Goal: Task Accomplishment & Management: Use online tool/utility

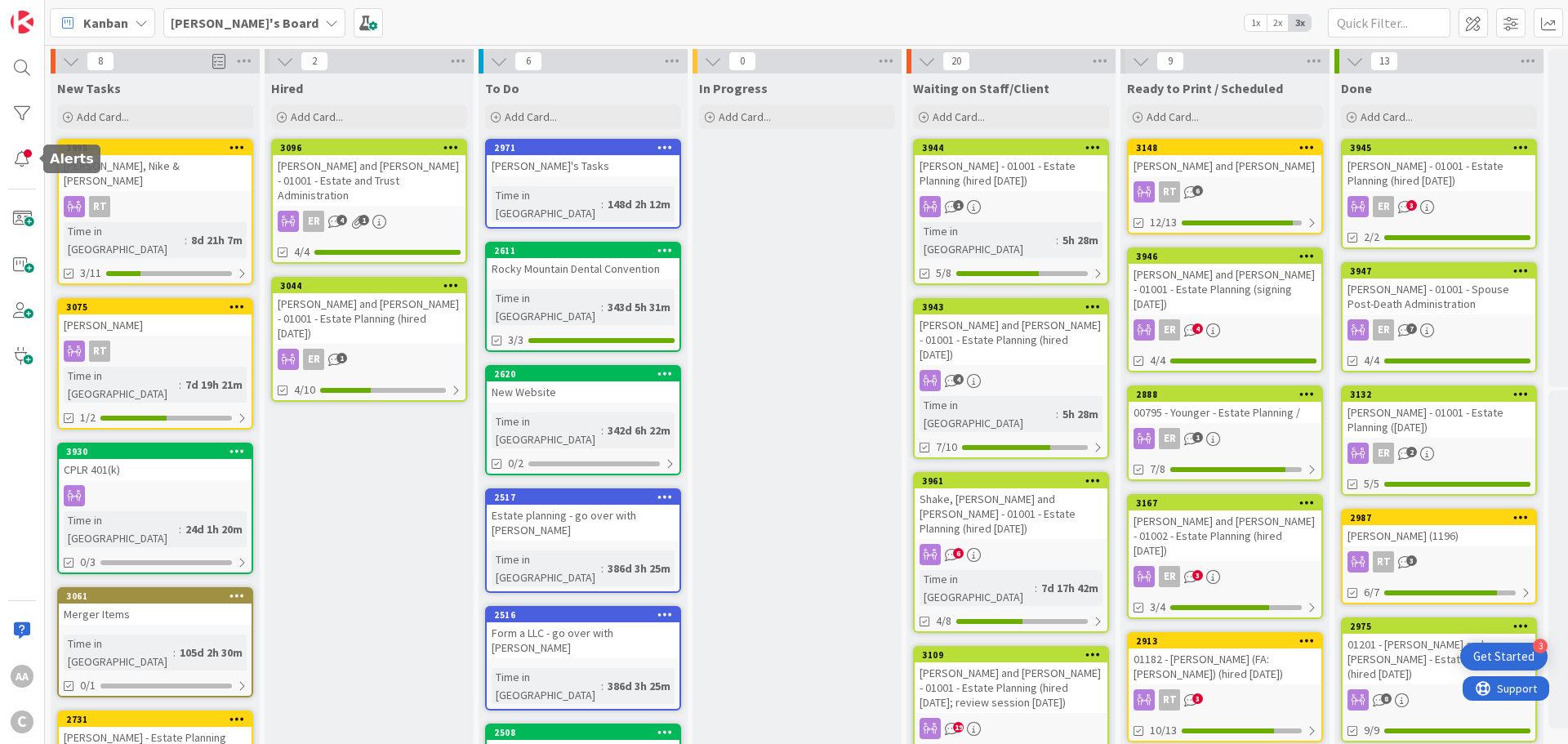
click at [28, 156] on div at bounding box center [22, 160] width 33 height 33
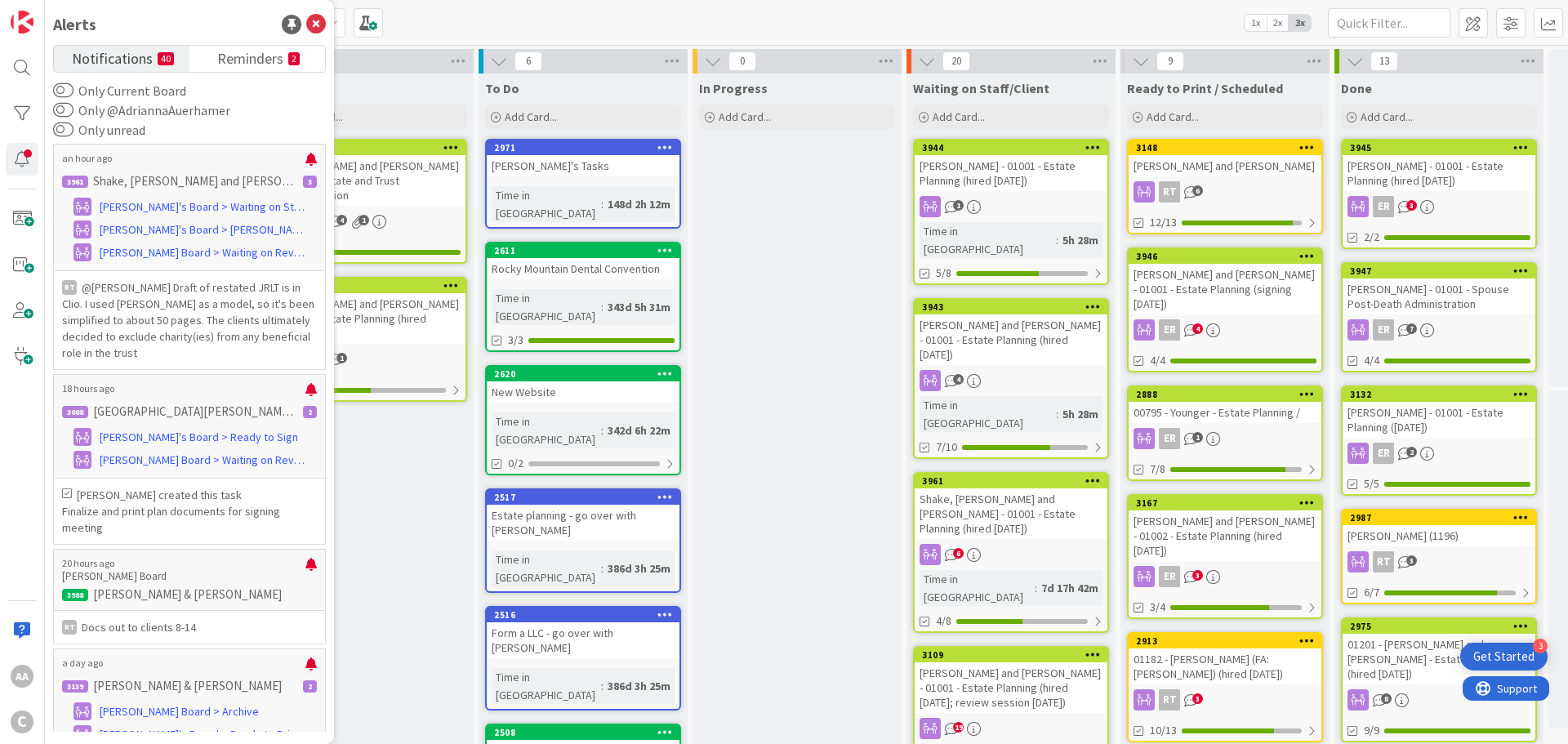
click at [235, 66] on span "Reminders" at bounding box center [250, 58] width 66 height 23
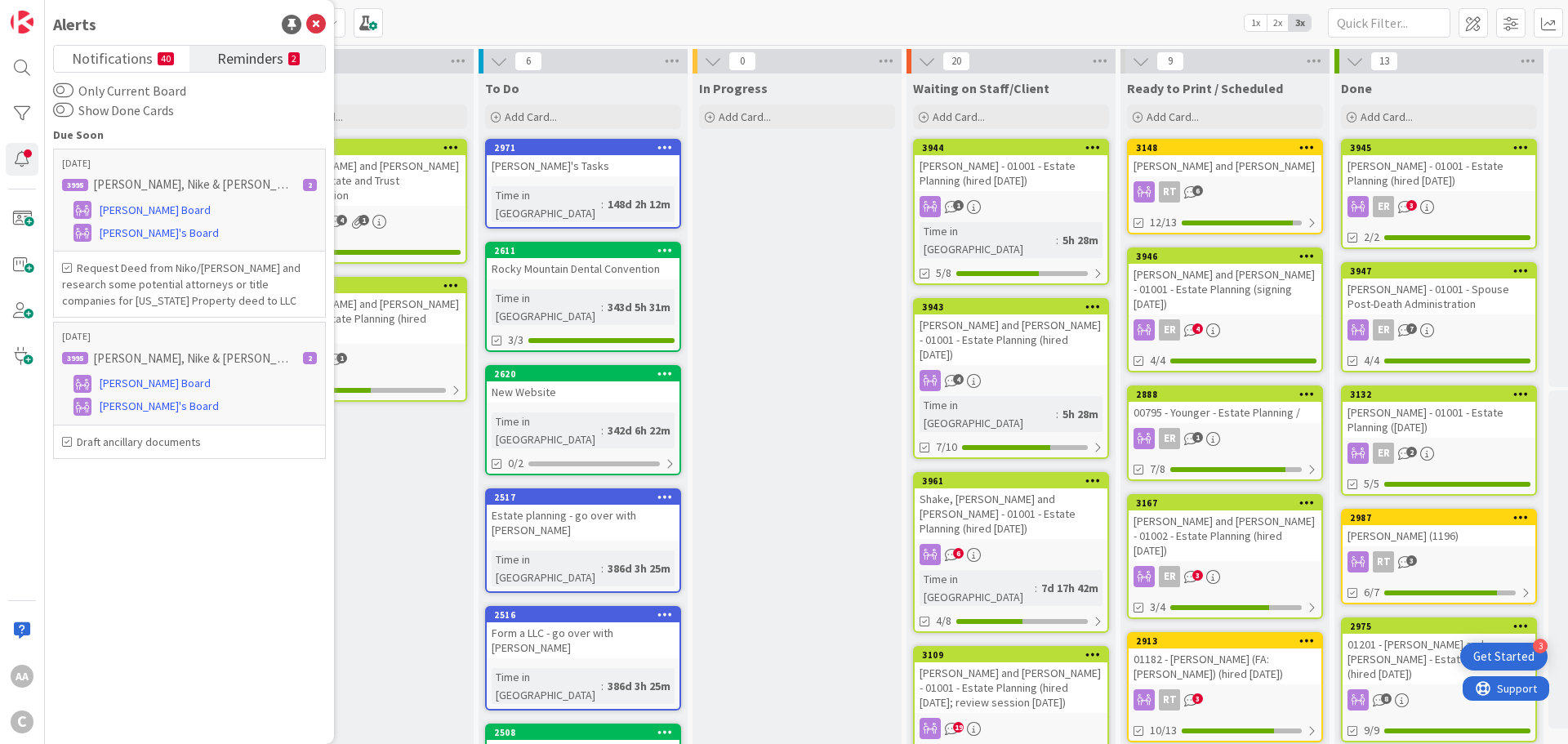
click at [118, 66] on span "Notifications" at bounding box center [112, 58] width 81 height 23
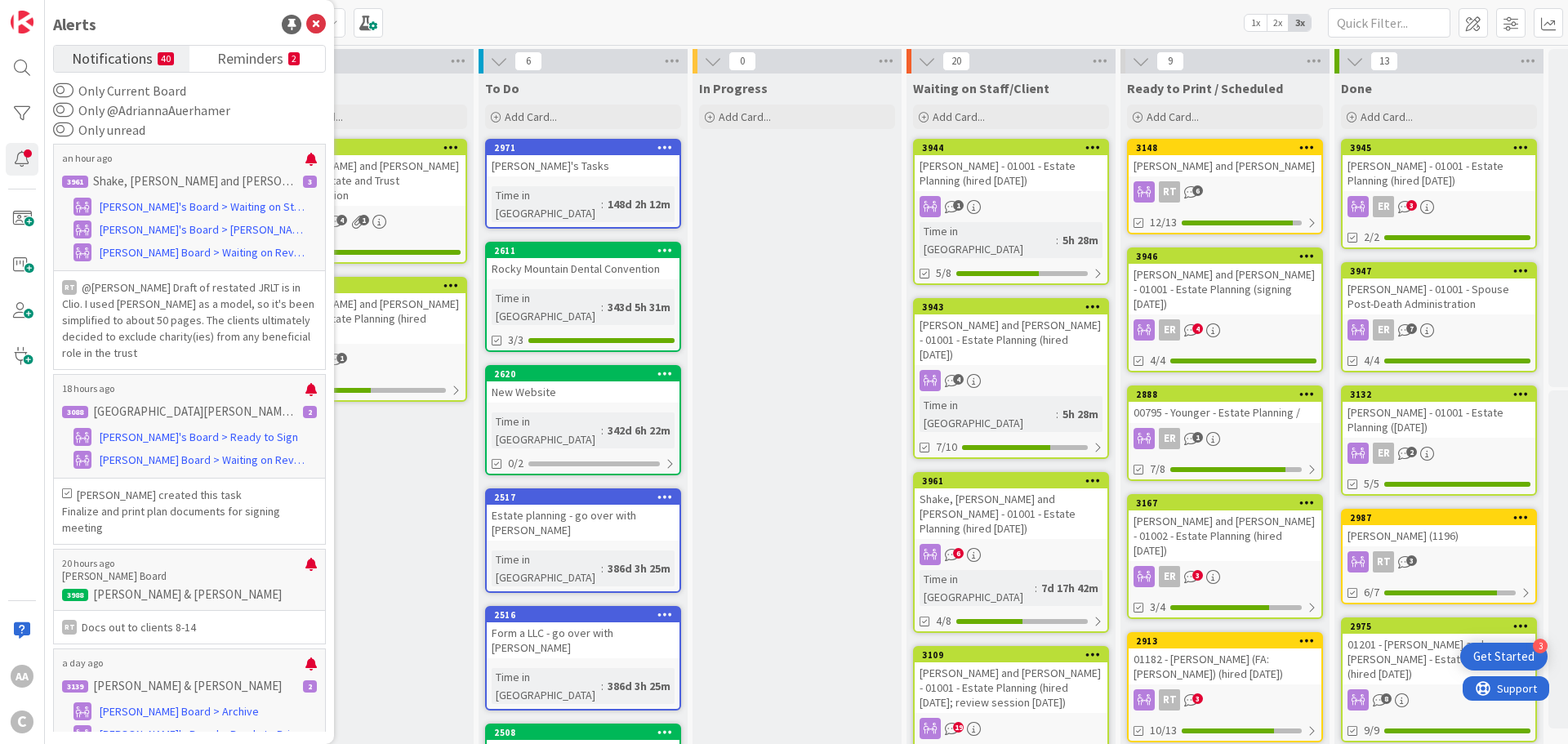
click at [235, 67] on span "Reminders" at bounding box center [250, 58] width 66 height 23
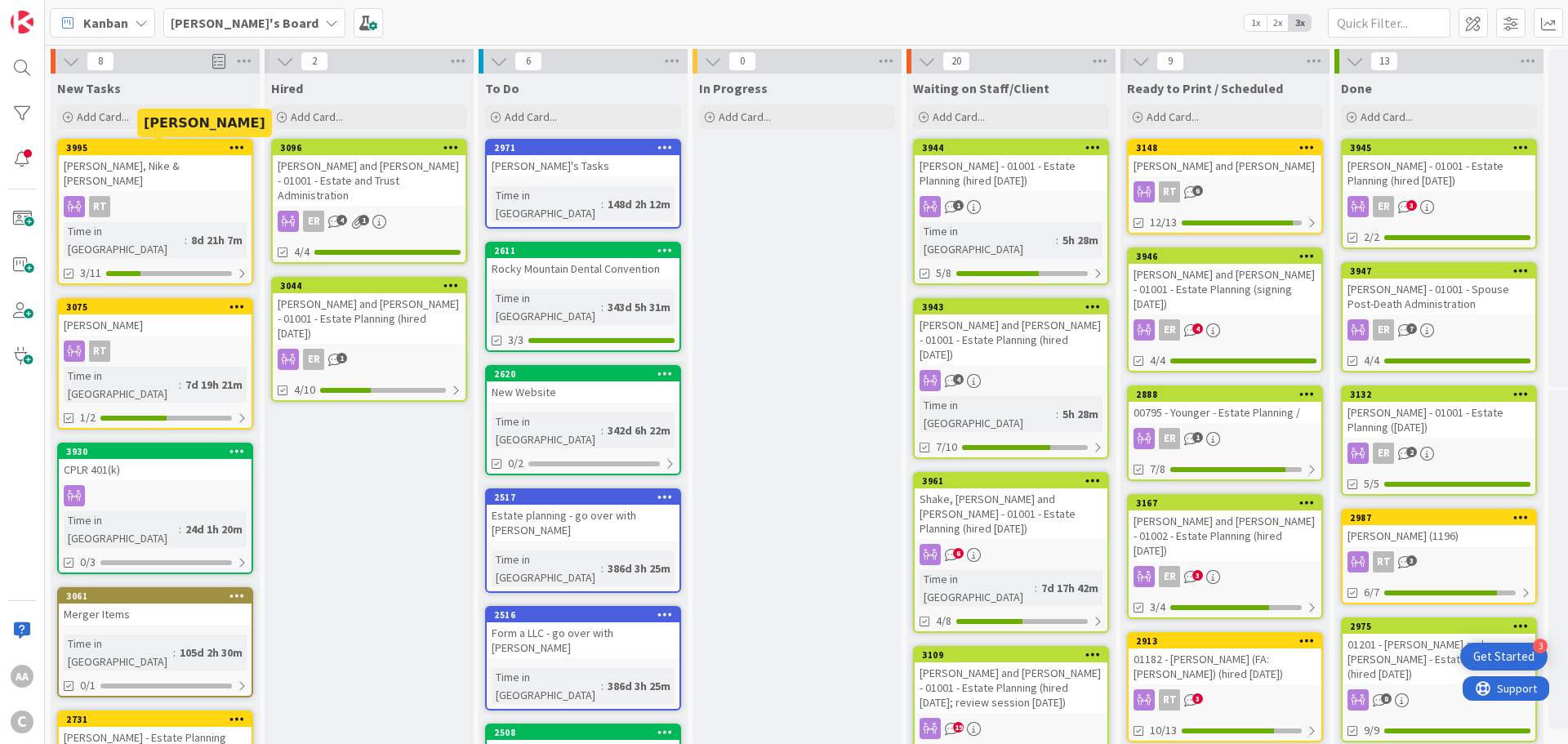
click at [170, 158] on div "[PERSON_NAME], Nike & [PERSON_NAME]" at bounding box center [155, 174] width 193 height 36
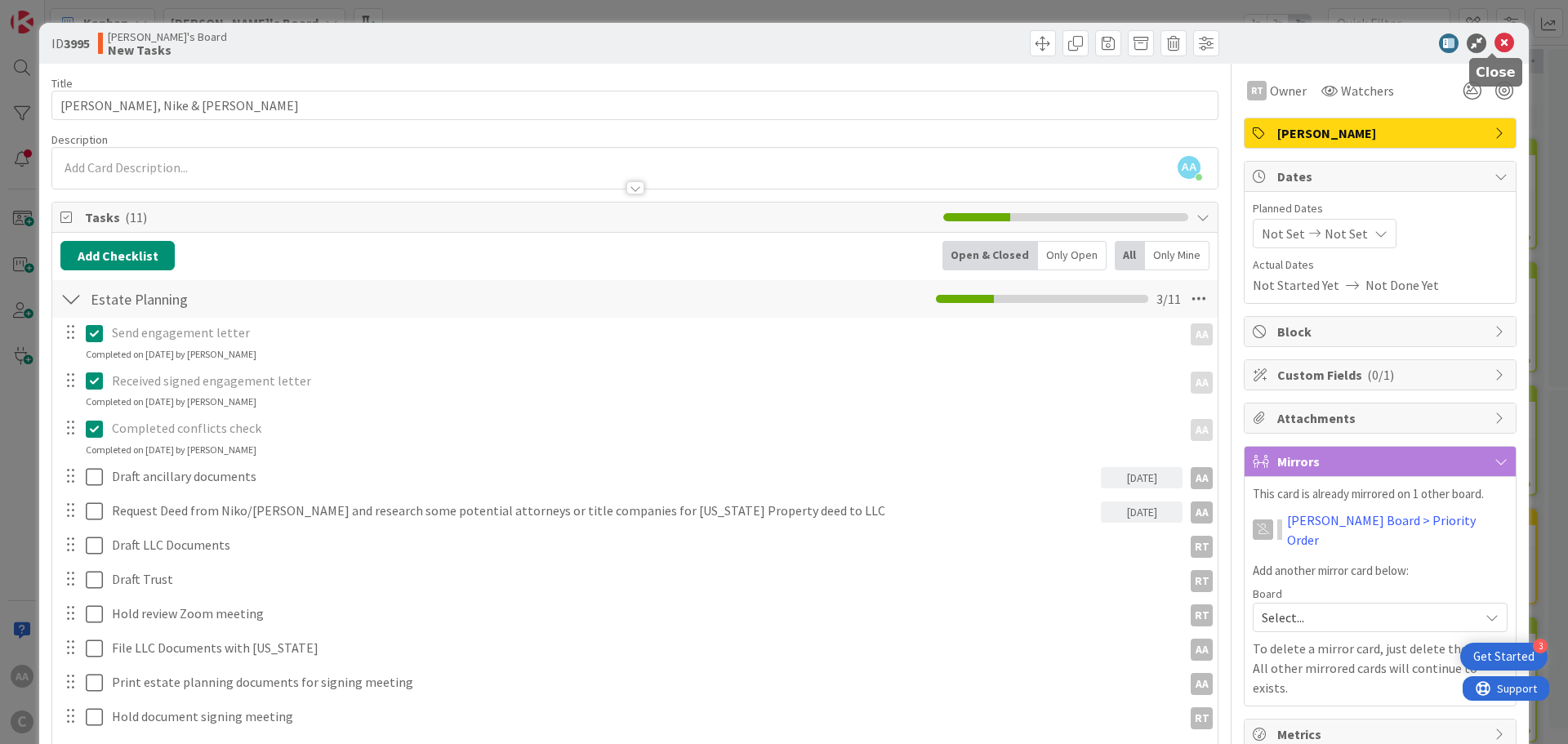
click at [1495, 44] on icon at bounding box center [1505, 44] width 20 height 20
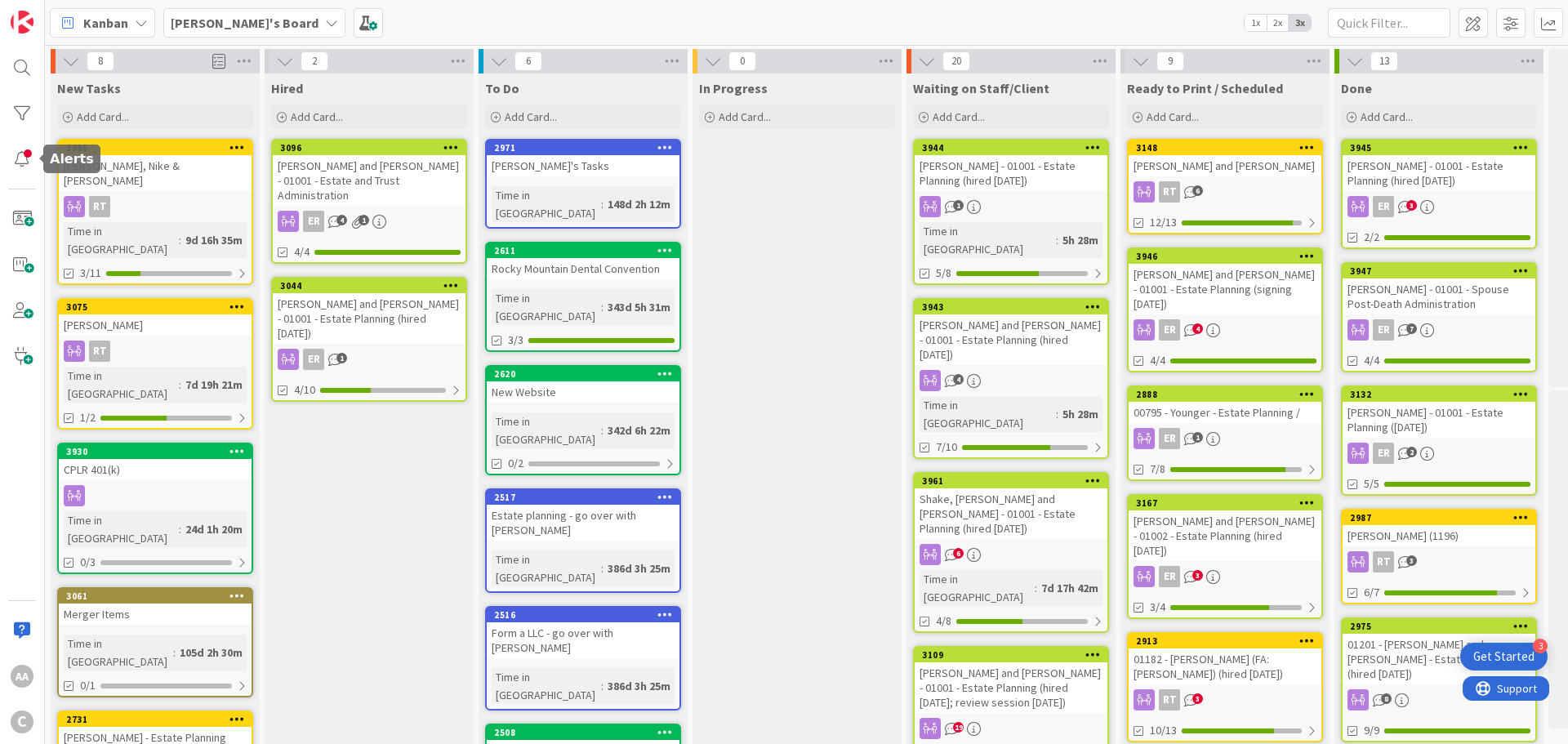
click at [18, 157] on div at bounding box center [22, 160] width 33 height 33
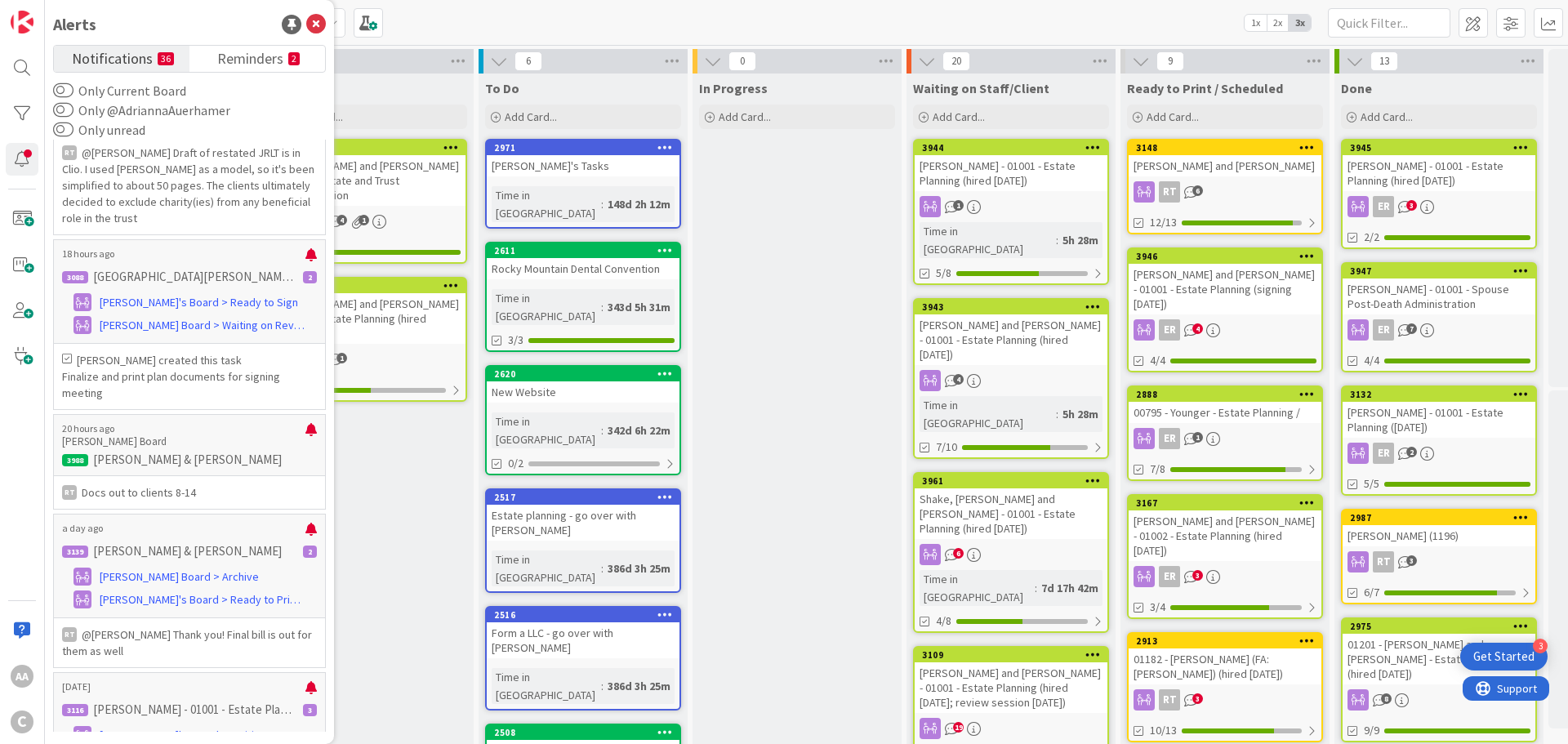
scroll to position [163, 0]
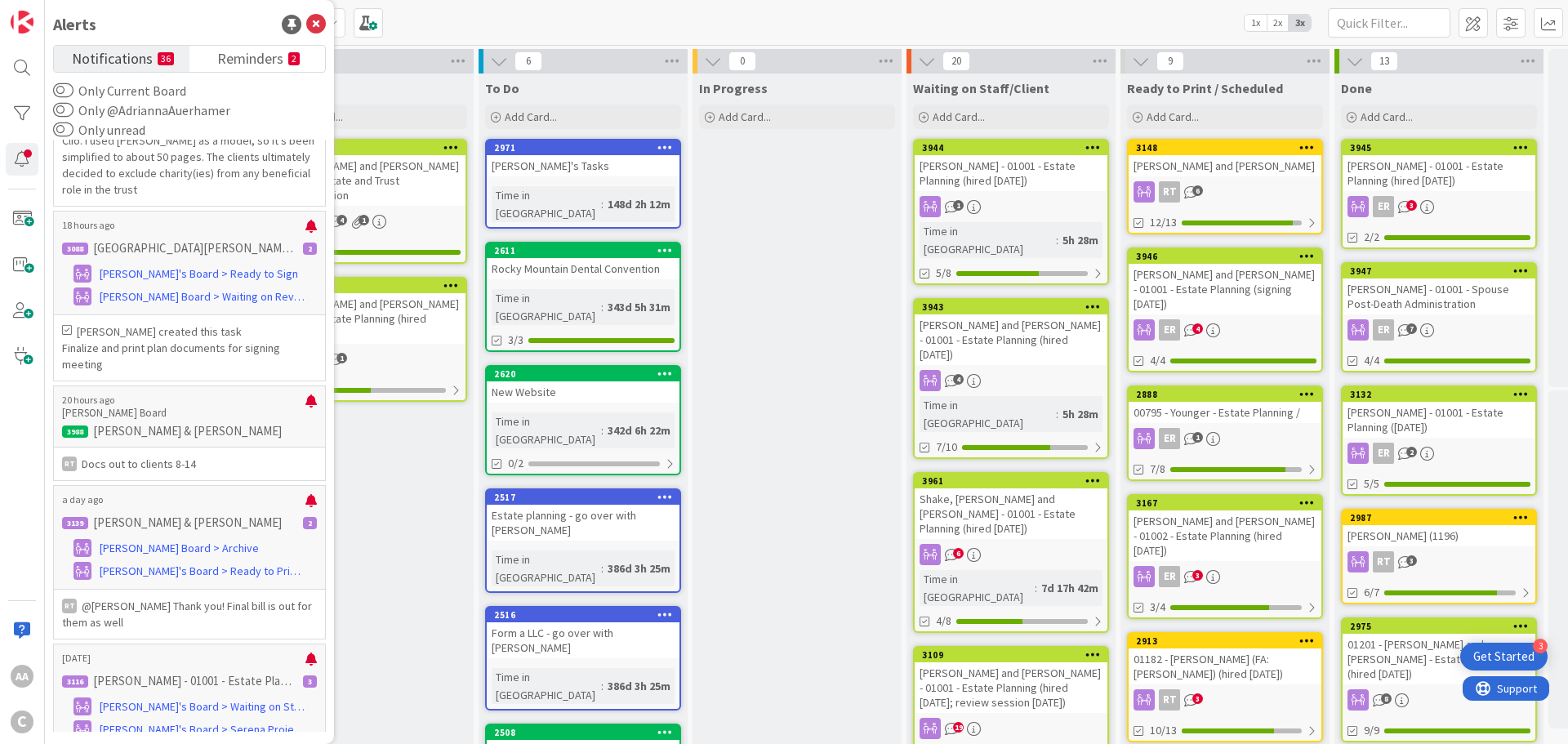
click at [157, 574] on span "[PERSON_NAME]'s Board > Ready to Print / Scheduled" at bounding box center [202, 571] width 206 height 17
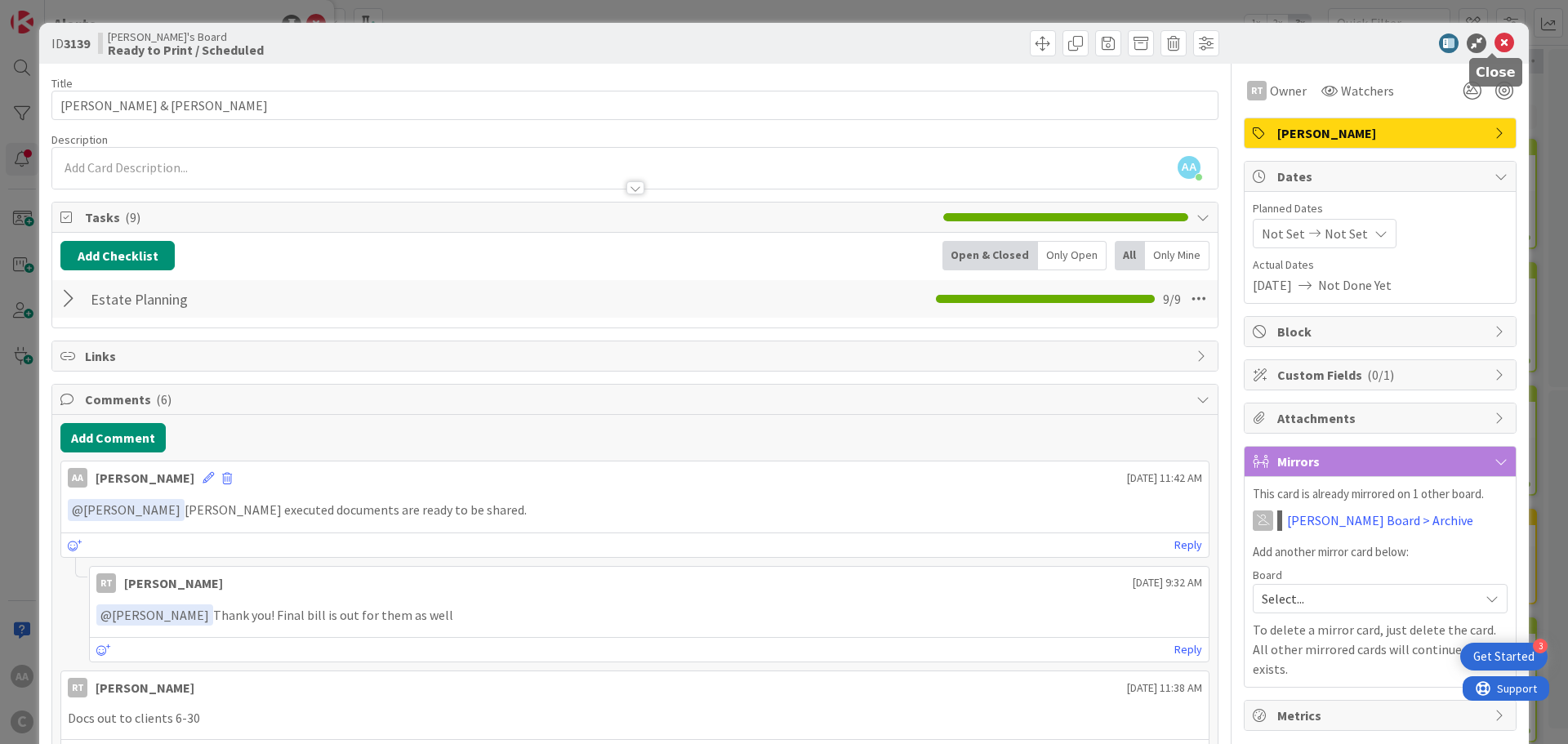
click at [1495, 46] on icon at bounding box center [1505, 44] width 20 height 20
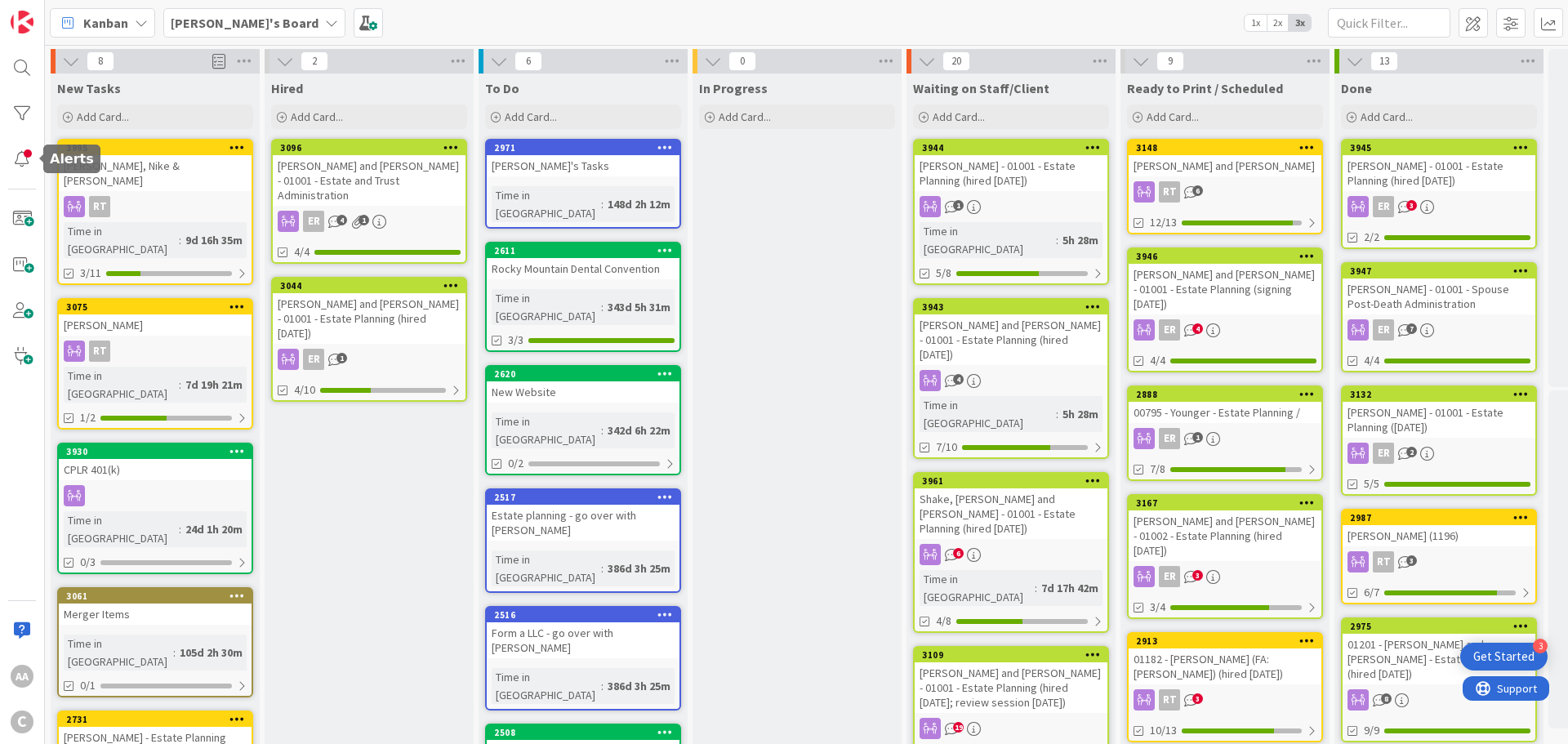
click at [27, 160] on div at bounding box center [22, 160] width 33 height 33
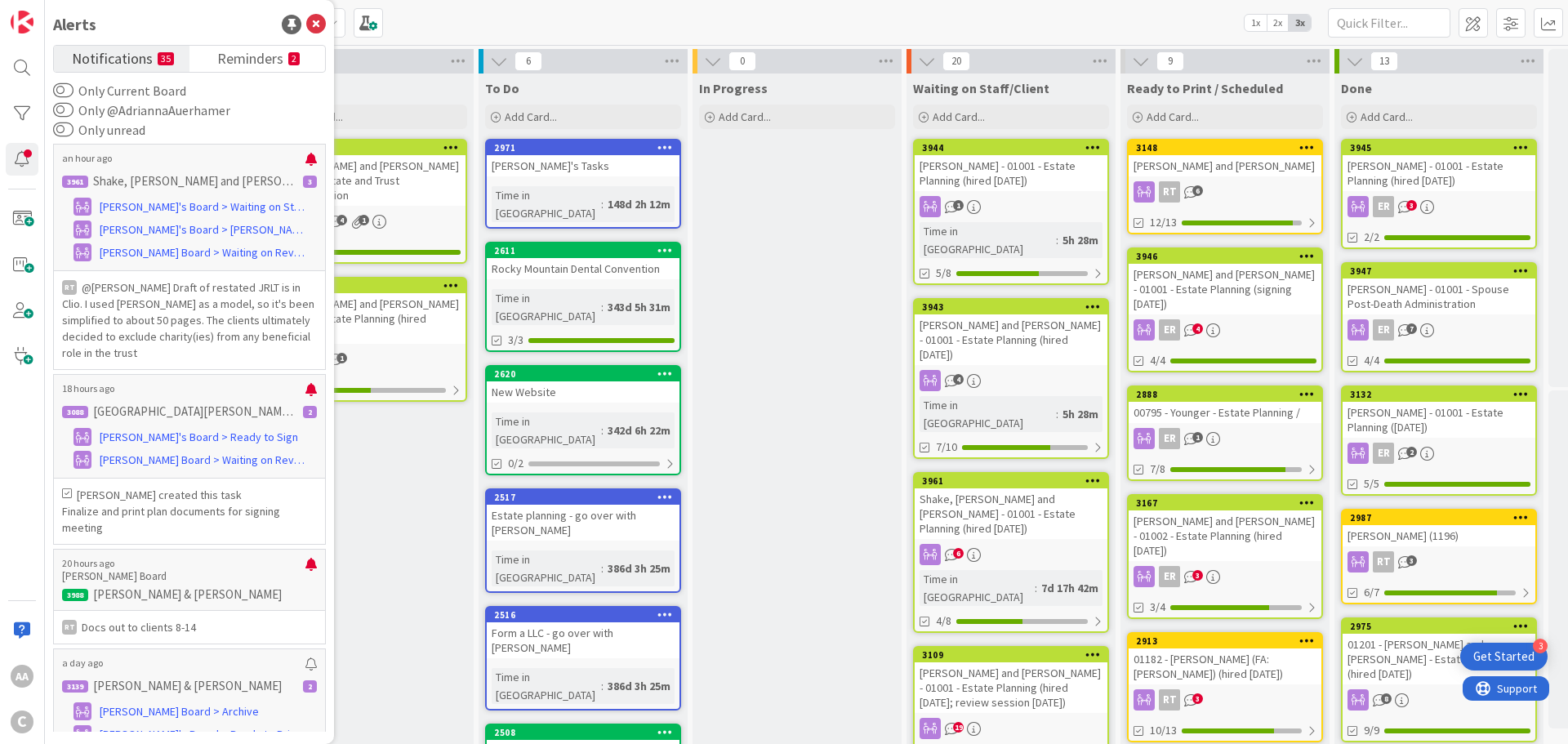
click at [109, 590] on p "[PERSON_NAME] & [PERSON_NAME]" at bounding box center [189, 595] width 255 height 15
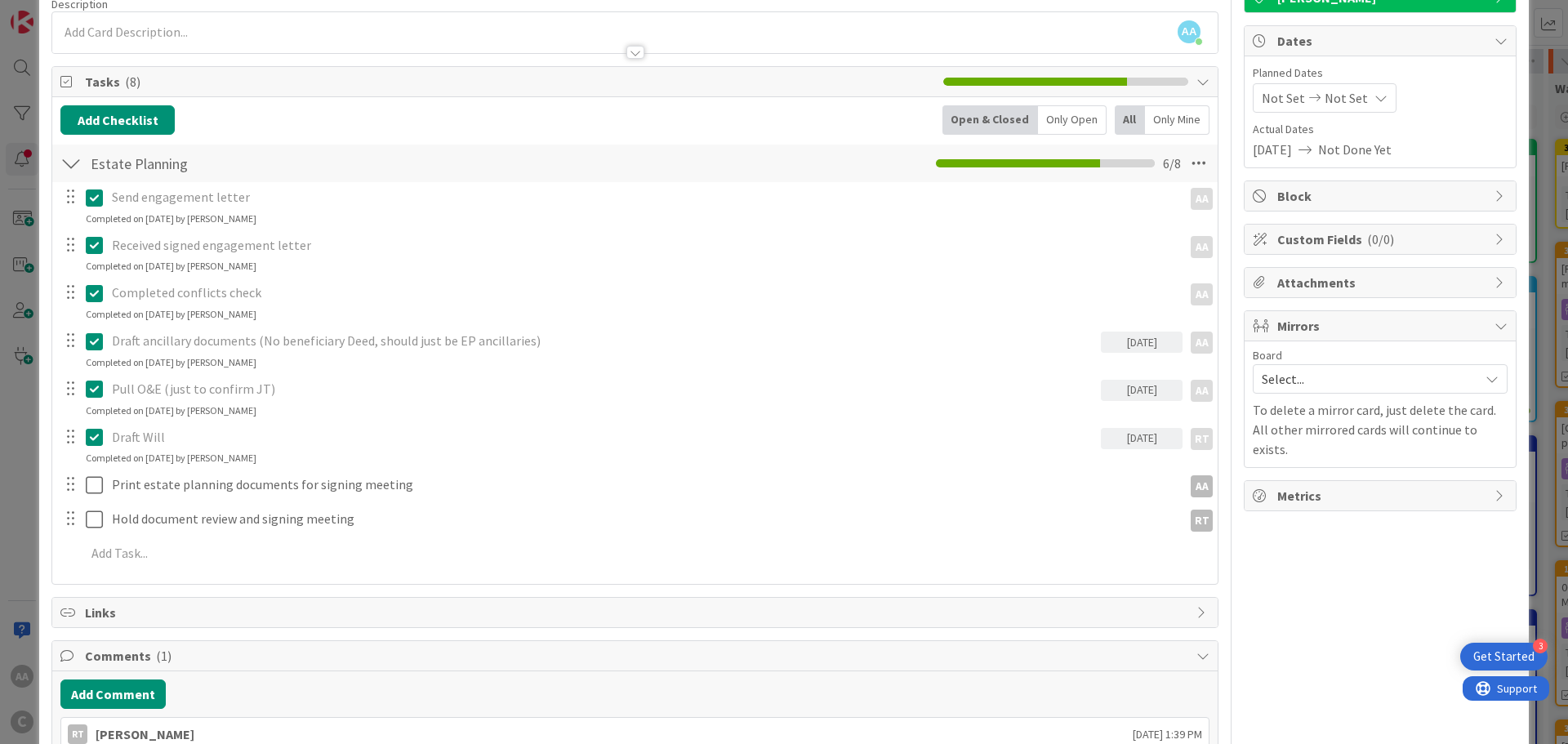
scroll to position [290, 0]
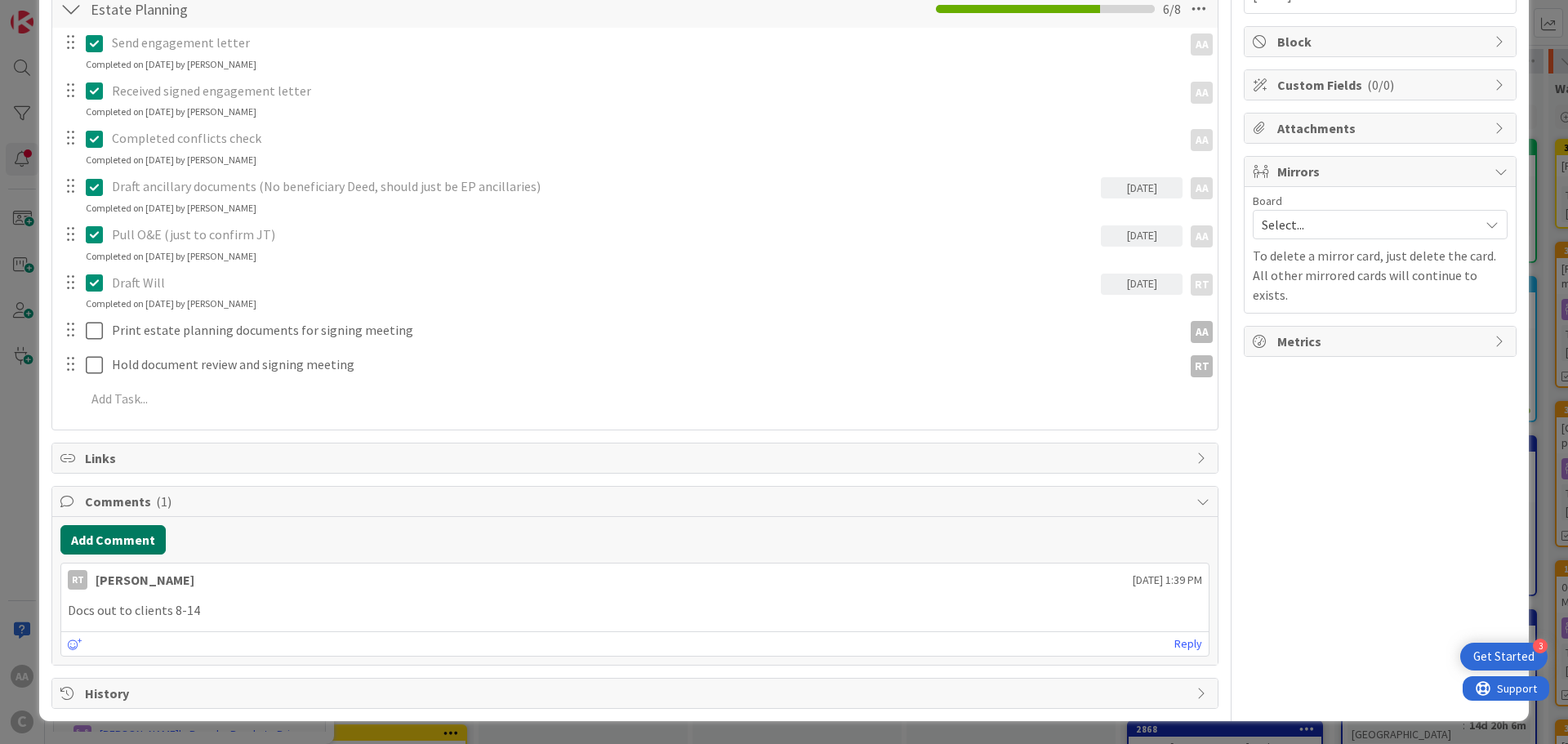
click at [114, 546] on button "Add Comment" at bounding box center [113, 540] width 105 height 30
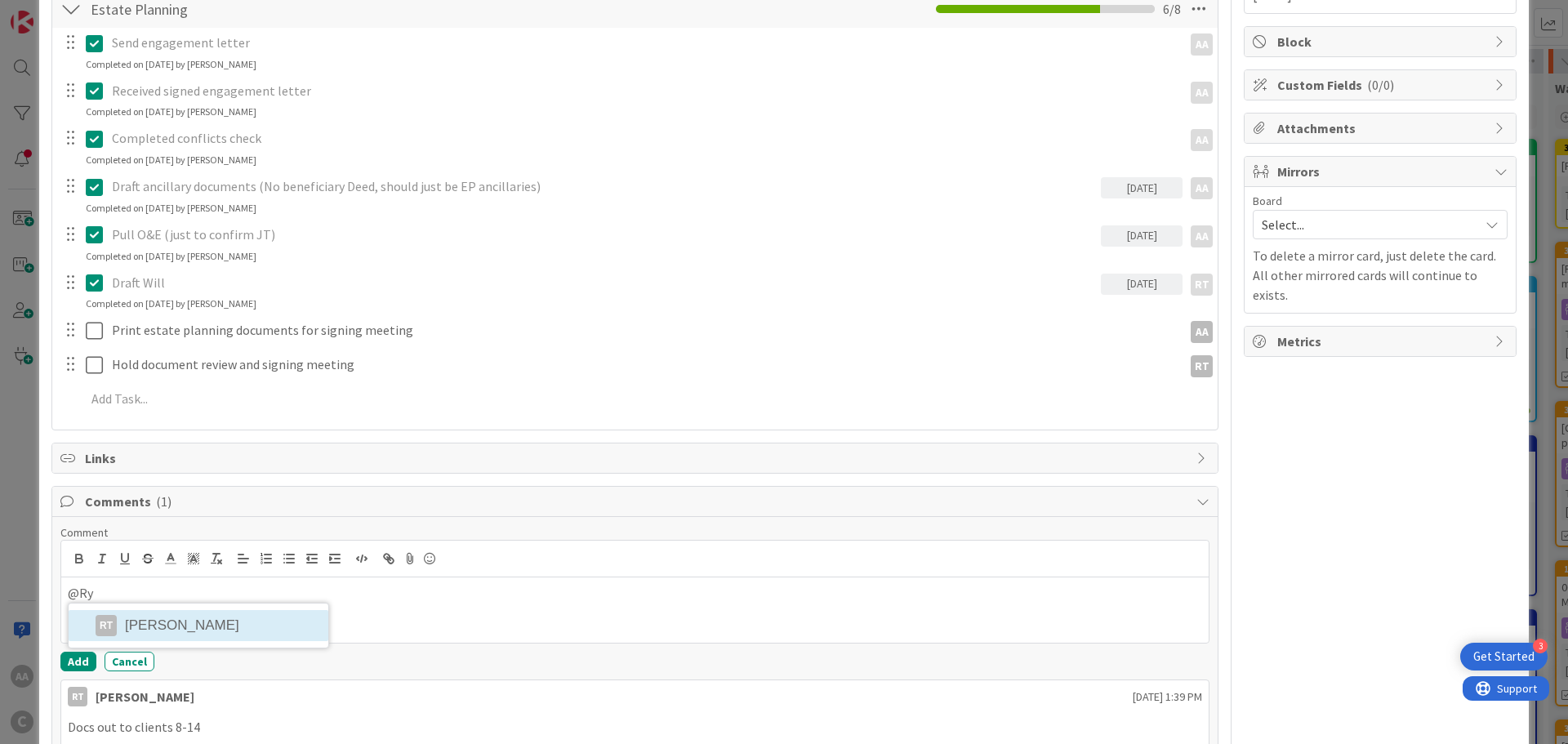
click at [167, 631] on li "RT [PERSON_NAME]" at bounding box center [198, 625] width 260 height 31
click at [75, 666] on button "Add" at bounding box center [78, 662] width 36 height 20
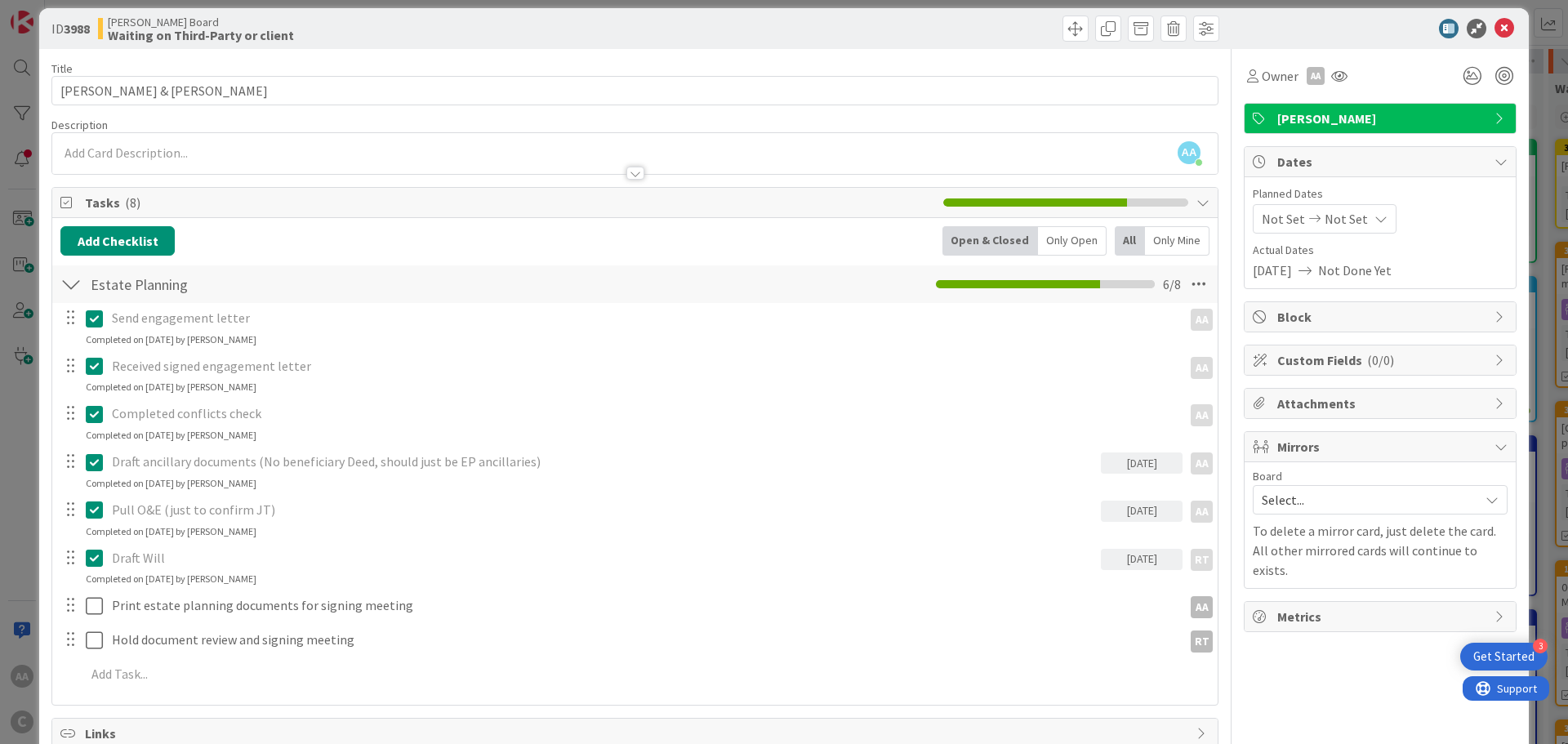
scroll to position [0, 0]
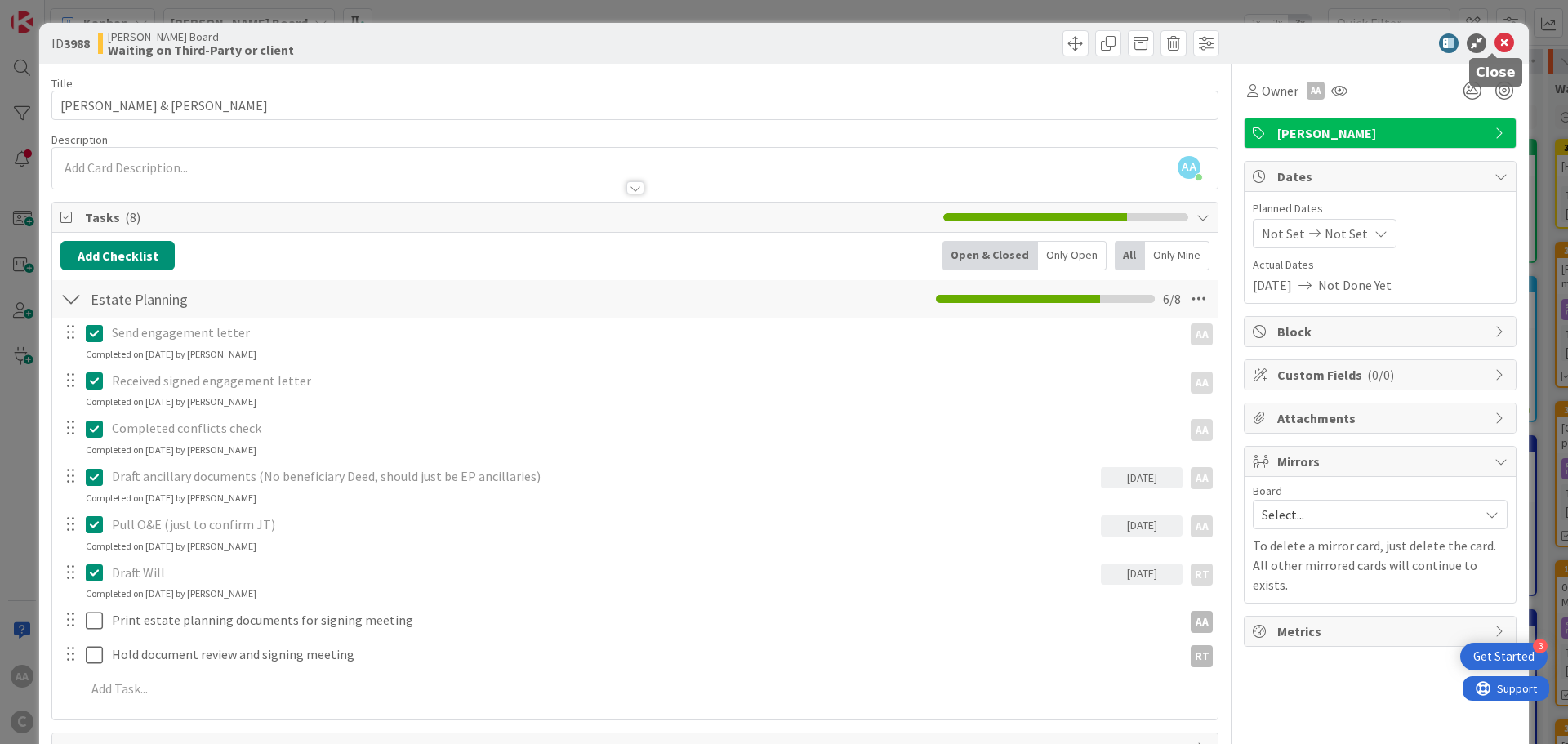
click at [1496, 44] on icon at bounding box center [1505, 44] width 20 height 20
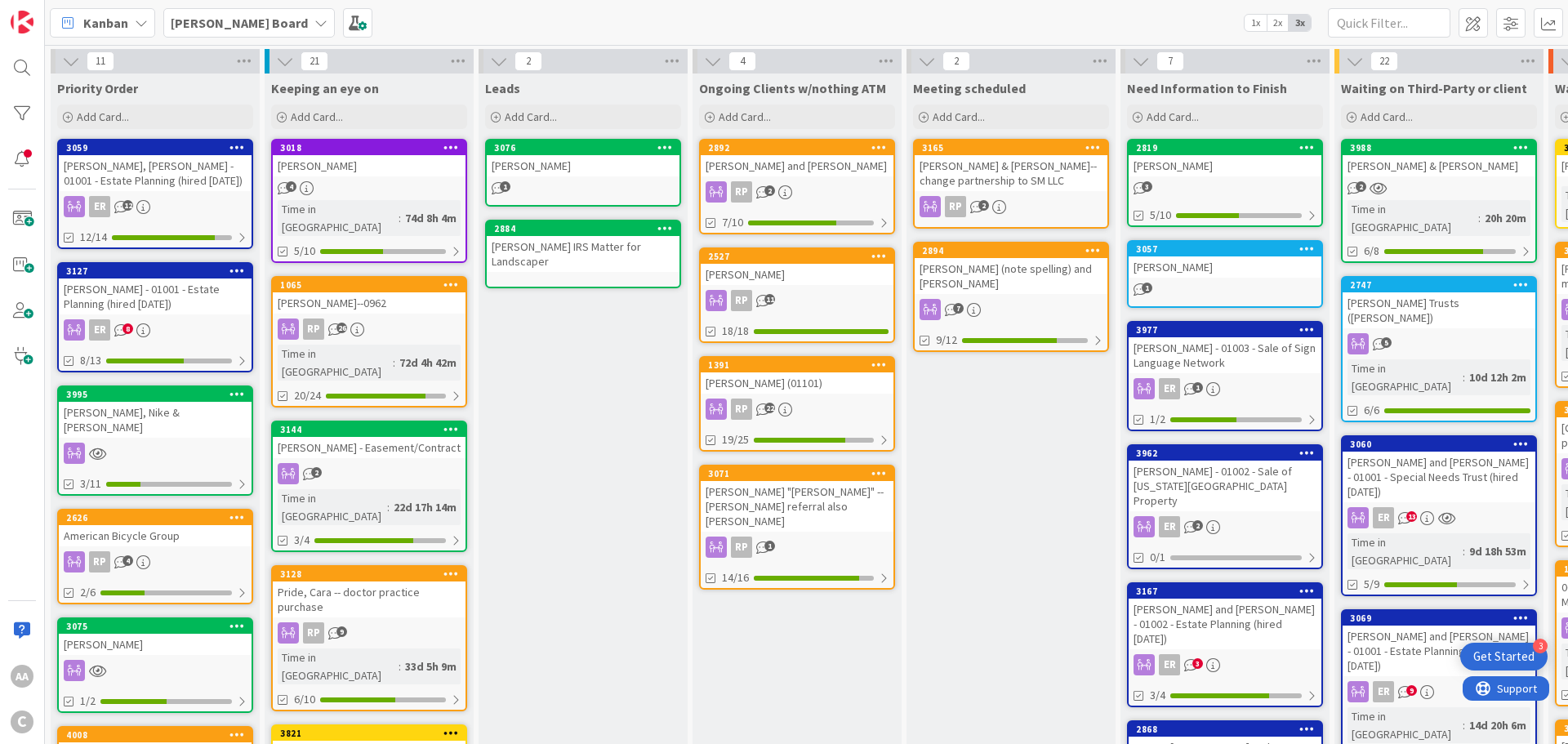
click at [216, 23] on b "[PERSON_NAME] Board" at bounding box center [239, 23] width 137 height 16
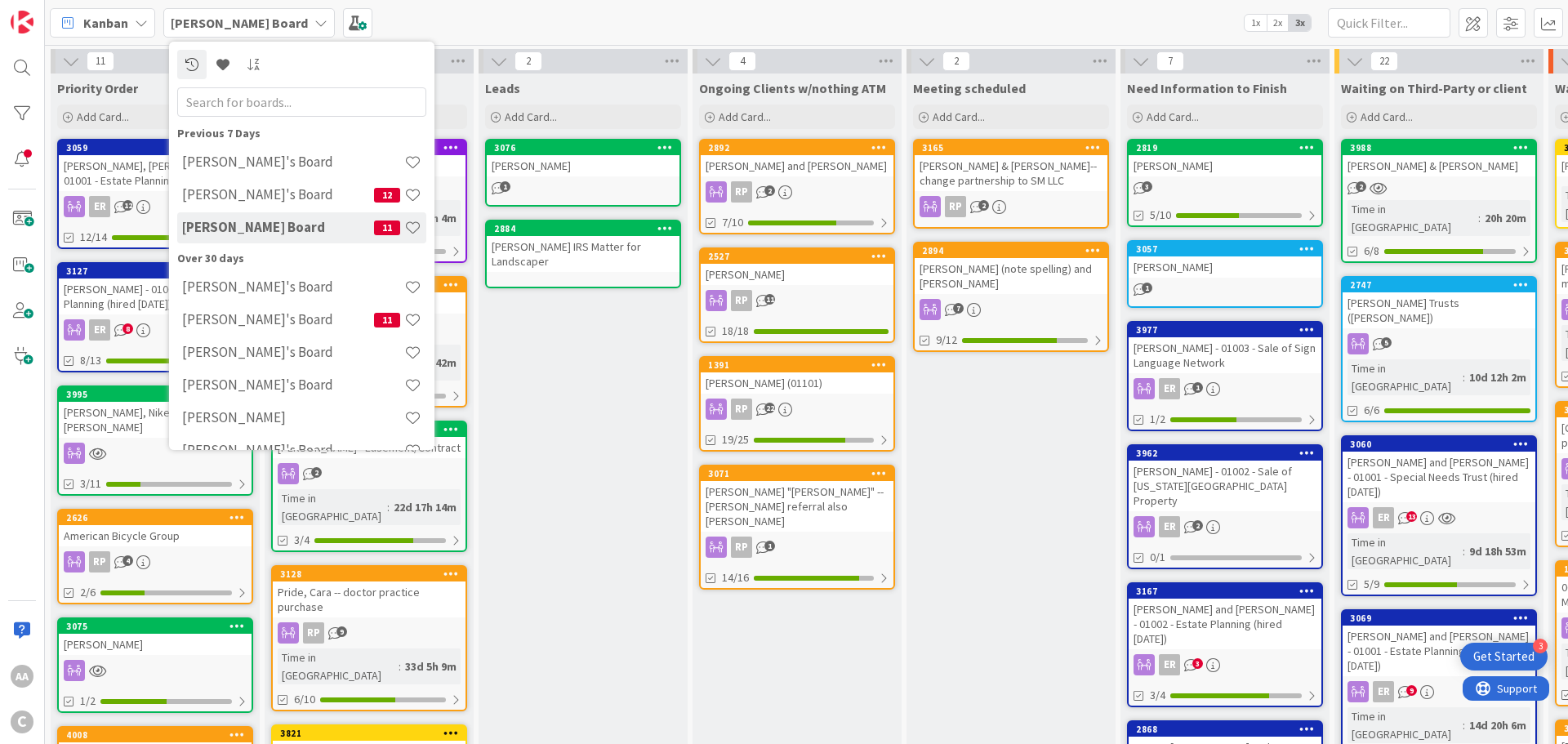
click at [260, 158] on h4 "[PERSON_NAME]'s Board" at bounding box center [293, 162] width 222 height 16
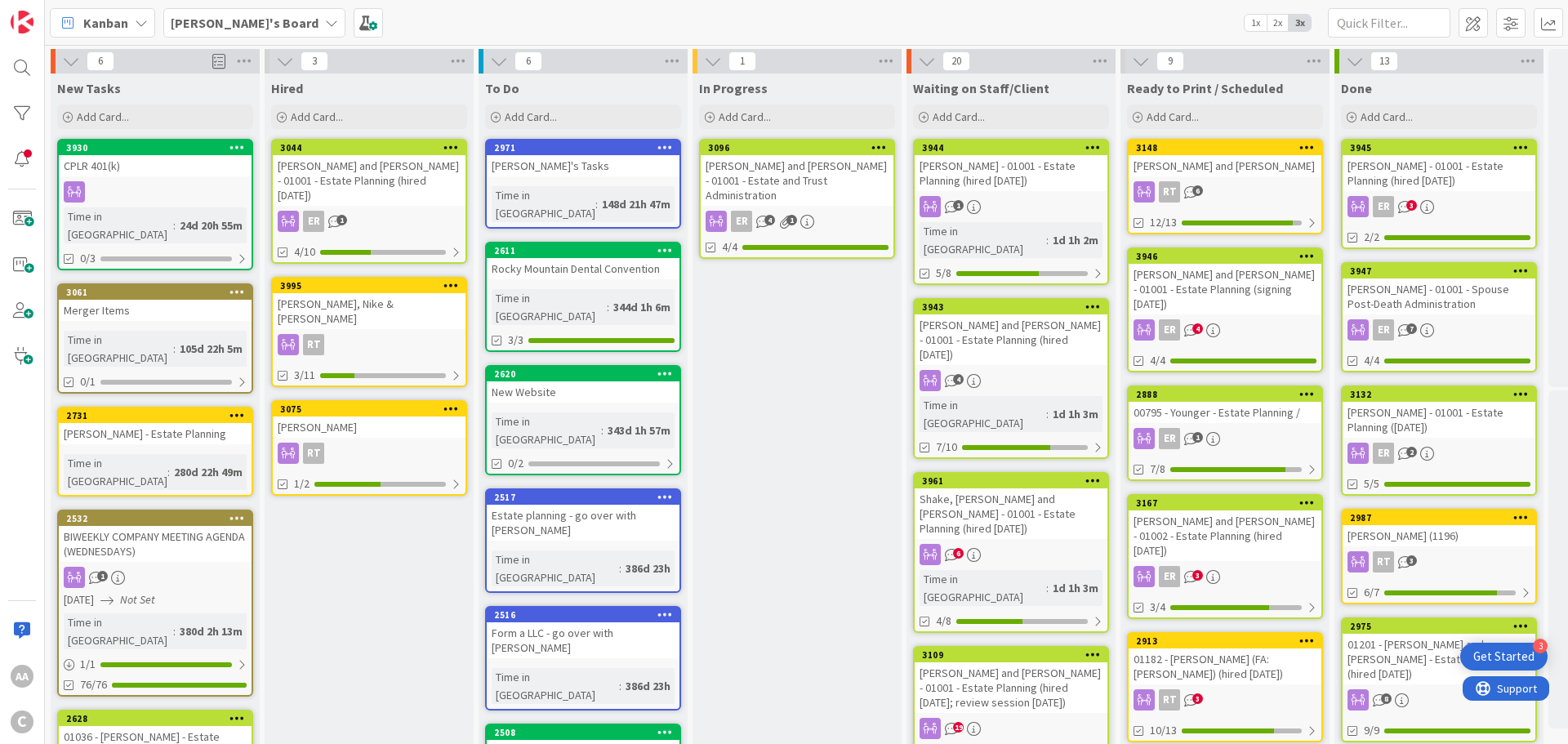
click at [348, 416] on div "[PERSON_NAME]" at bounding box center [369, 427] width 193 height 21
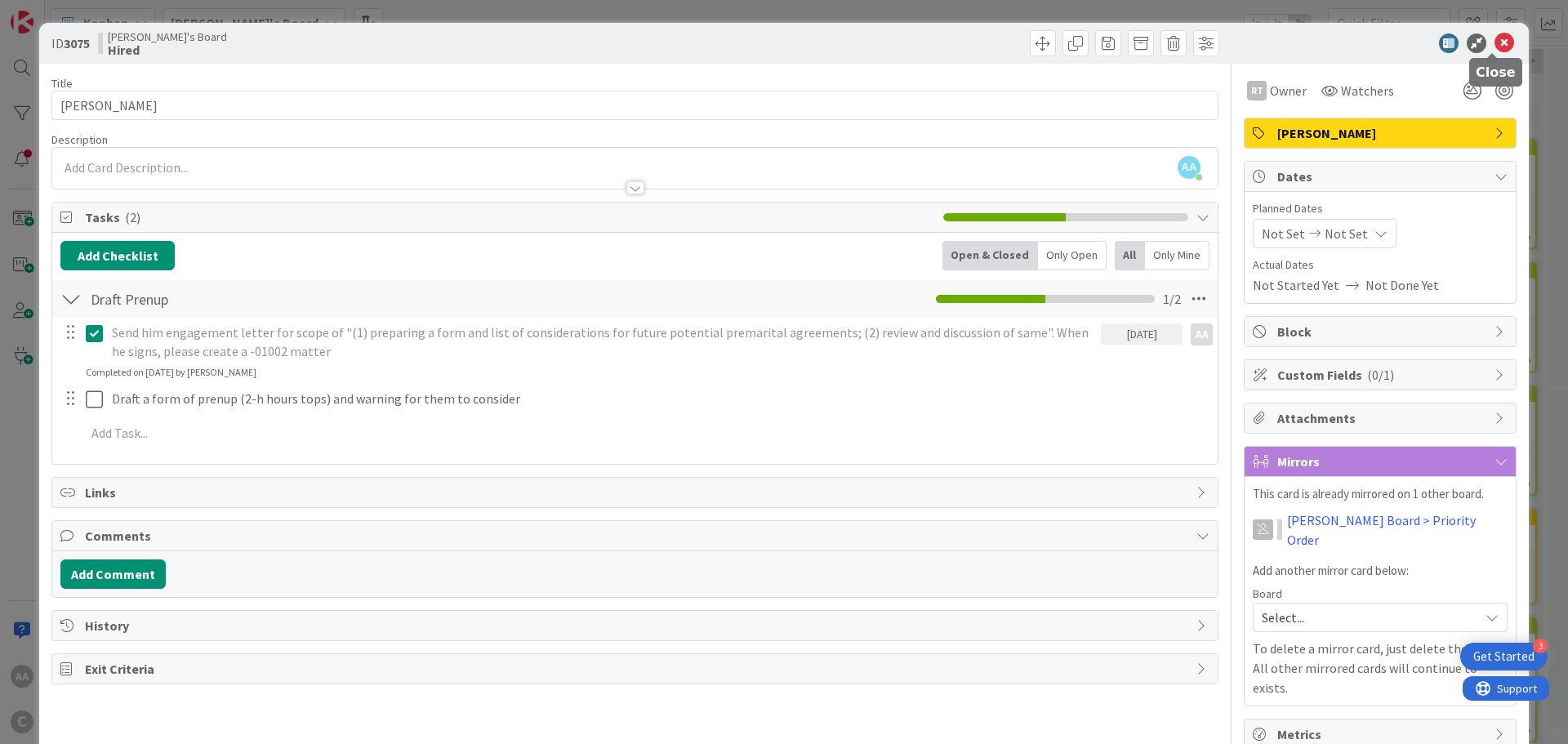
click at [1496, 50] on icon at bounding box center [1505, 44] width 20 height 20
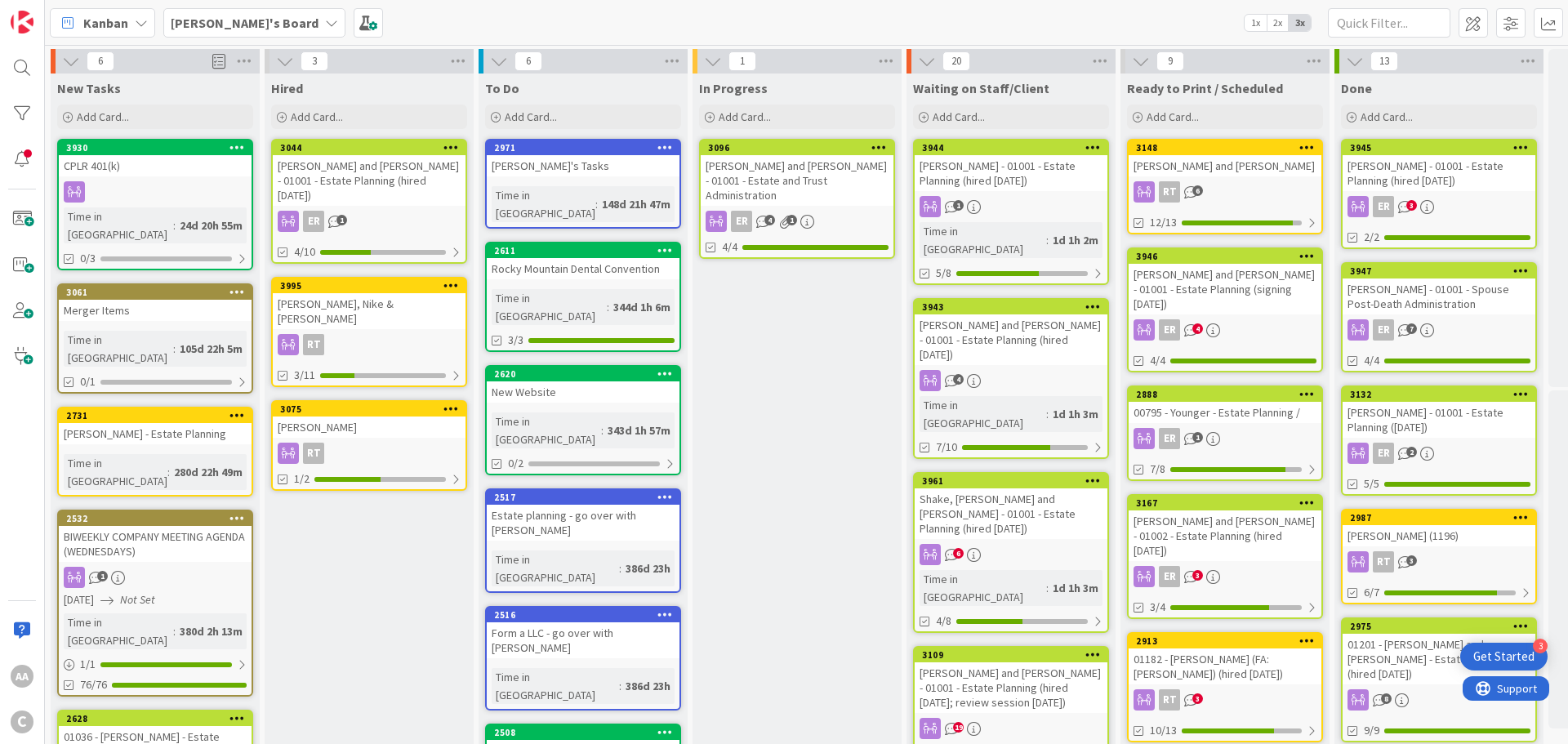
click at [147, 156] on div "CPLR 401(k)" at bounding box center [155, 166] width 193 height 21
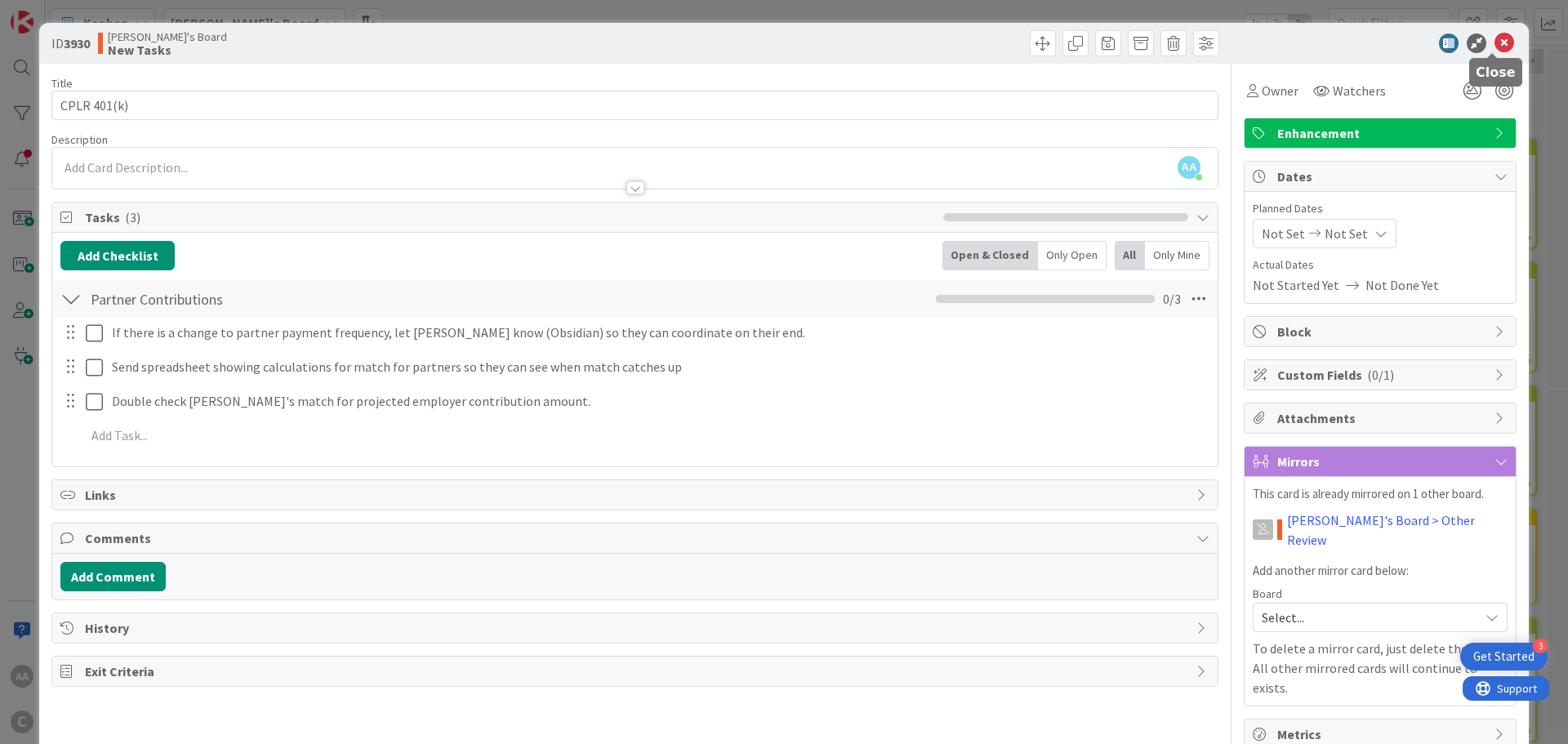
click at [1495, 43] on icon at bounding box center [1505, 44] width 20 height 20
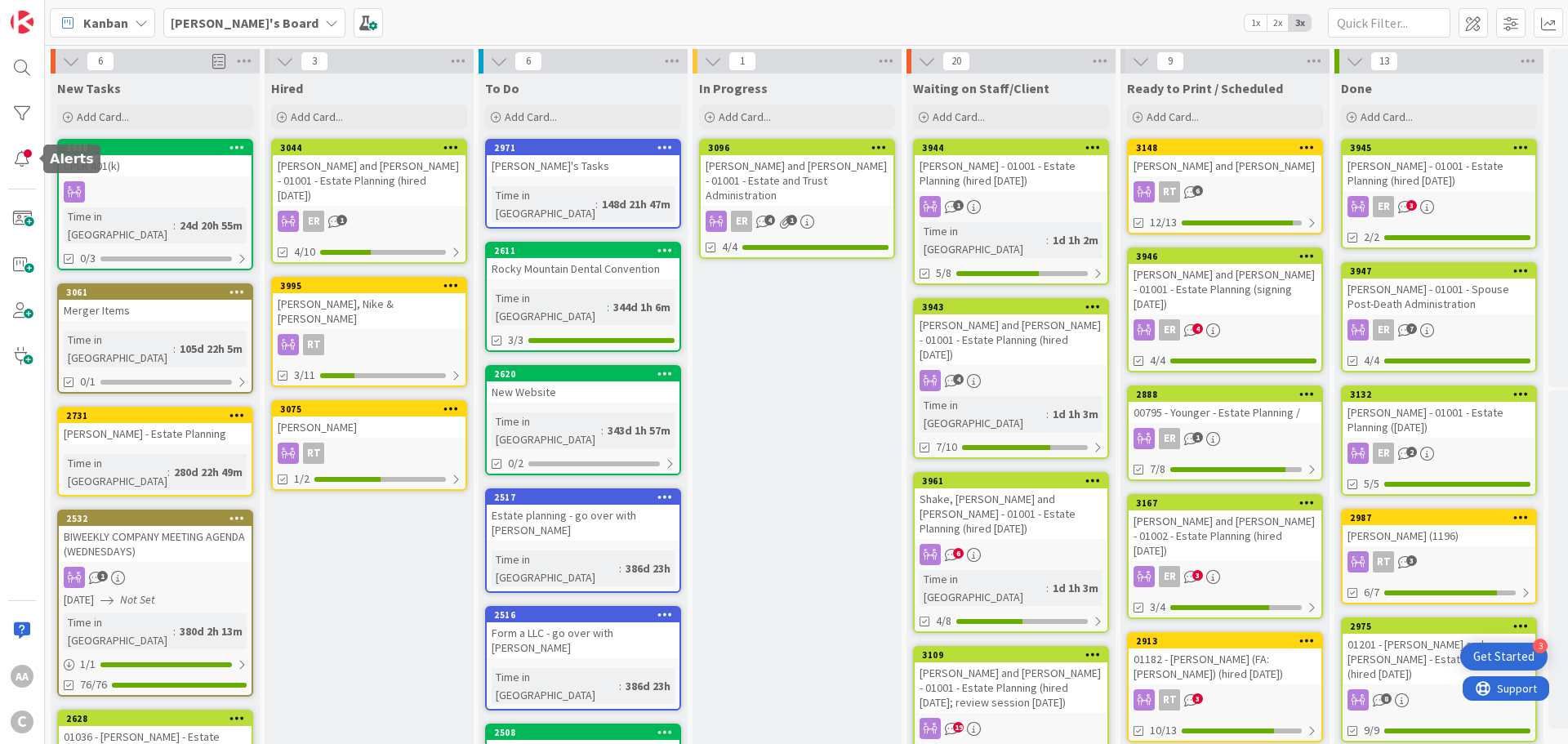
click at [26, 154] on div at bounding box center [22, 160] width 33 height 33
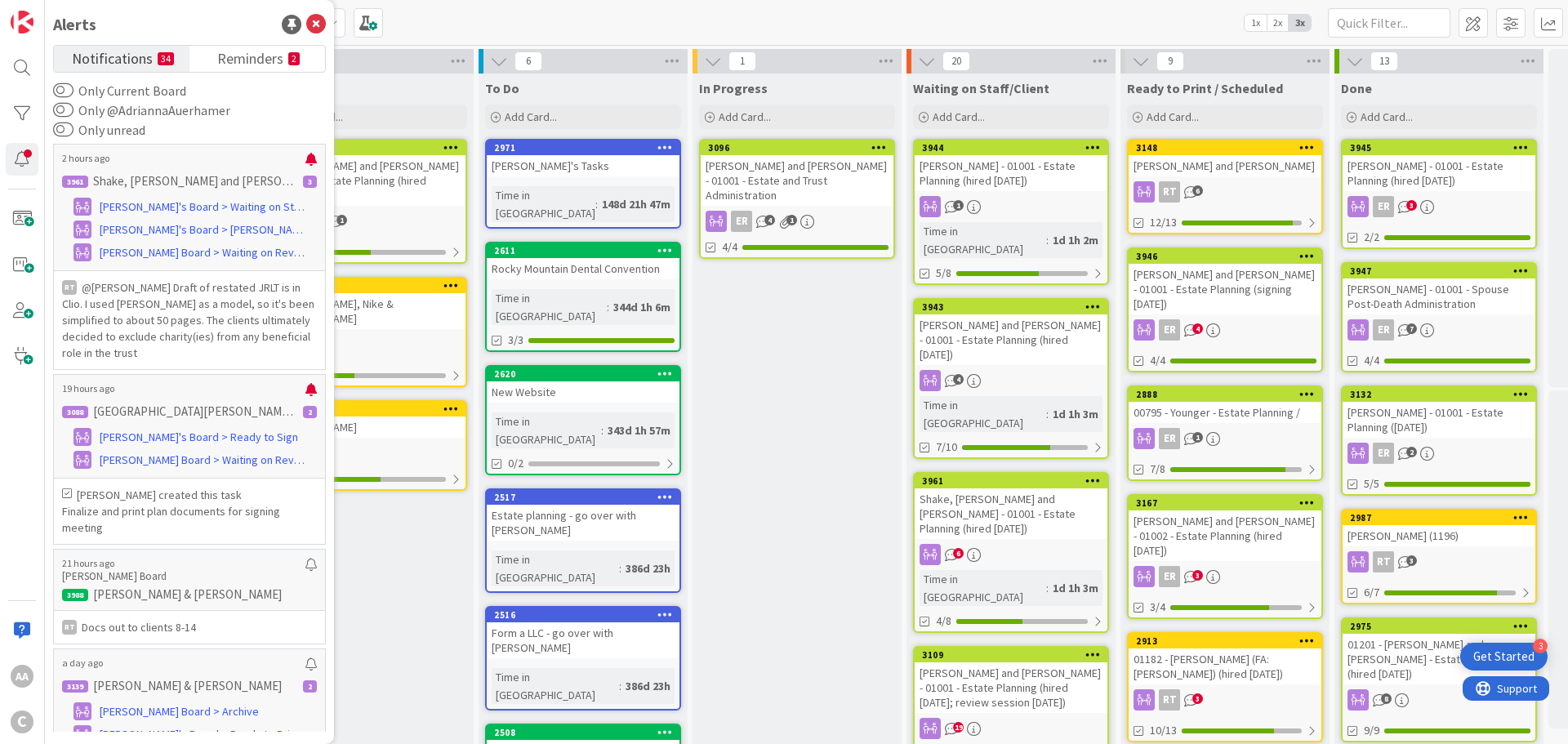
click at [535, 2] on div "Kanban [PERSON_NAME]'s Board 1x 2x 3x" at bounding box center [807, 22] width 1524 height 45
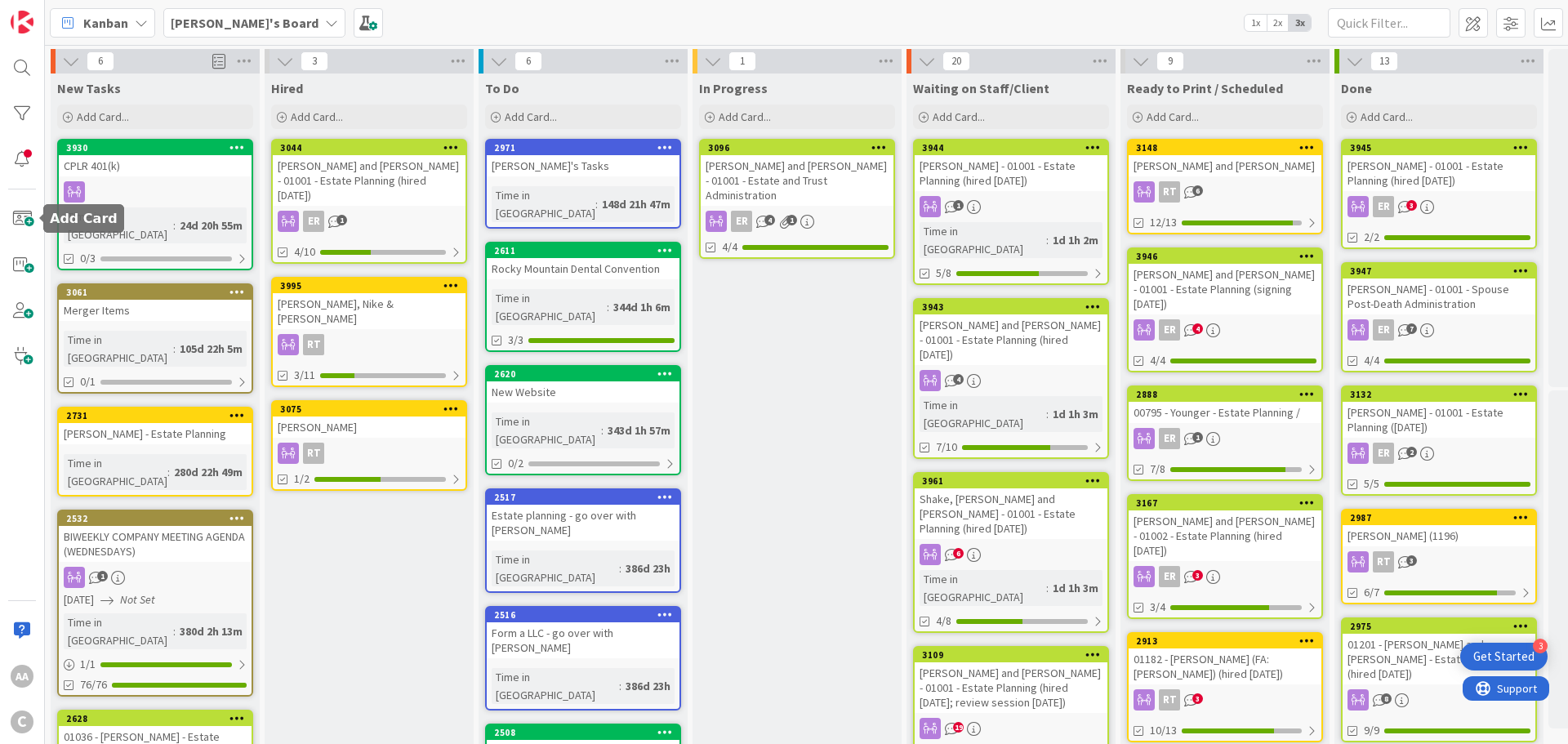
click at [21, 213] on span at bounding box center [22, 219] width 33 height 33
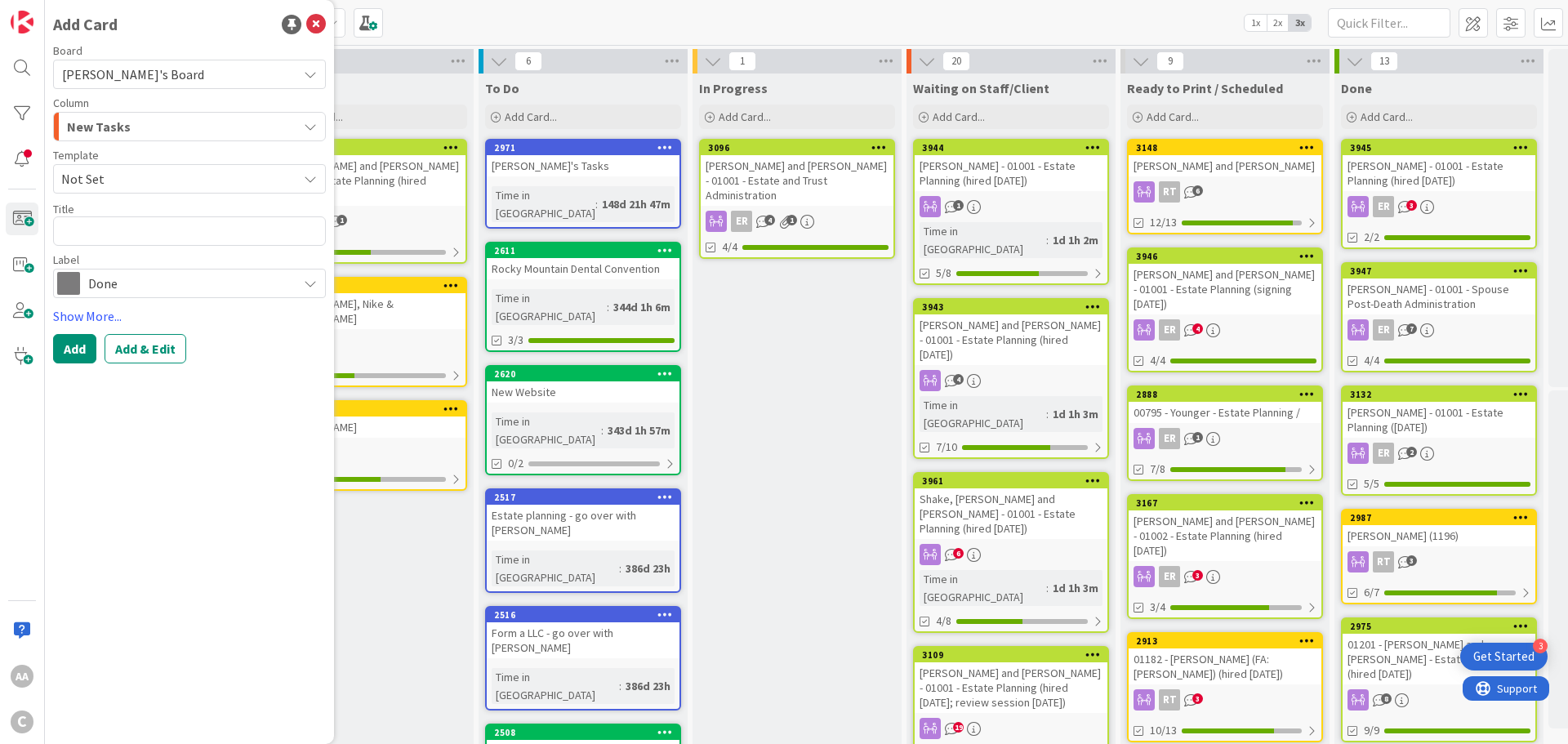
click at [163, 229] on textarea at bounding box center [189, 231] width 272 height 30
click at [155, 235] on textarea at bounding box center [189, 231] width 272 height 30
paste textarea "[PERSON_NAME].[PERSON_NAME]-01001 : Estate Planning"
type textarea "x"
type textarea "[PERSON_NAME].[PERSON_NAME]-01001 : Estate Planning"
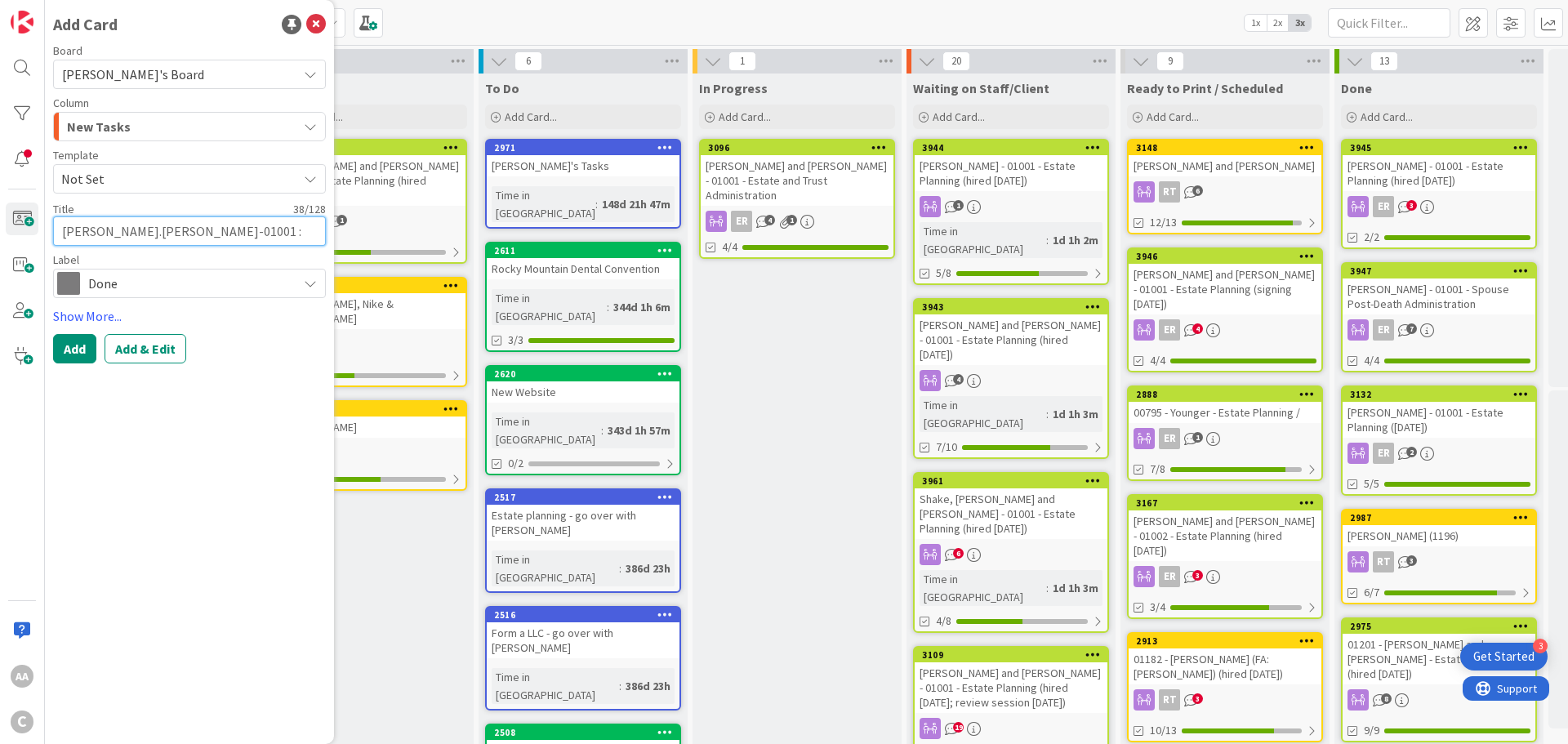
click at [108, 235] on textarea "[PERSON_NAME].[PERSON_NAME]-01001 : Estate Planning" at bounding box center [189, 231] width 272 height 30
type textarea "x"
type textarea "SchoenMichael-01001 : Estate Planning"
type textarea "x"
type textarea "[PERSON_NAME]-01001 : Estate Planning"
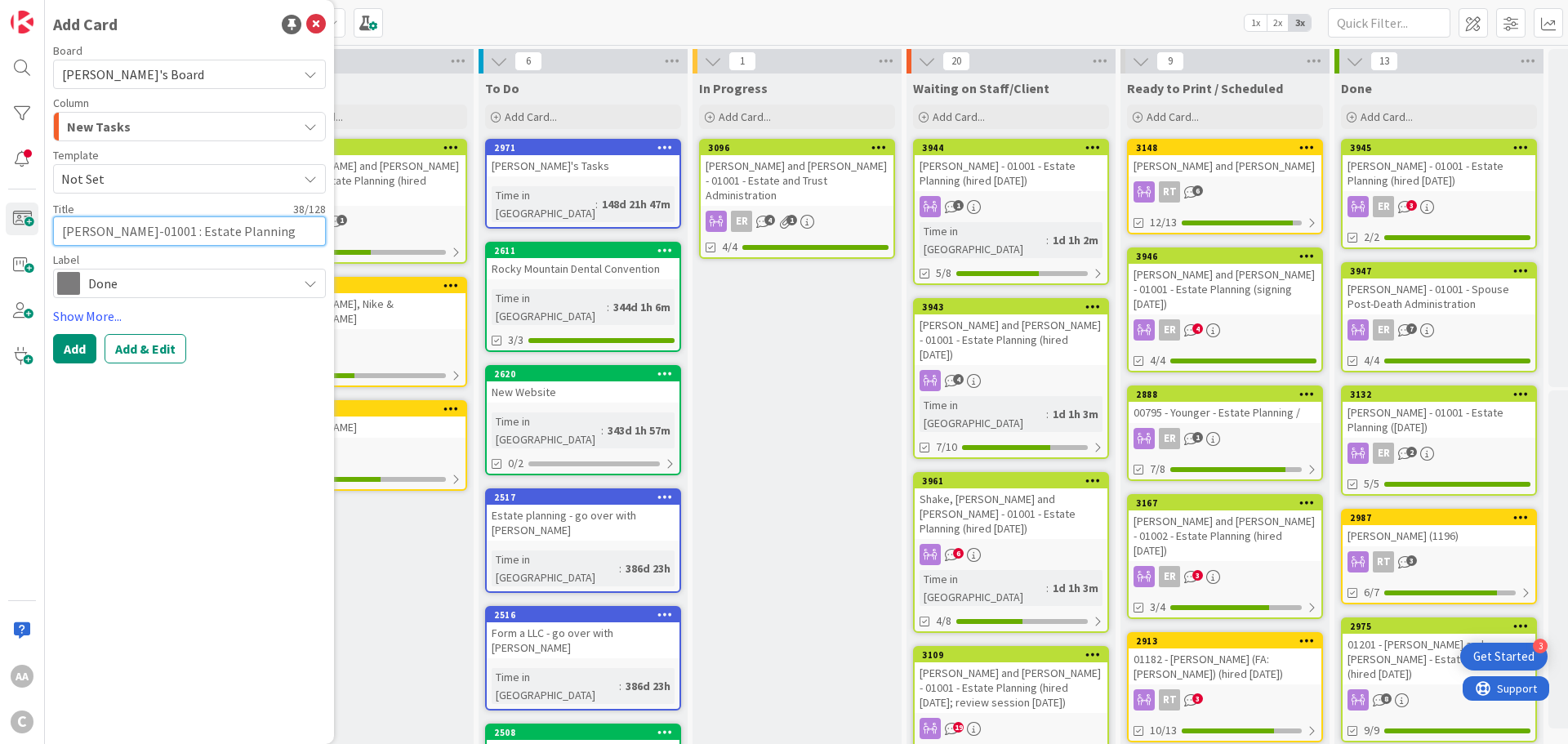
type textarea "x"
type textarea "[PERSON_NAME], Michael01001 : Estate Planning"
type textarea "x"
type textarea "[PERSON_NAME]=01001 : Estate Planning"
type textarea "x"
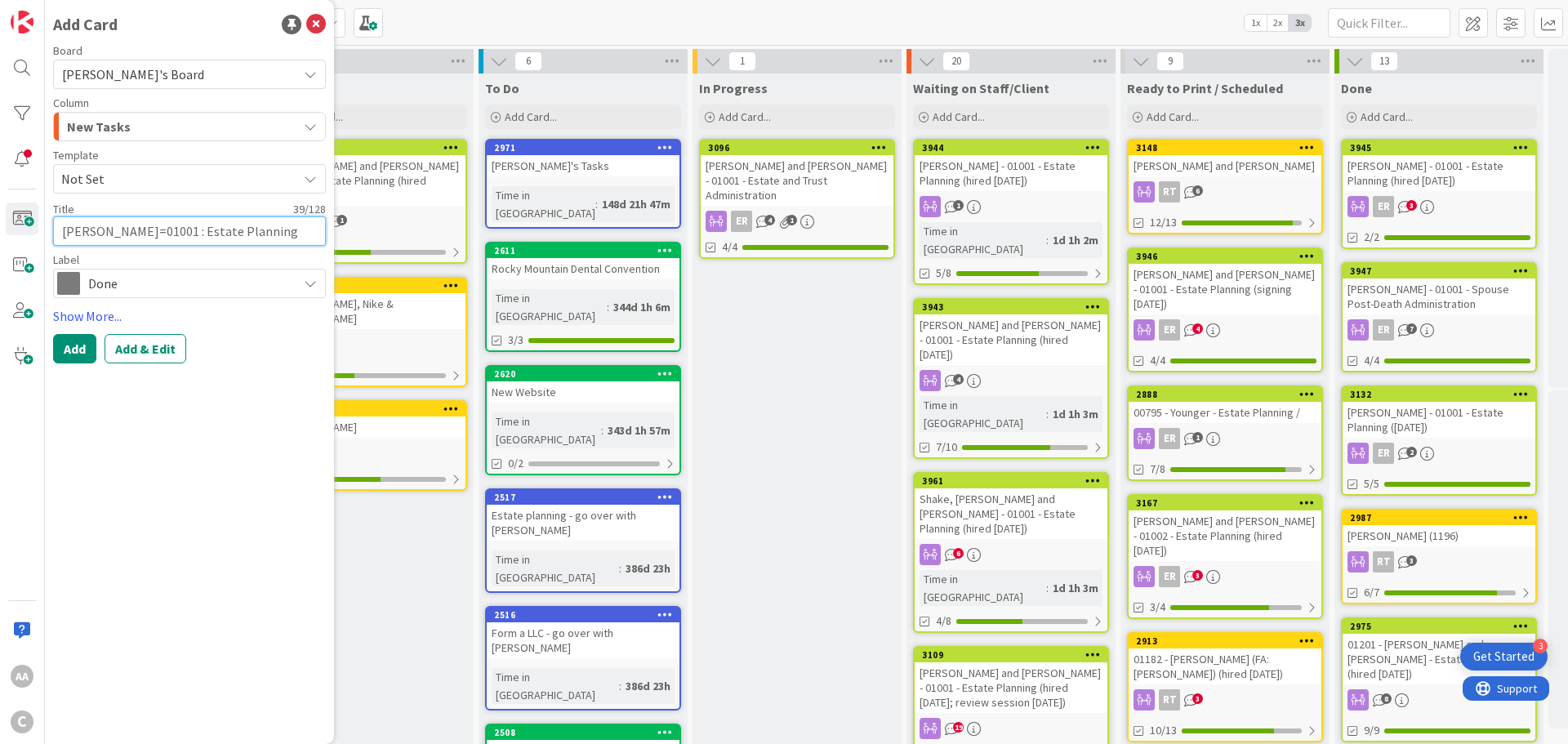
type textarea "[PERSON_NAME], Michael01001 : Estate Planning"
type textarea "x"
type textarea "[PERSON_NAME] 01001 : Estate Planning"
type textarea "x"
type textarea "[PERSON_NAME] an01001 : Estate Planning"
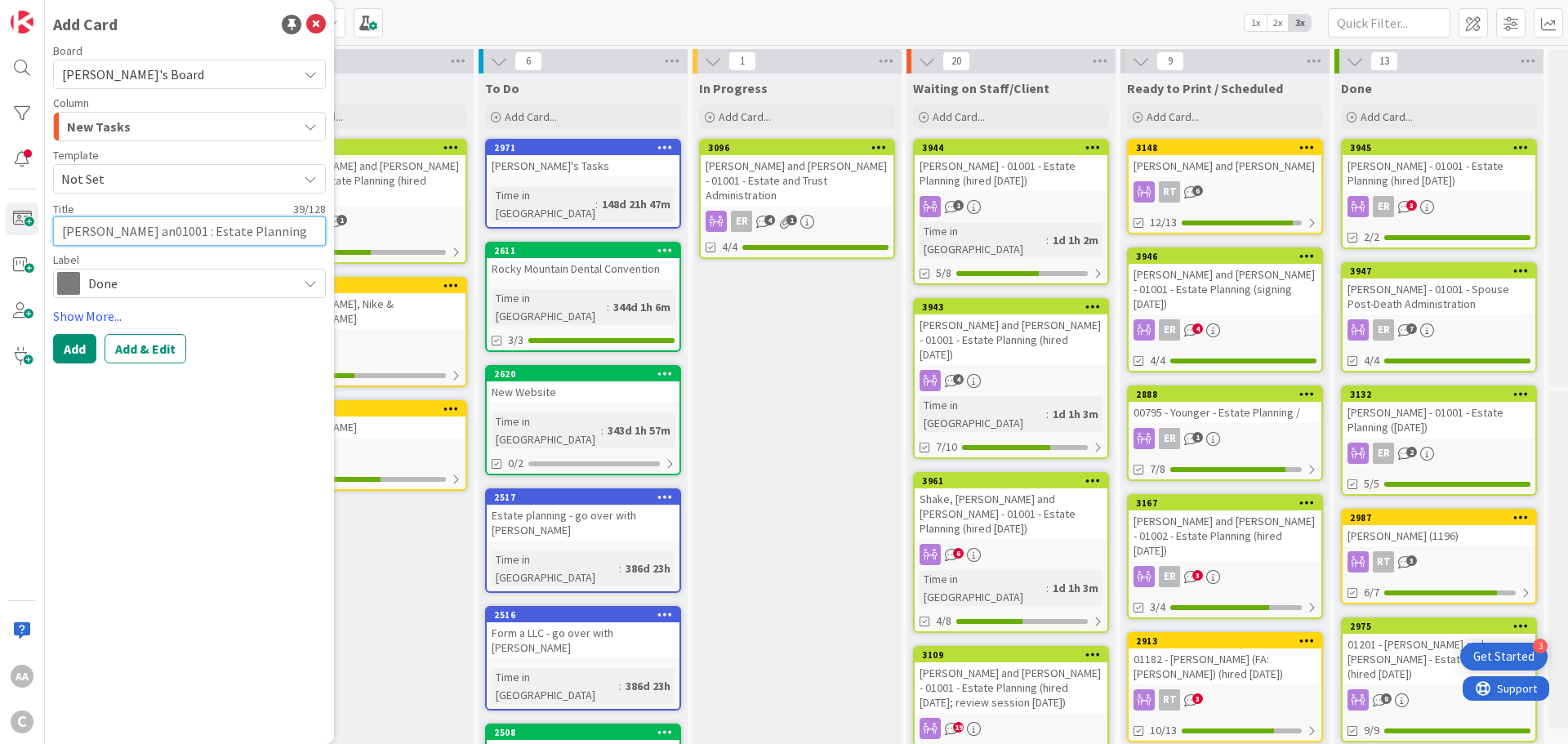
type textarea "x"
type textarea "[PERSON_NAME] and01001 : Estate Planning"
type textarea "x"
type textarea "[PERSON_NAME] and 01001 : Estate Planning"
type textarea "x"
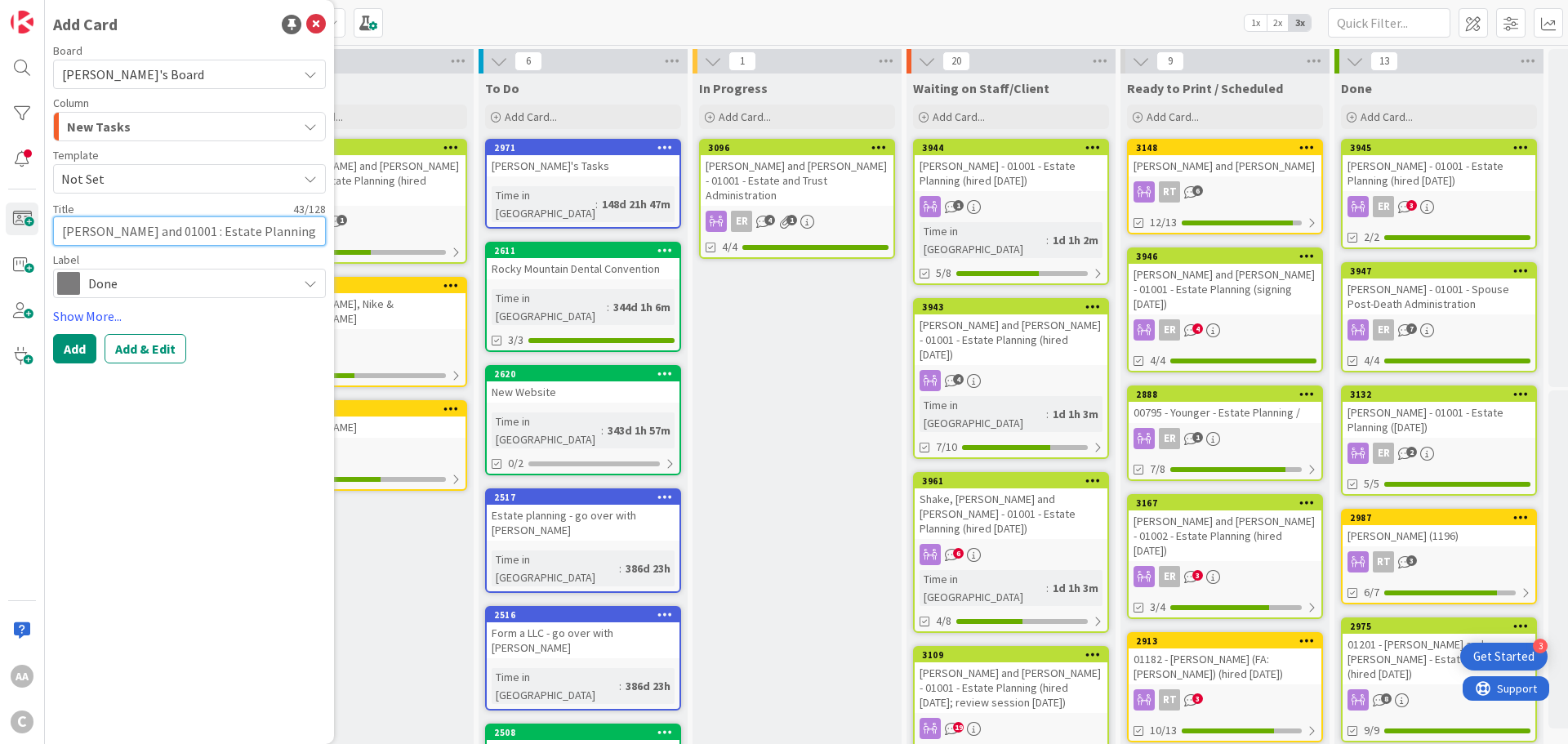
type textarea "[PERSON_NAME] and G01001 : Estate Planning"
type textarea "x"
type textarea "[PERSON_NAME] and Ga01001 : Estate Planning"
type textarea "x"
type textarea "[PERSON_NAME] and Gai01001 : Estate Planning"
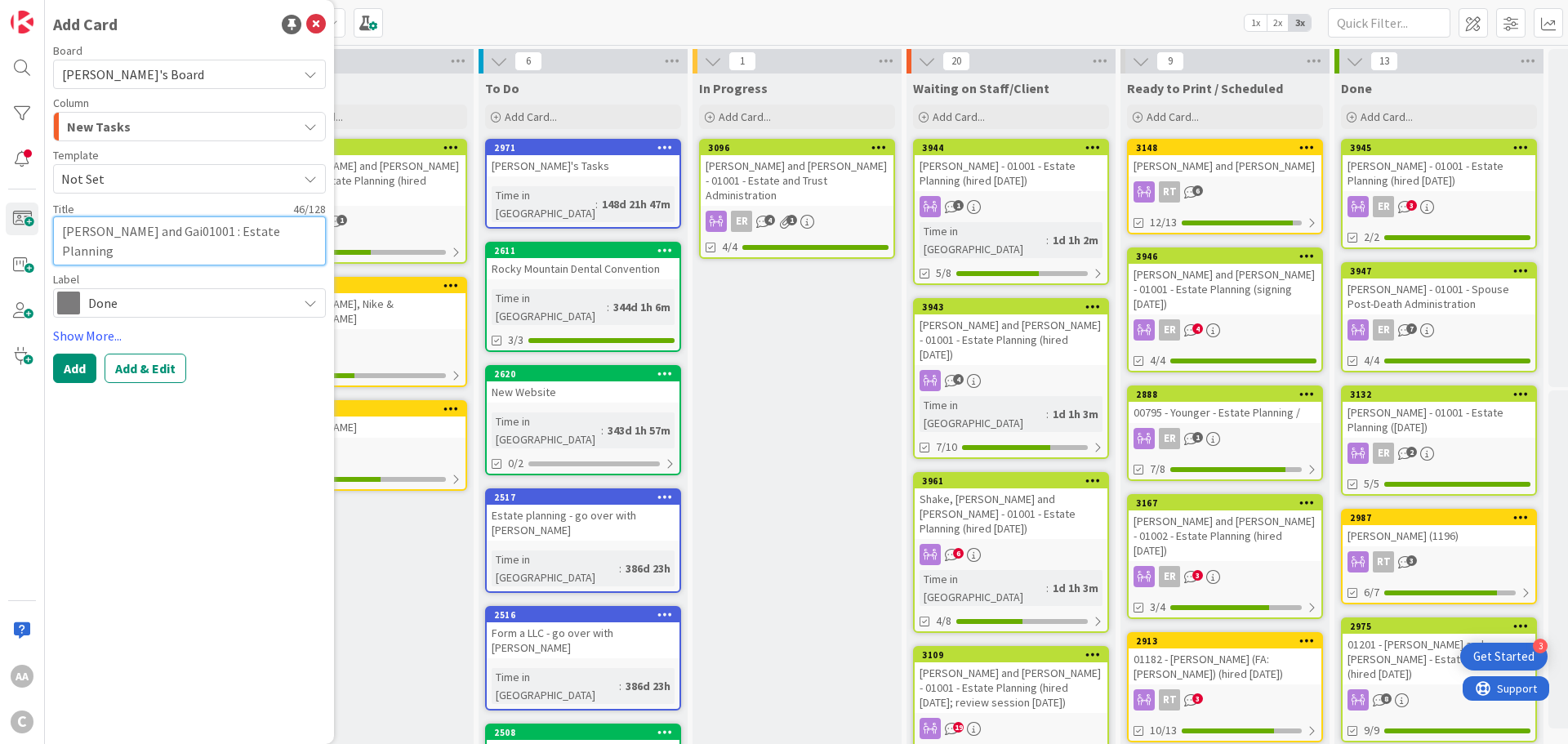
type textarea "x"
type textarea "[PERSON_NAME] and Gail01001 : Estate Planning"
type textarea "x"
type textarea "[PERSON_NAME] and [PERSON_NAME] 01001 : Estate Planning"
type textarea "x"
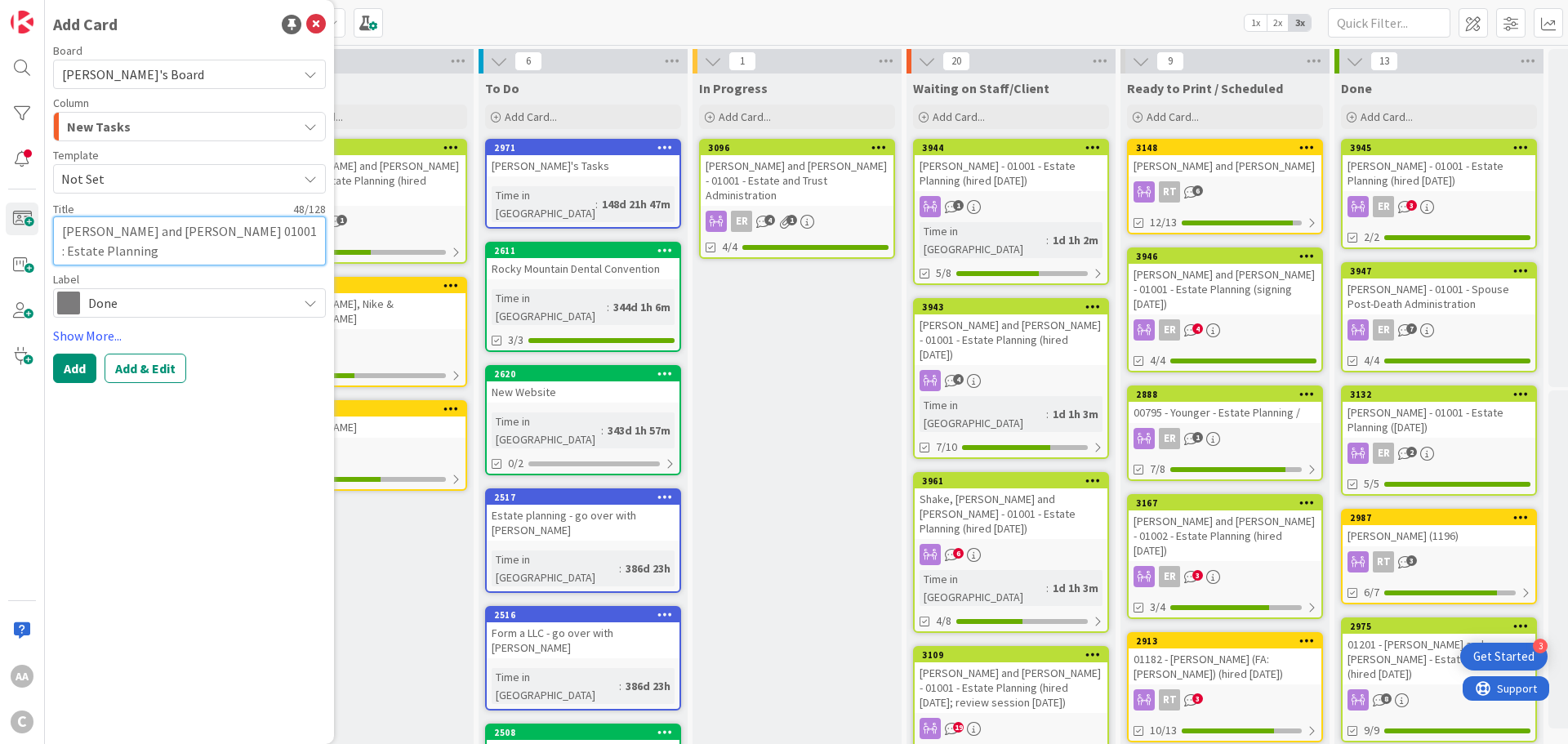
type textarea "[PERSON_NAME] and [PERSON_NAME] -01001 : Estate Planning"
type textarea "x"
type textarea "[PERSON_NAME] and [PERSON_NAME] - 01001 : Estate Planning"
click at [248, 234] on textarea "[PERSON_NAME] and [PERSON_NAME] - 01001 : Estate Planning" at bounding box center [189, 241] width 272 height 49
type textarea "x"
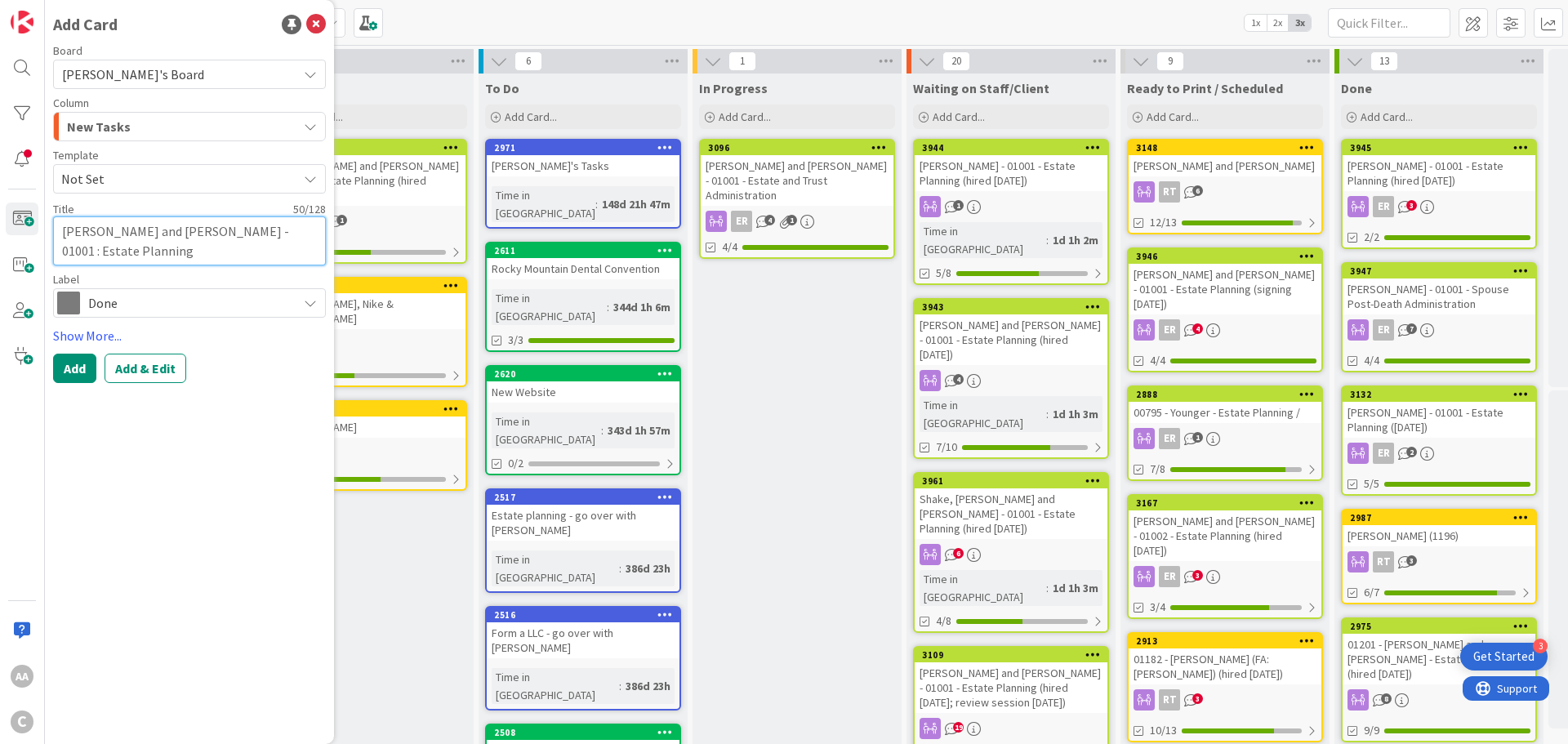
type textarea "[PERSON_NAME] and [PERSON_NAME] - 01001 :Estate Planning"
type textarea "x"
type textarea "[PERSON_NAME] and [PERSON_NAME] - 01001 Estate Planning"
type textarea "x"
type textarea "[PERSON_NAME] and [PERSON_NAME] - 01001 -Estate Planning"
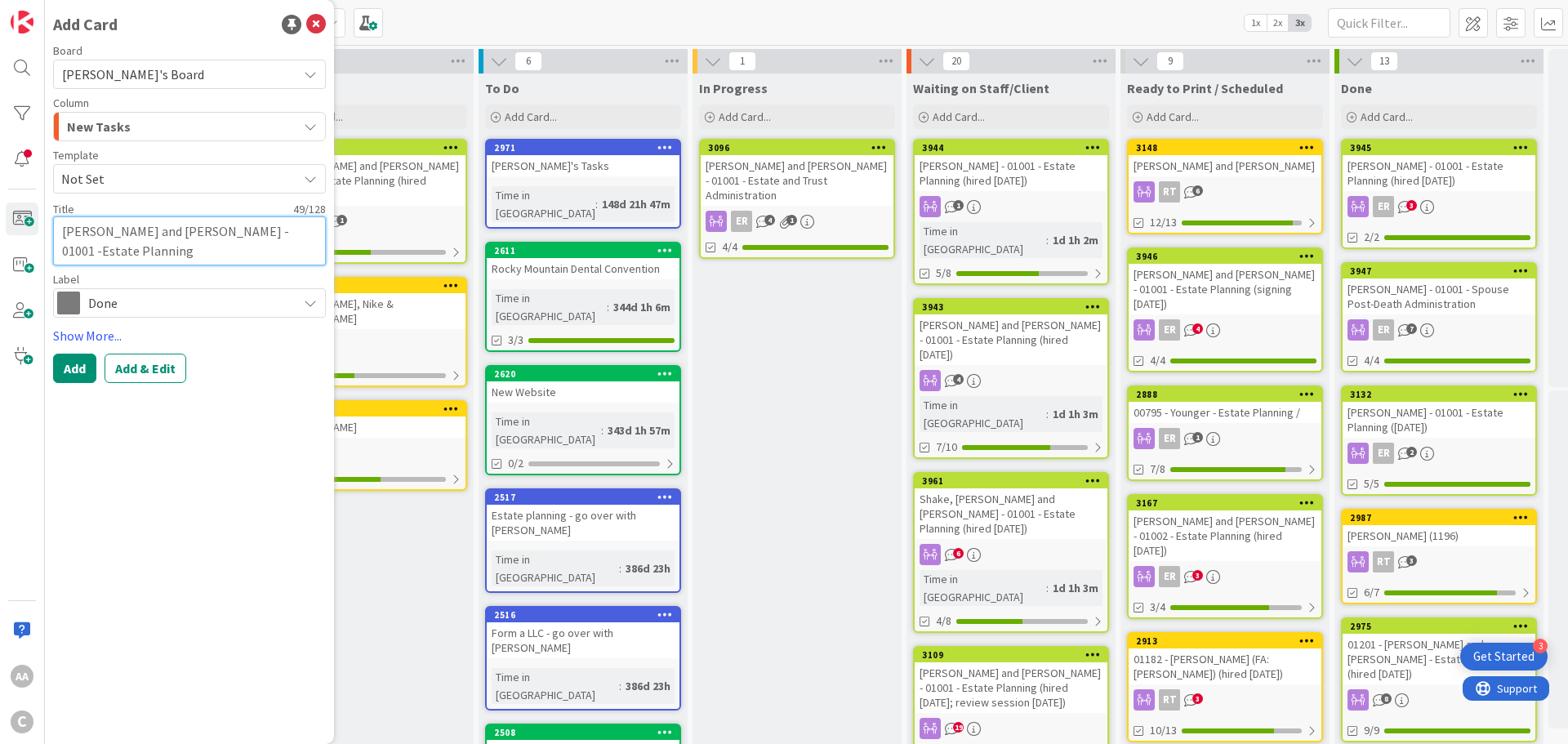
type textarea "x"
type textarea "[PERSON_NAME] and [PERSON_NAME] - 01001 - Estate Planning"
click at [93, 330] on link "Show More..." at bounding box center [189, 336] width 272 height 20
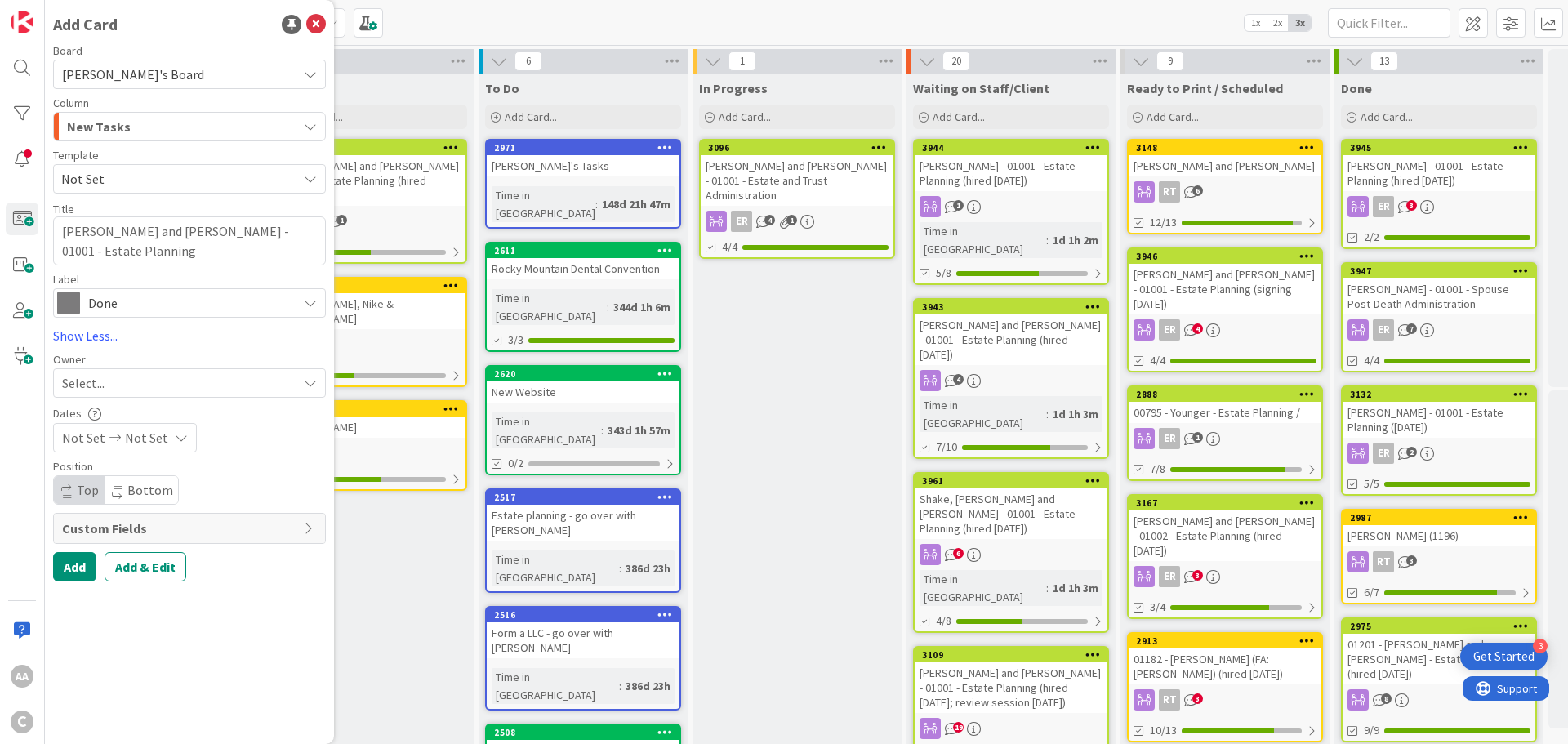
click at [93, 330] on link "Show Less..." at bounding box center [189, 336] width 272 height 20
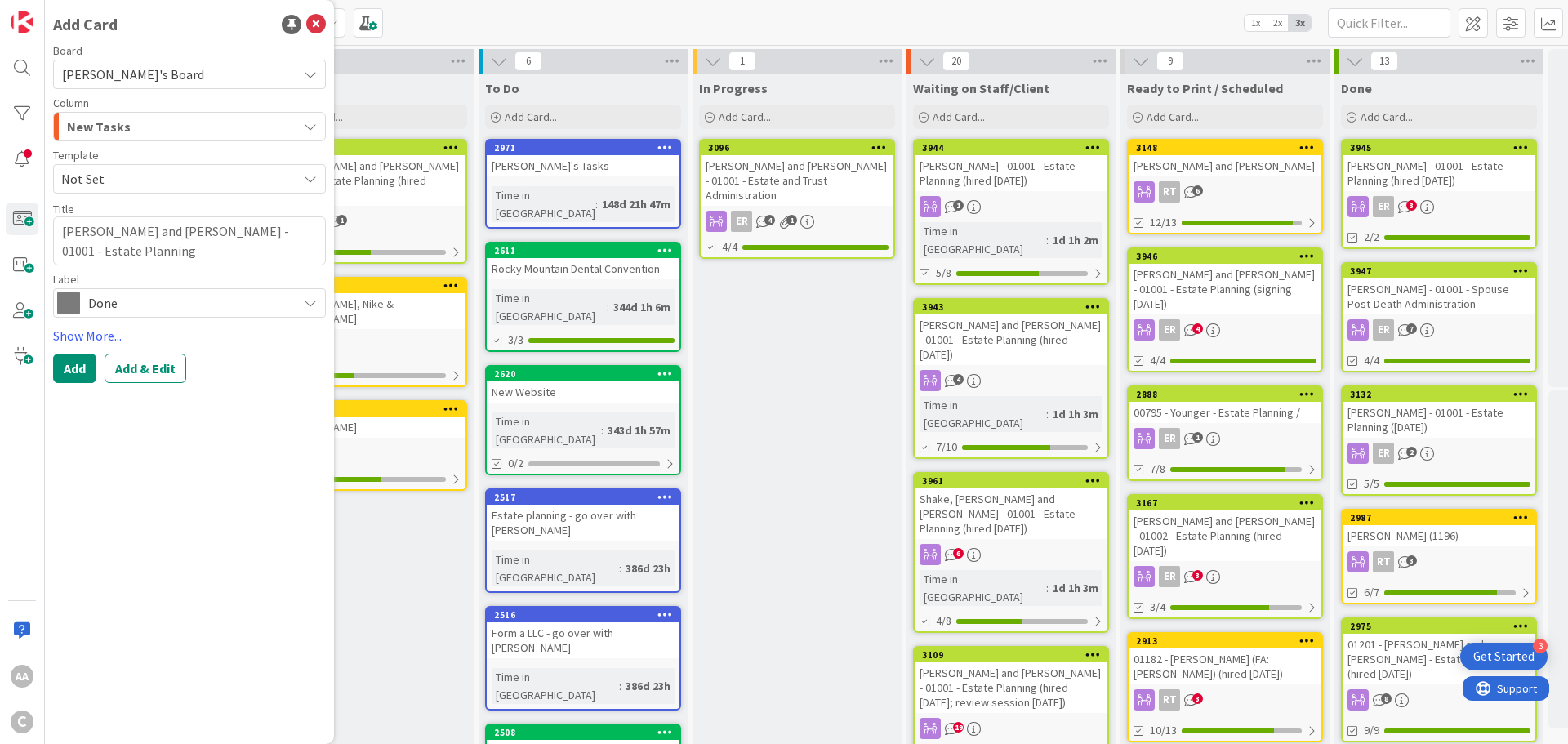
click at [193, 132] on div "New Tasks" at bounding box center [179, 127] width 235 height 26
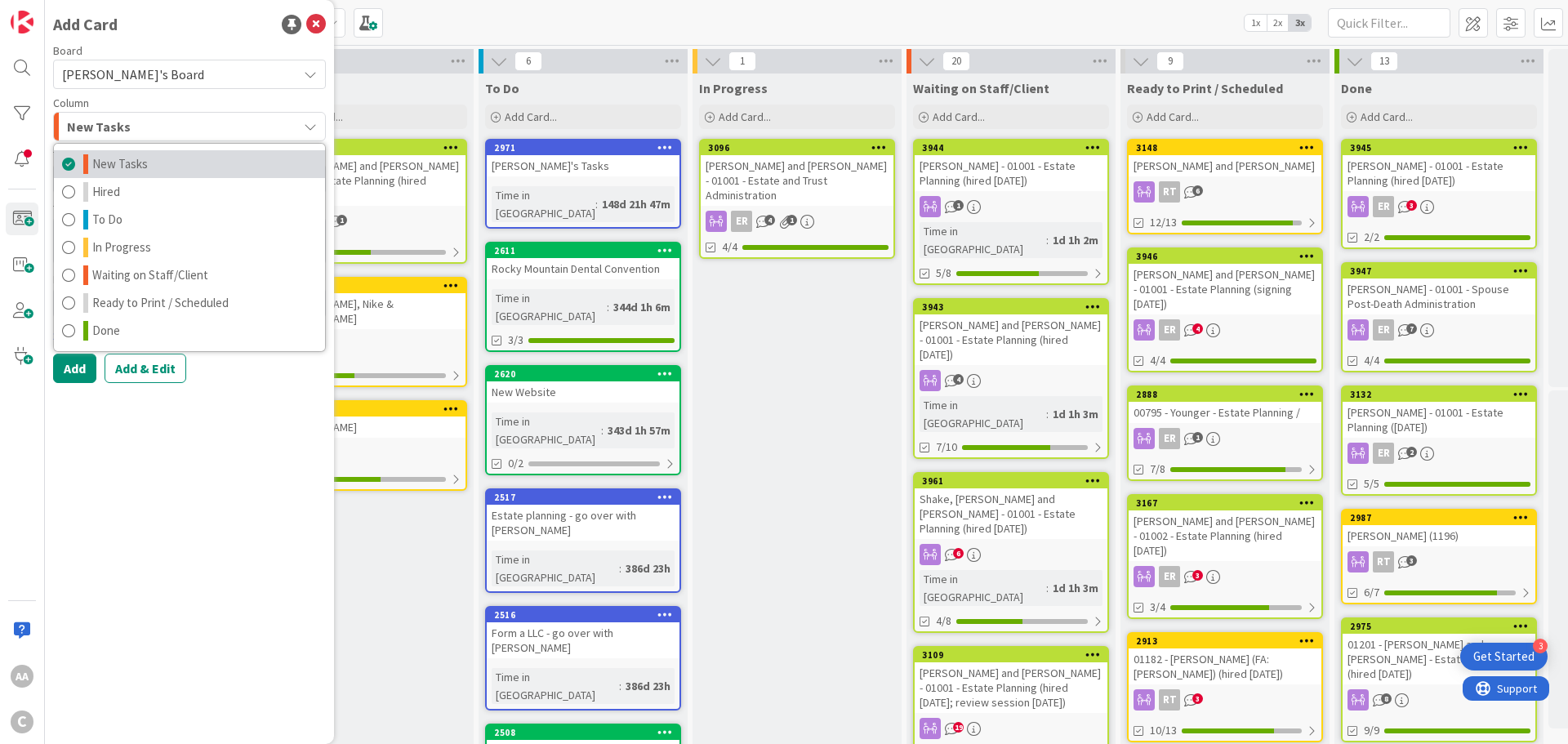
click at [145, 170] on span "New Tasks" at bounding box center [119, 165] width 55 height 20
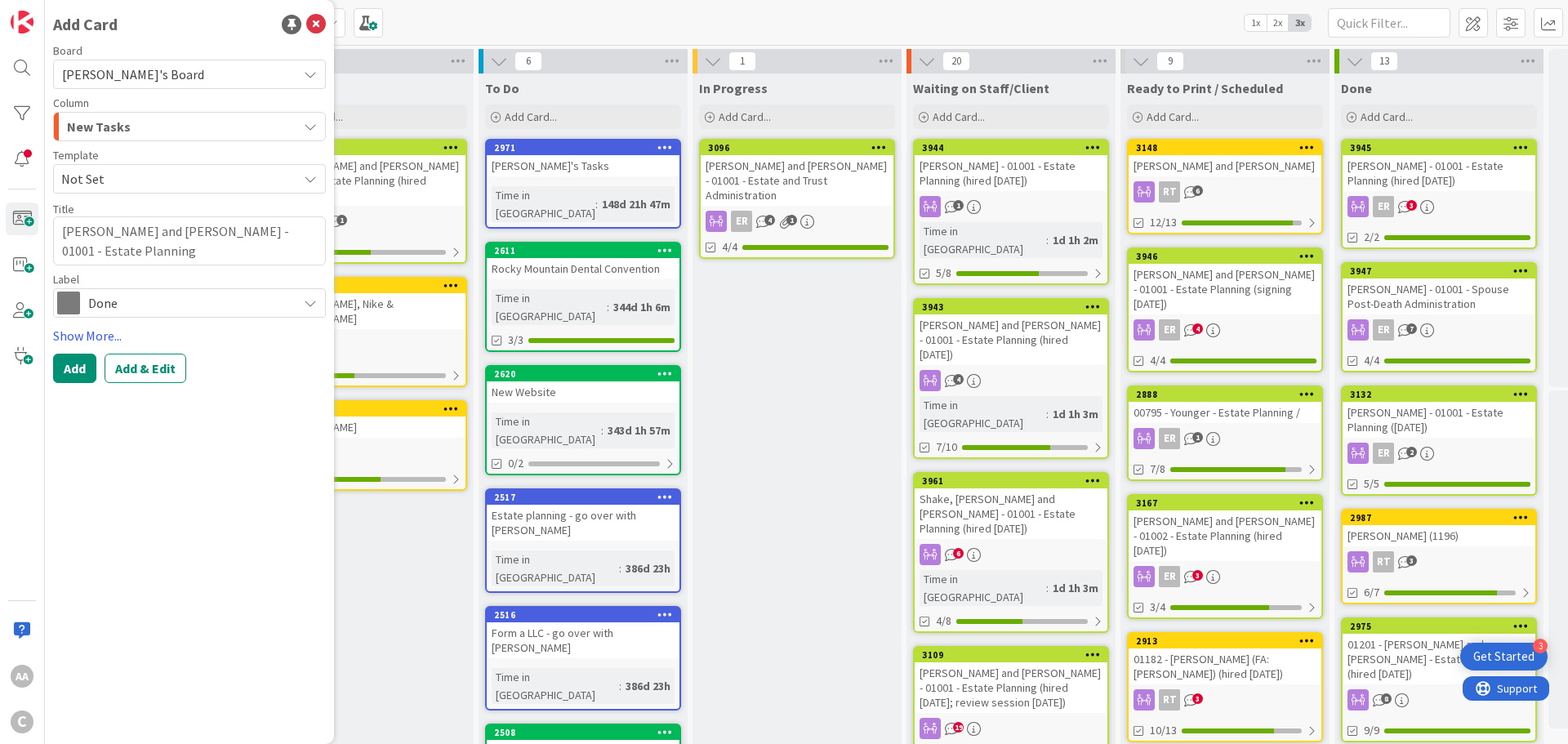
click at [127, 190] on span "Not Set" at bounding box center [189, 179] width 272 height 30
click at [191, 527] on div "Add Card Board [PERSON_NAME]'s Board Column New Tasks New Tasks Hired To Do In …" at bounding box center [189, 372] width 289 height 744
click at [123, 302] on span "Done" at bounding box center [188, 303] width 201 height 23
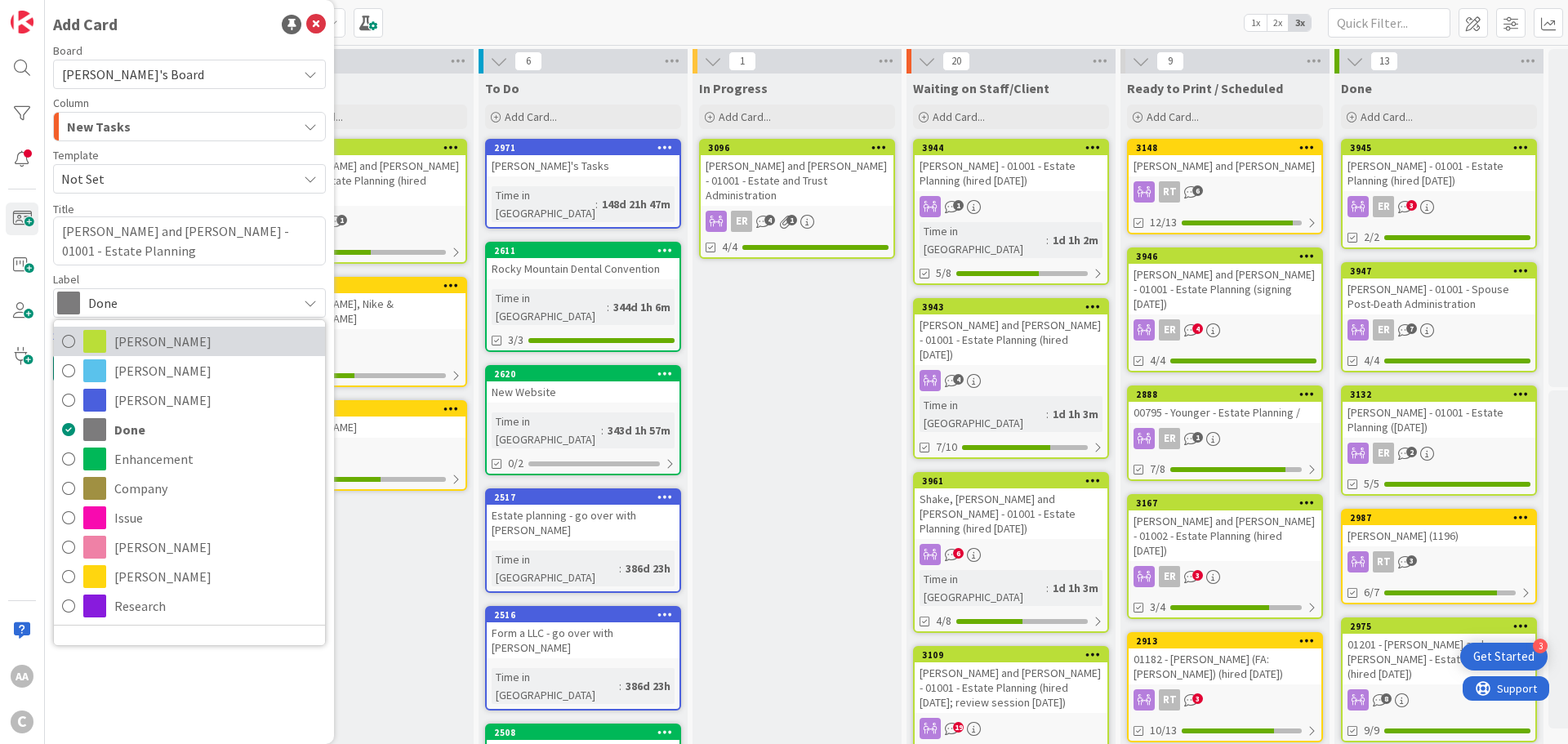
click at [115, 341] on span "[PERSON_NAME]" at bounding box center [216, 342] width 202 height 25
type textarea "x"
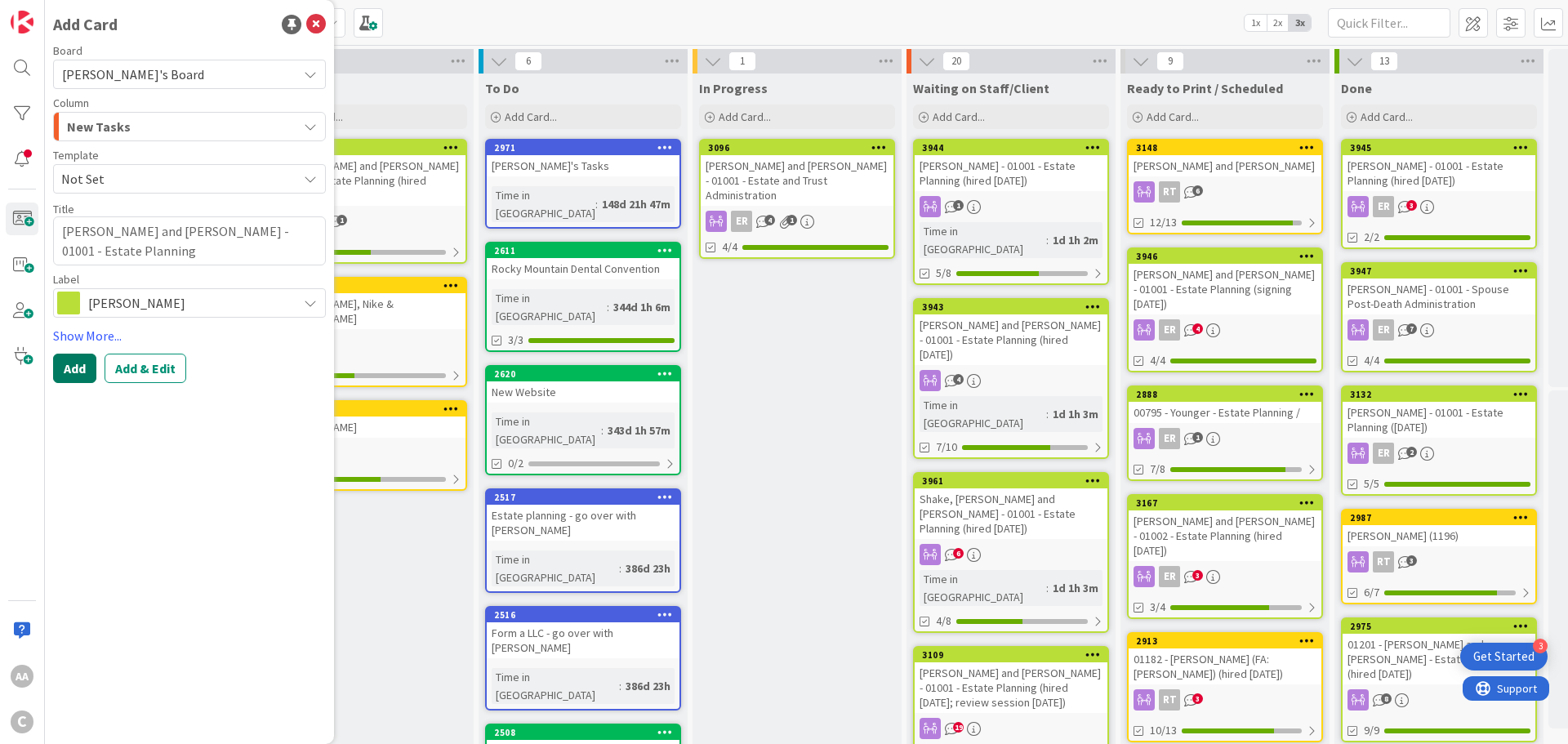
click at [72, 364] on button "Add" at bounding box center [75, 369] width 44 height 30
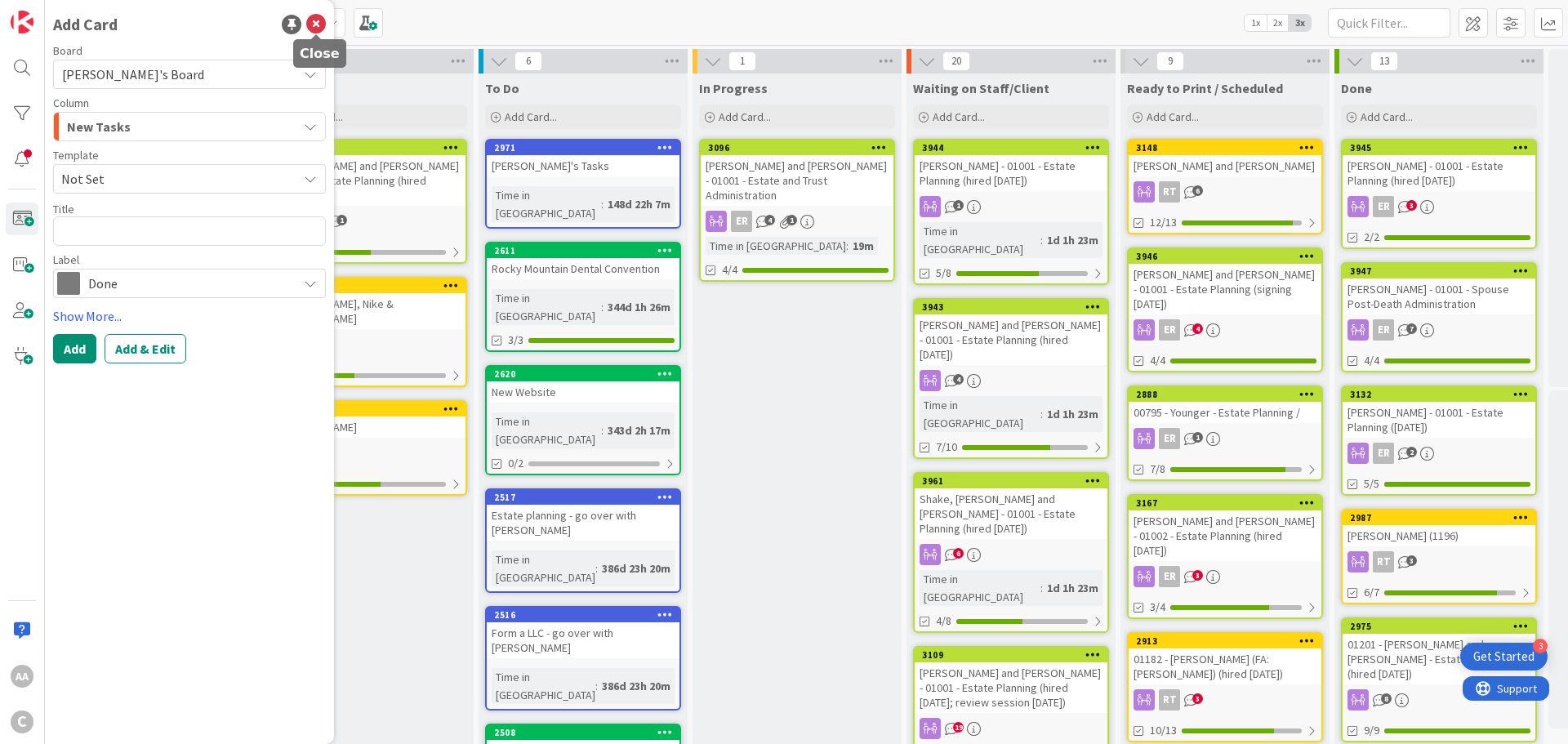
click at [320, 21] on icon at bounding box center [316, 25] width 20 height 20
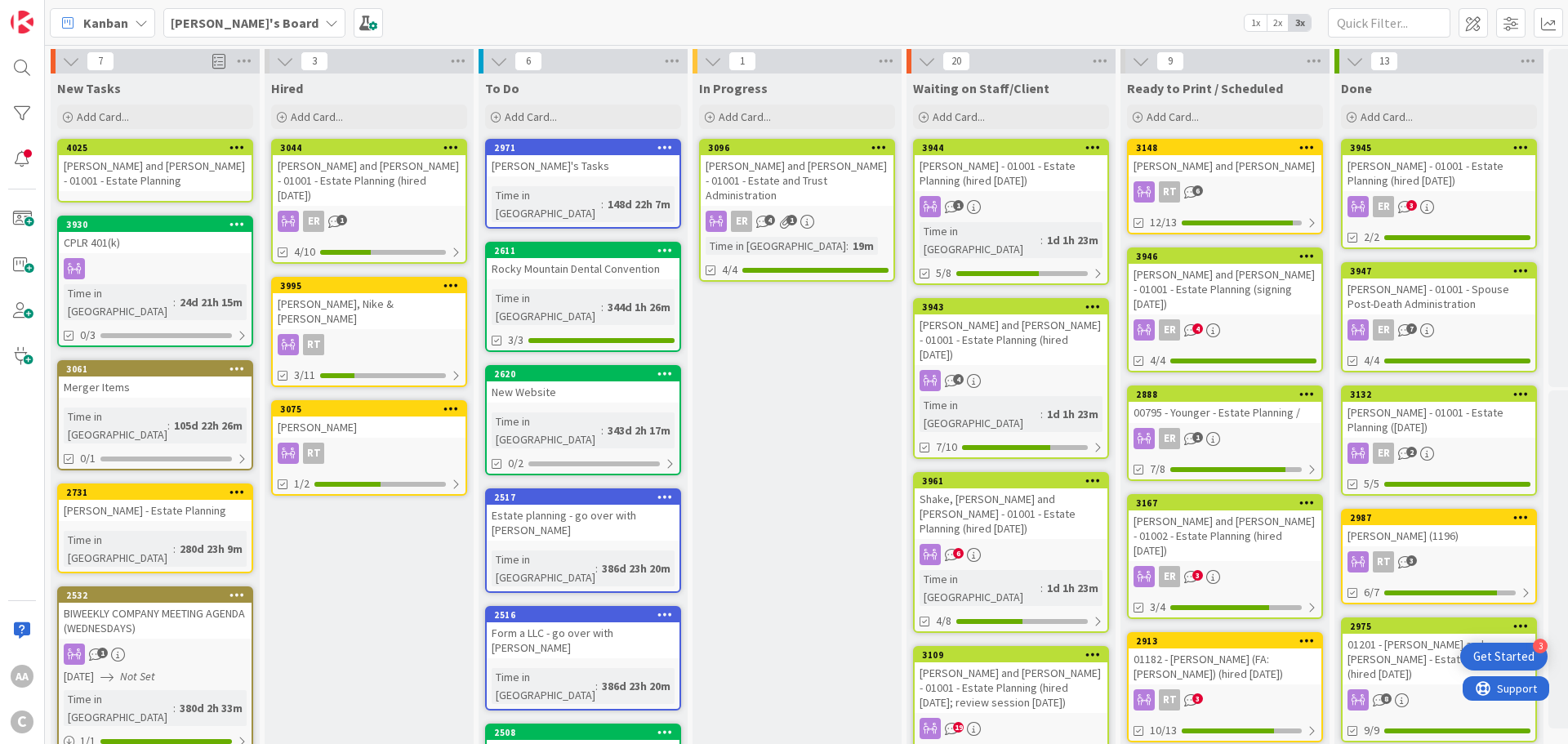
click at [147, 179] on div "[PERSON_NAME] and [PERSON_NAME] - 01001 - Estate Planning" at bounding box center [155, 174] width 193 height 36
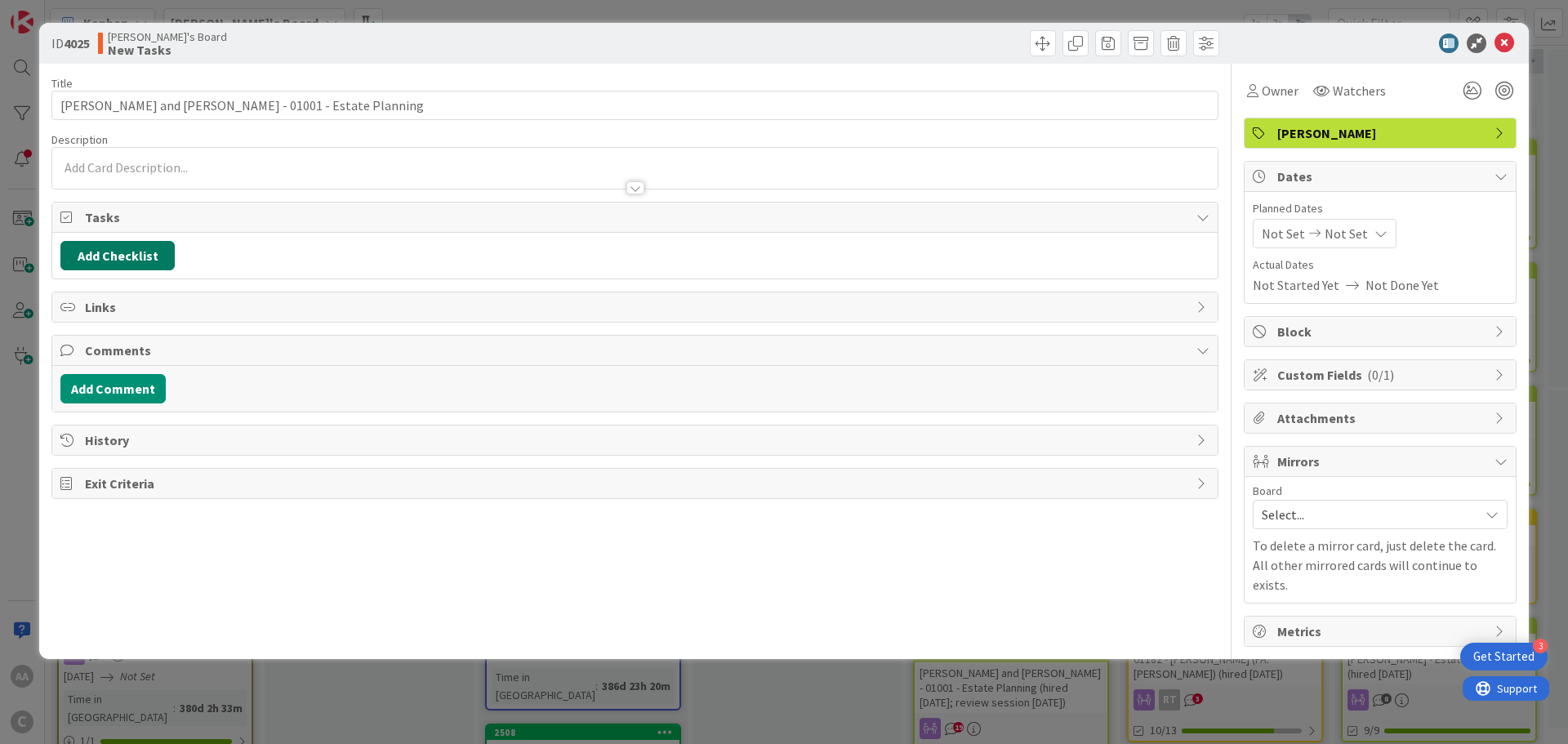
click at [86, 260] on button "Add Checklist" at bounding box center [117, 256] width 114 height 30
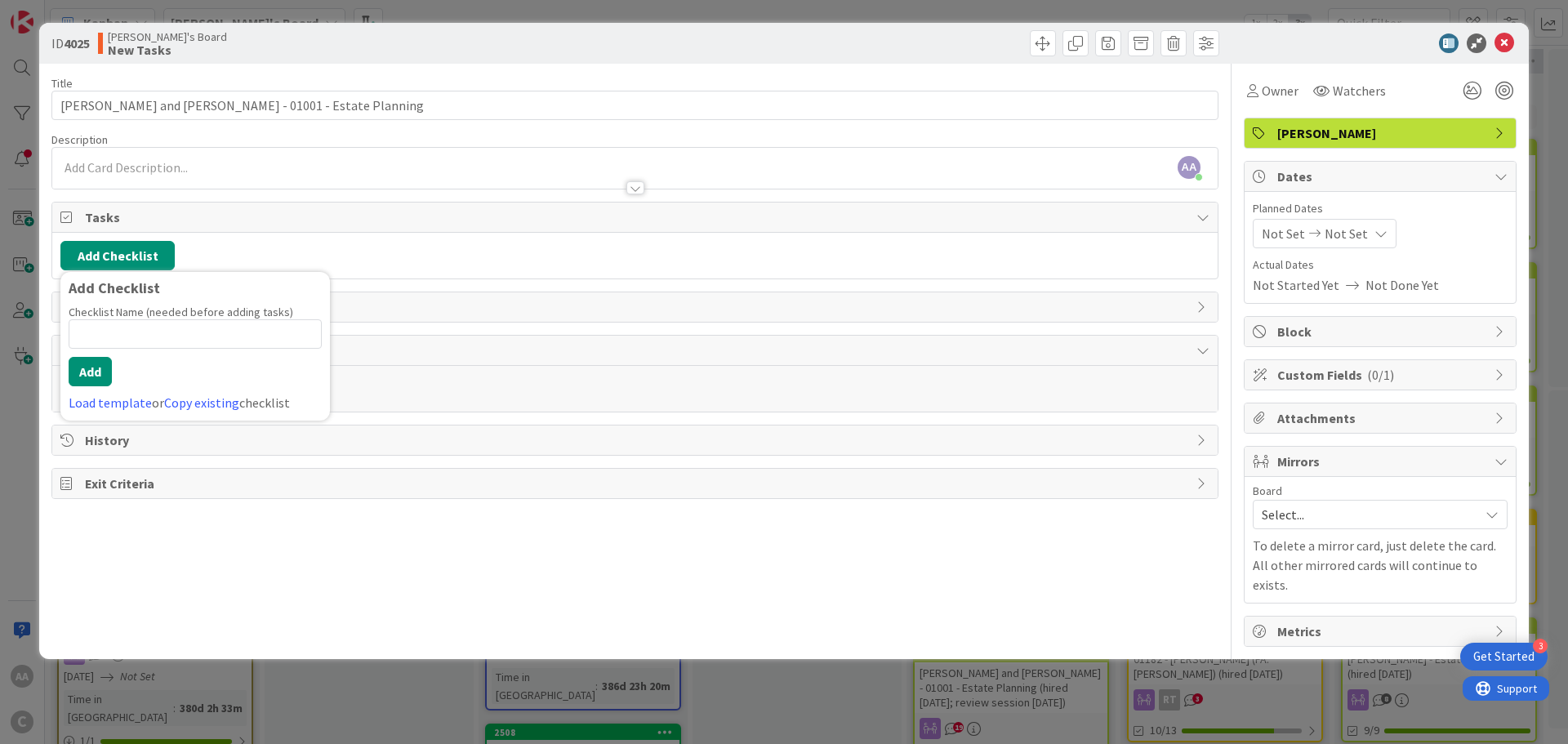
click at [86, 405] on link "Load template" at bounding box center [109, 402] width 83 height 16
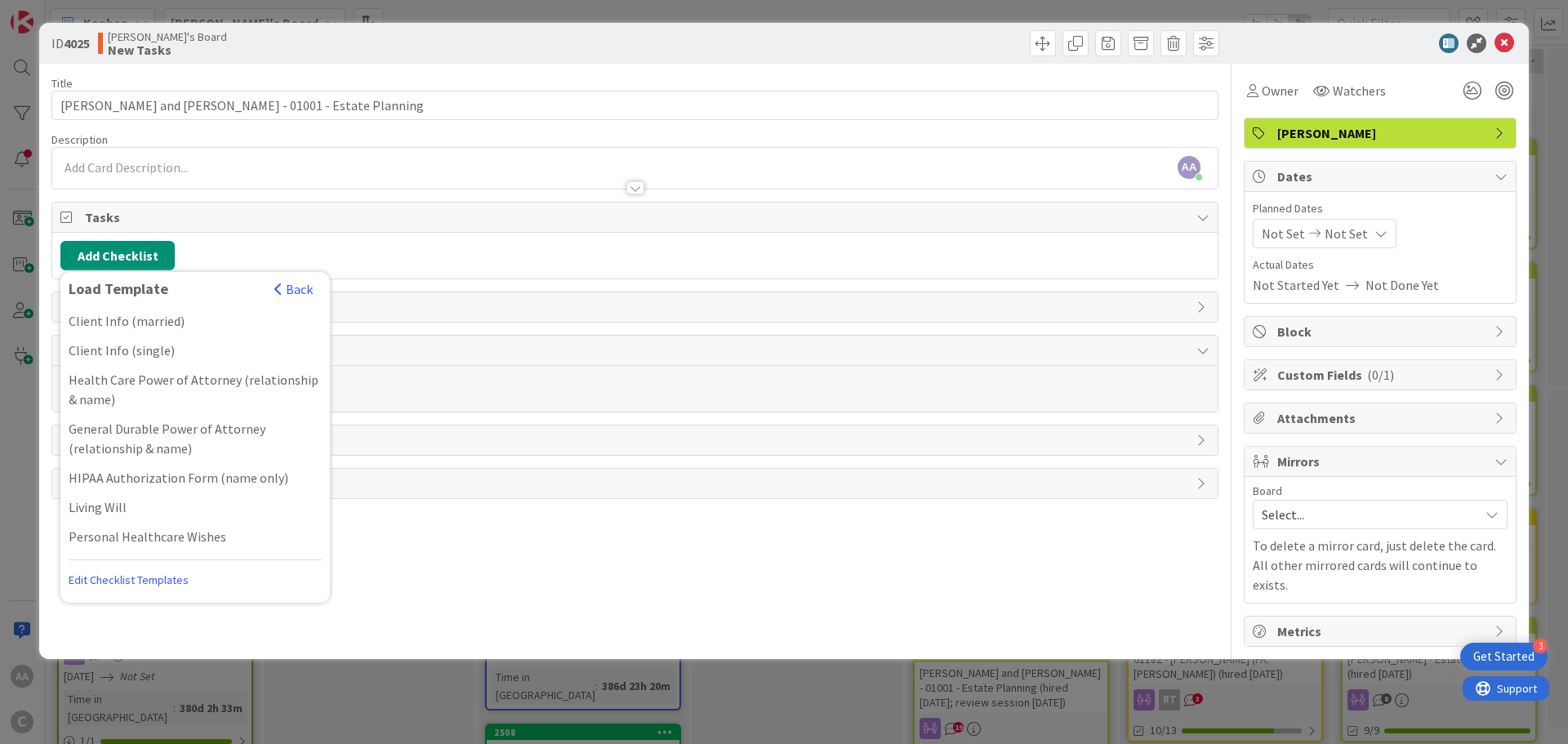
scroll to position [118, 0]
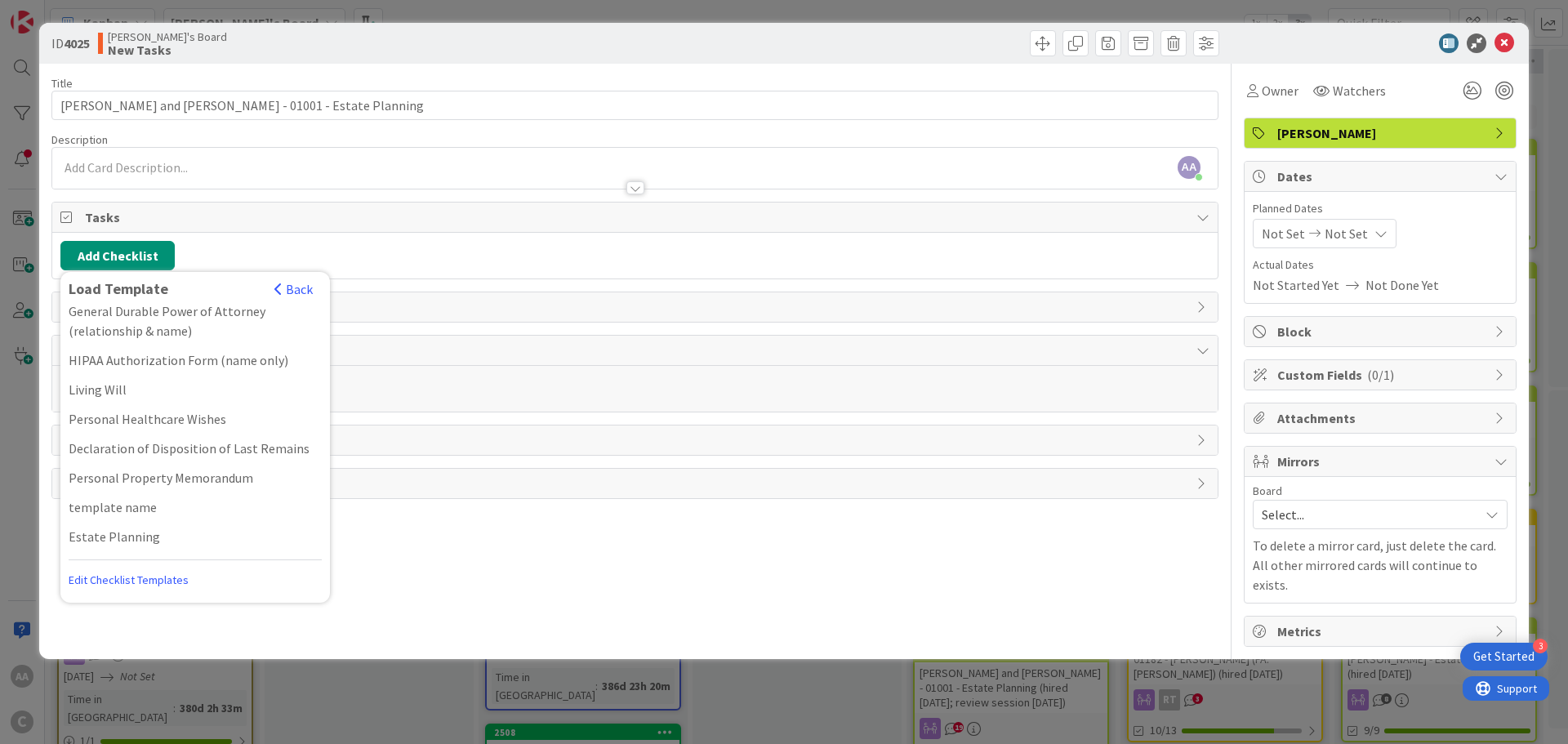
click at [106, 522] on div "Estate Planning" at bounding box center [195, 537] width 270 height 30
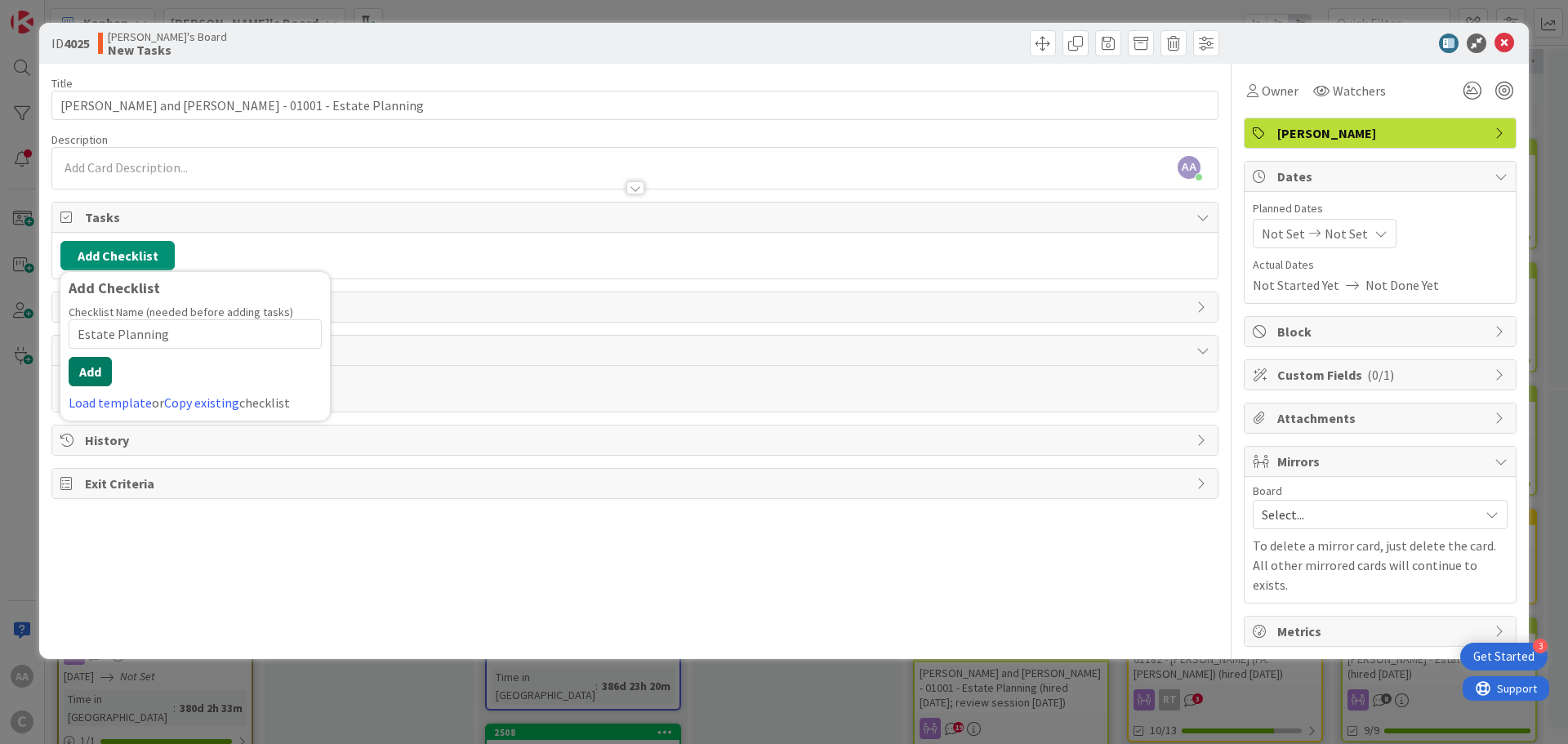
click at [88, 379] on button "Add" at bounding box center [90, 372] width 44 height 30
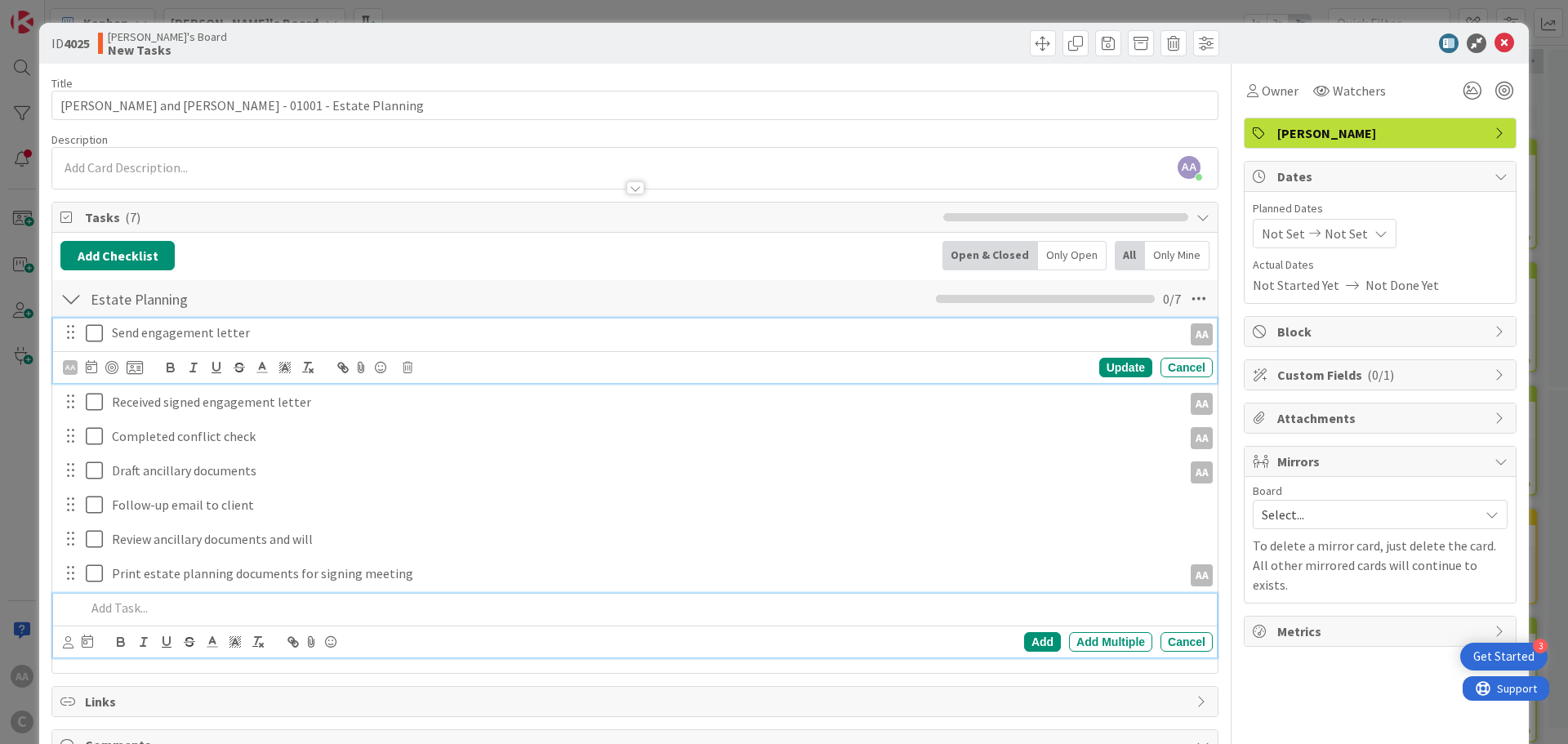
click at [97, 332] on icon at bounding box center [98, 333] width 25 height 20
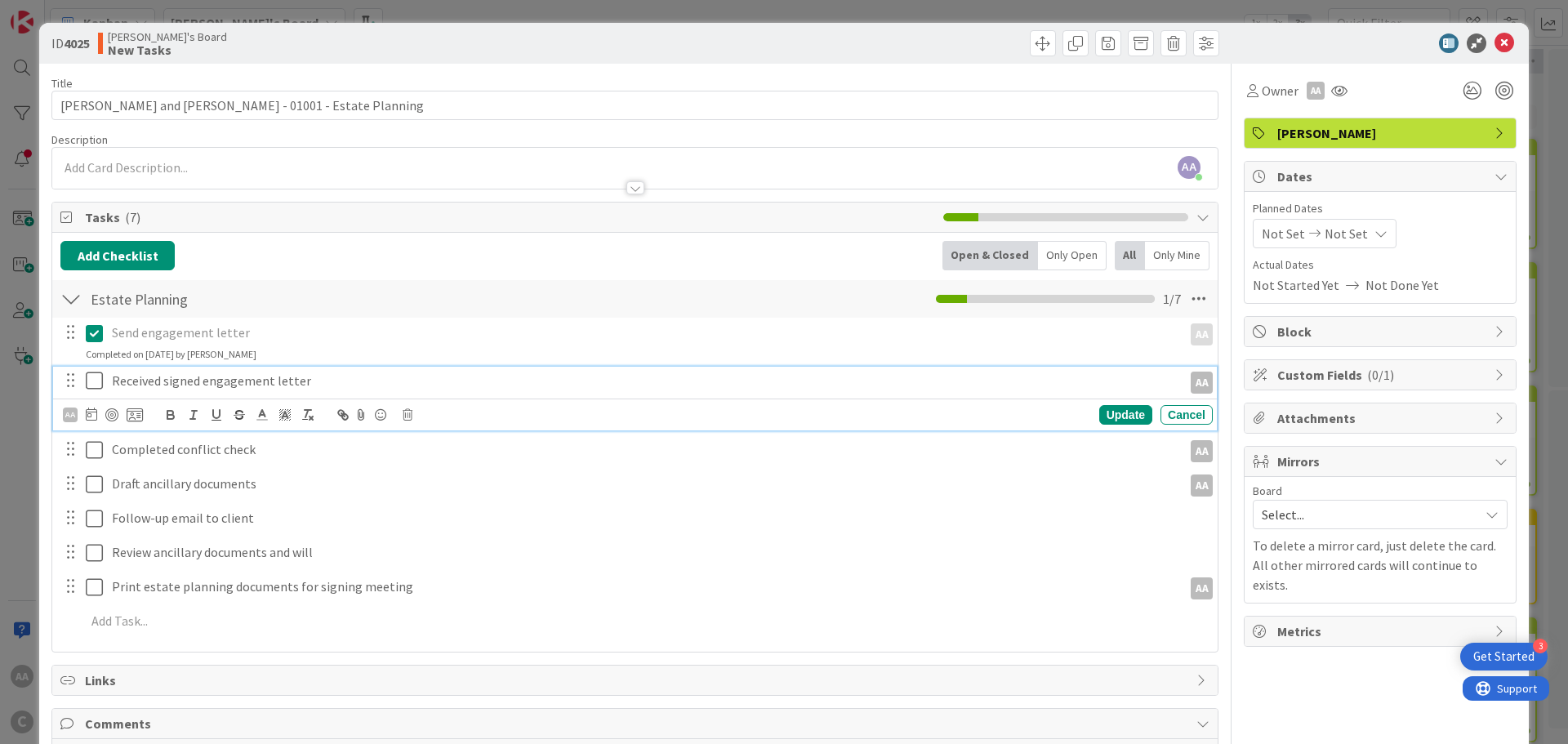
click at [92, 375] on icon at bounding box center [98, 381] width 25 height 20
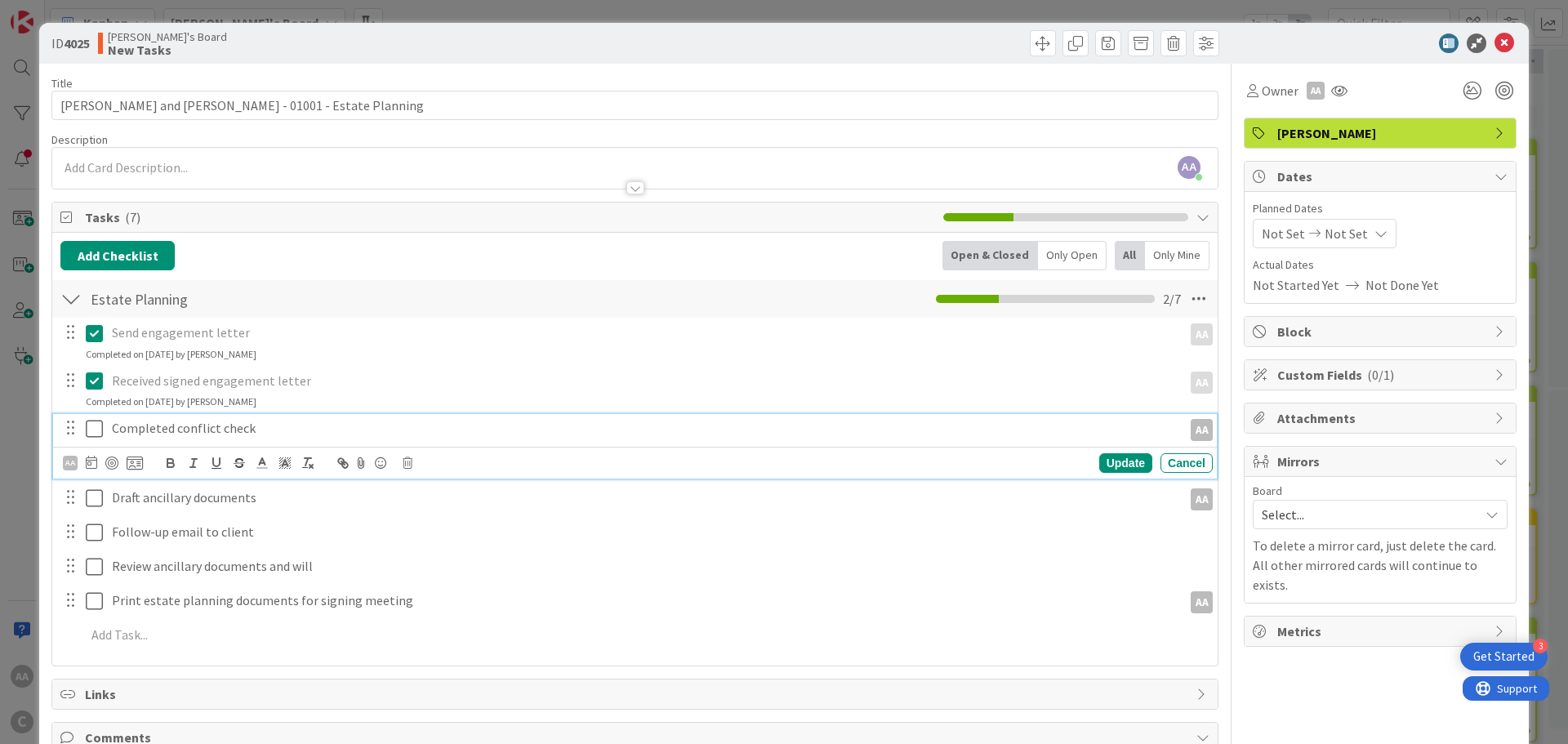
click at [92, 425] on icon at bounding box center [98, 429] width 25 height 20
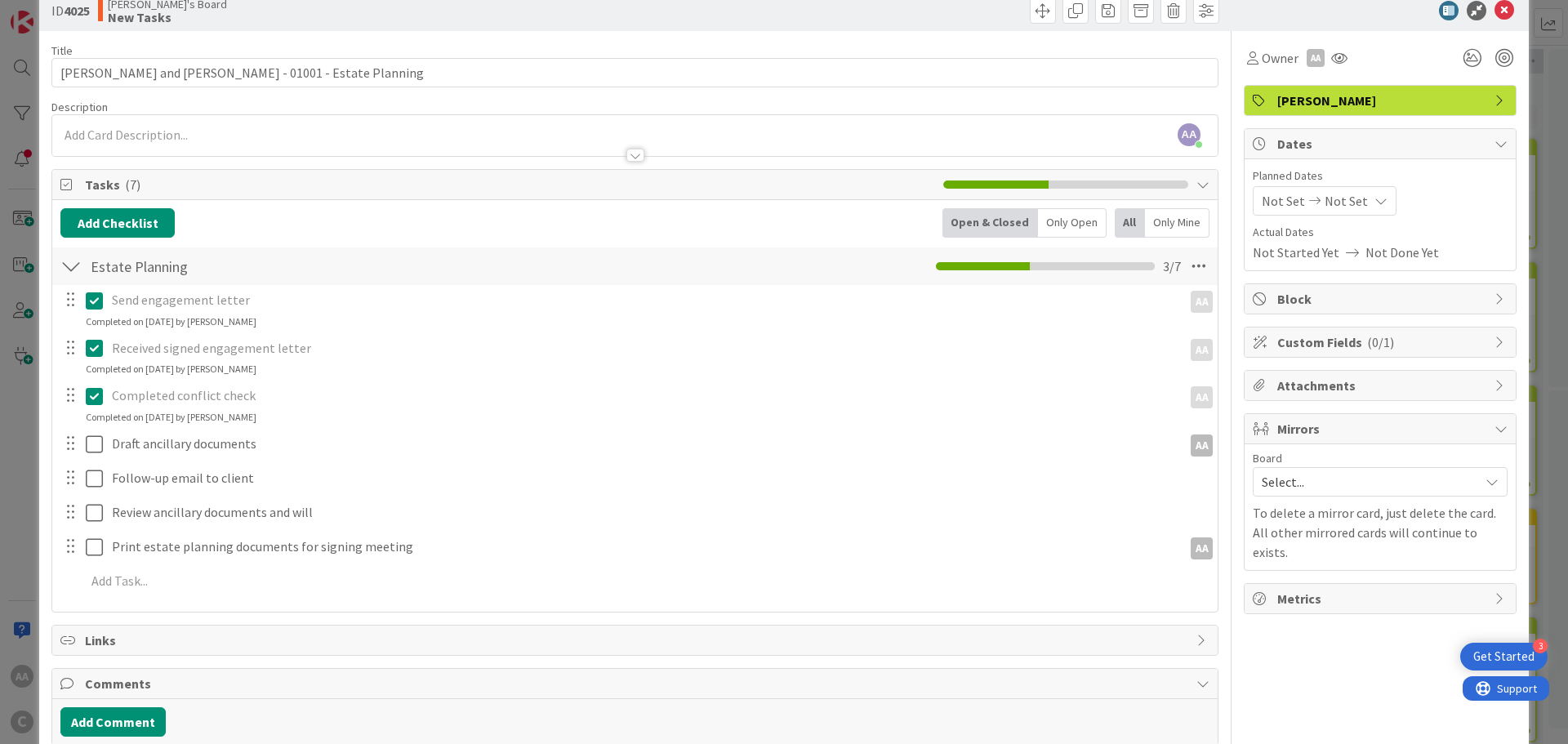
scroll to position [0, 0]
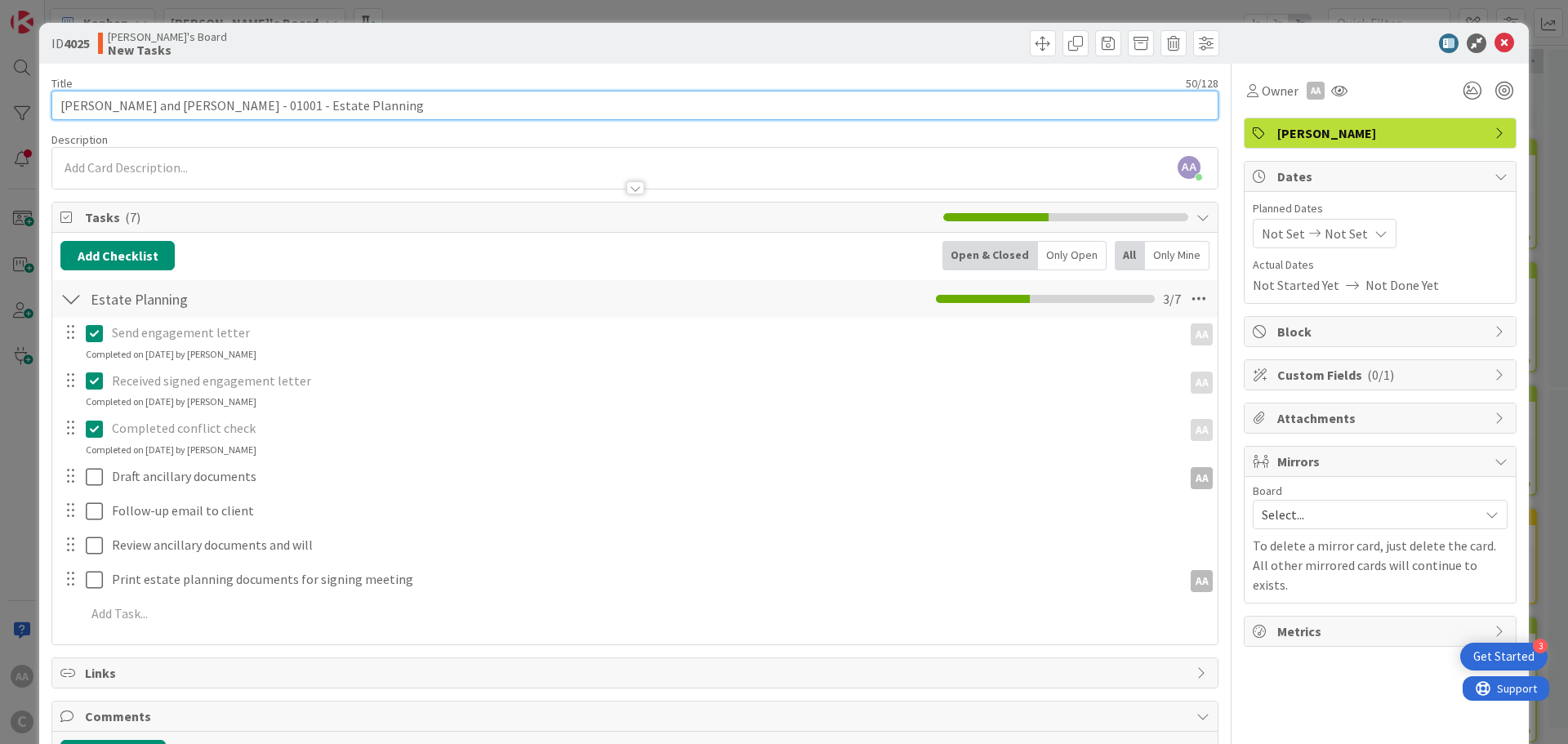
click at [79, 107] on input "[PERSON_NAME] and [PERSON_NAME] - 01001 - Estate Planning" at bounding box center [635, 105] width 1167 height 30
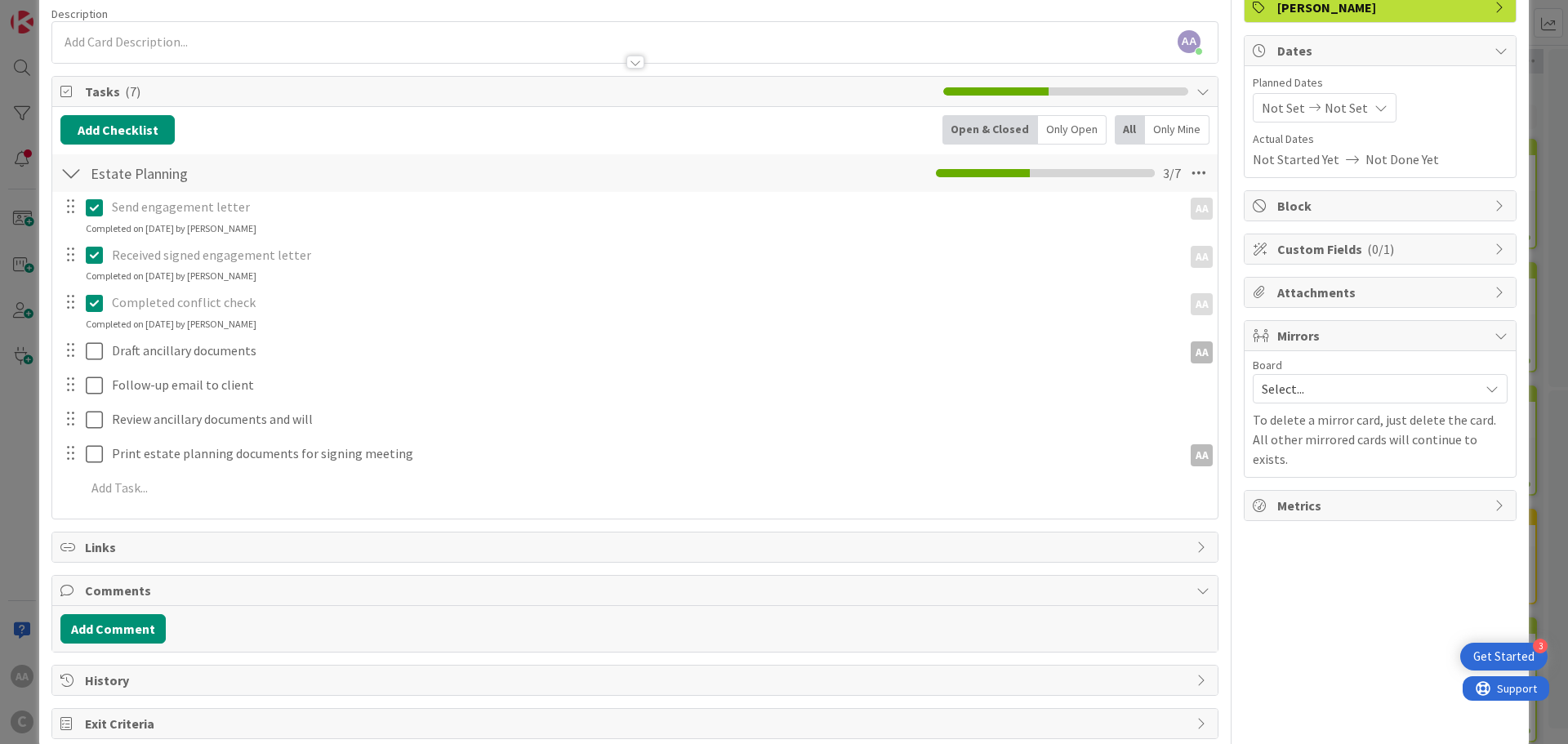
scroll to position [156, 0]
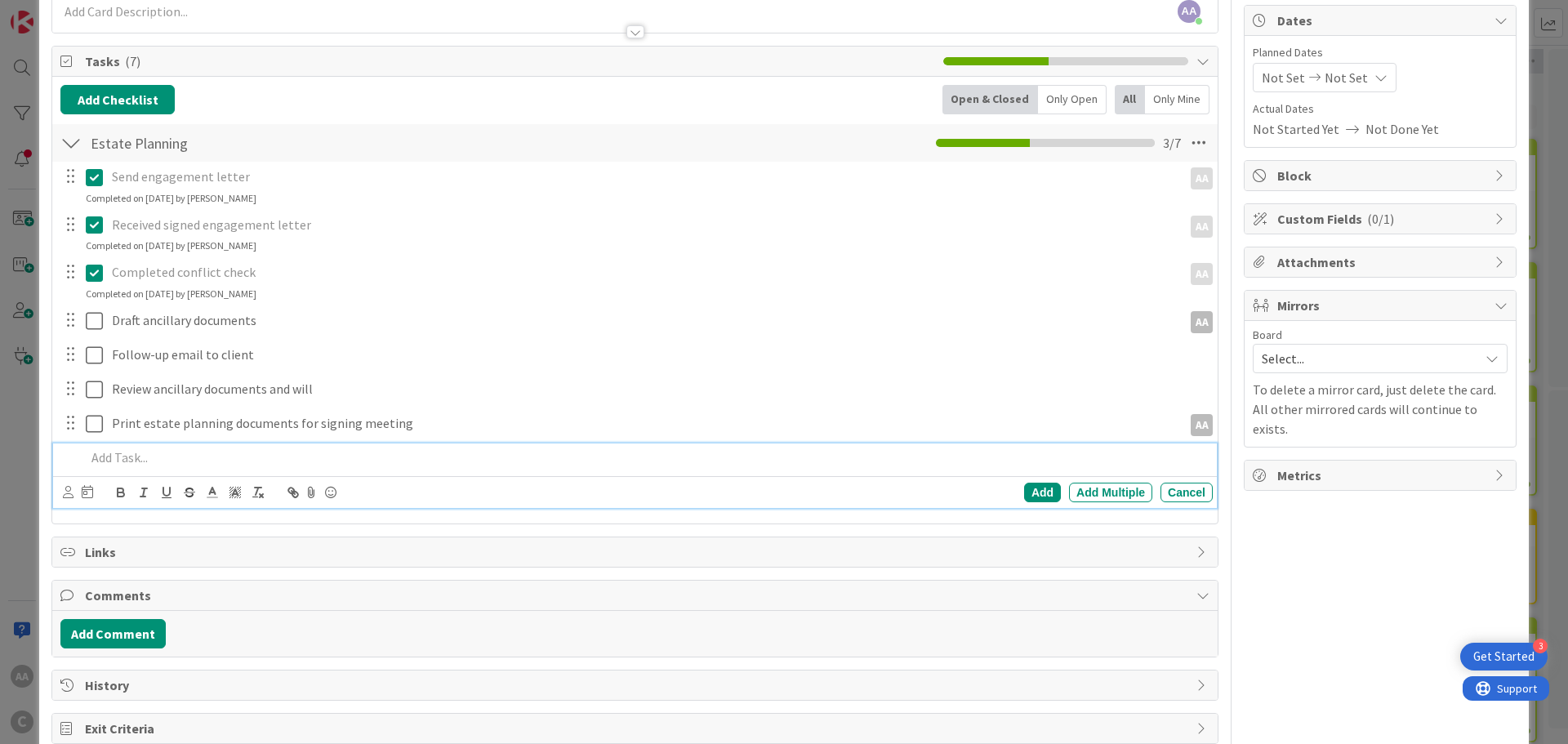
click at [141, 453] on p at bounding box center [646, 458] width 1121 height 19
click at [1029, 495] on div "Add" at bounding box center [1043, 493] width 37 height 20
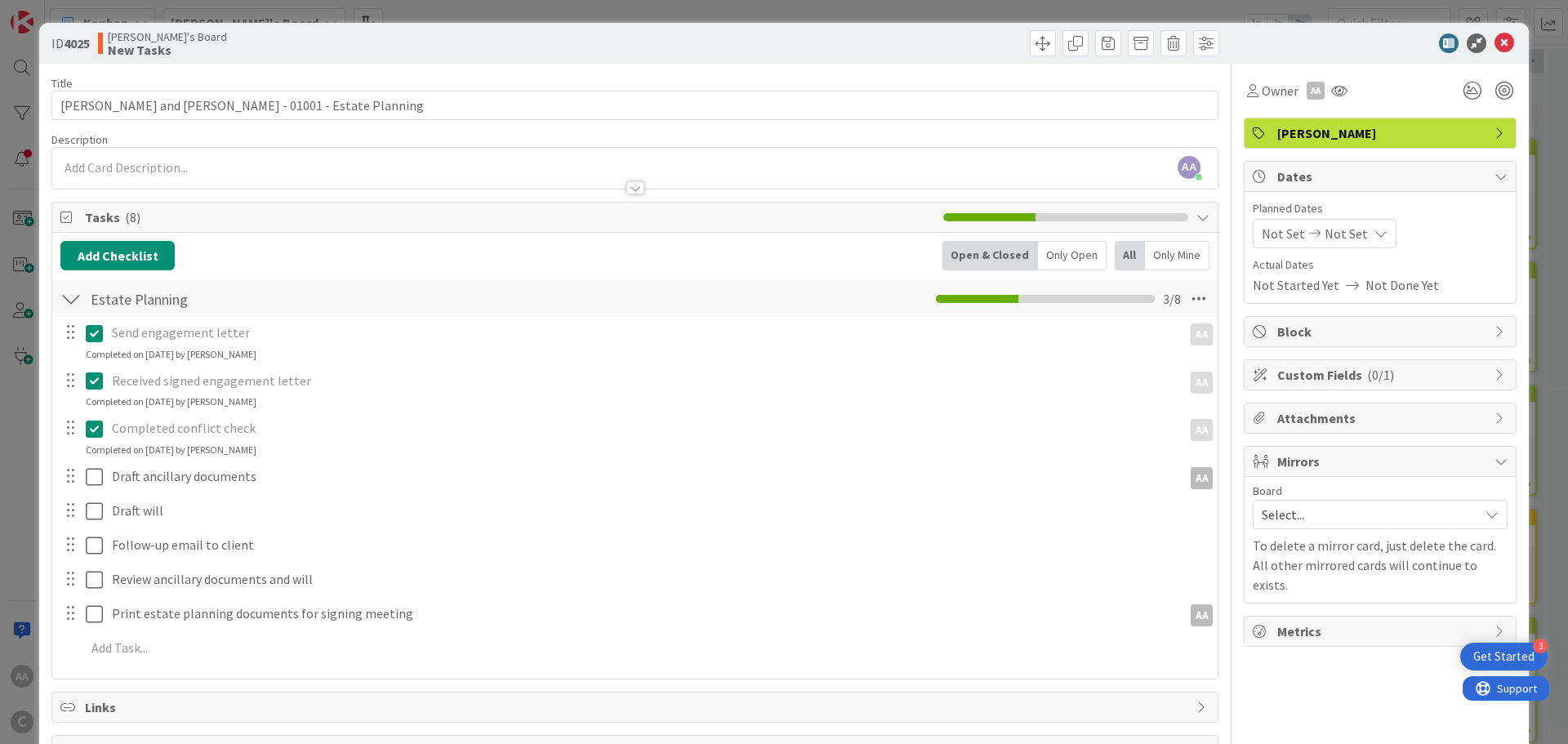
scroll to position [190, 0]
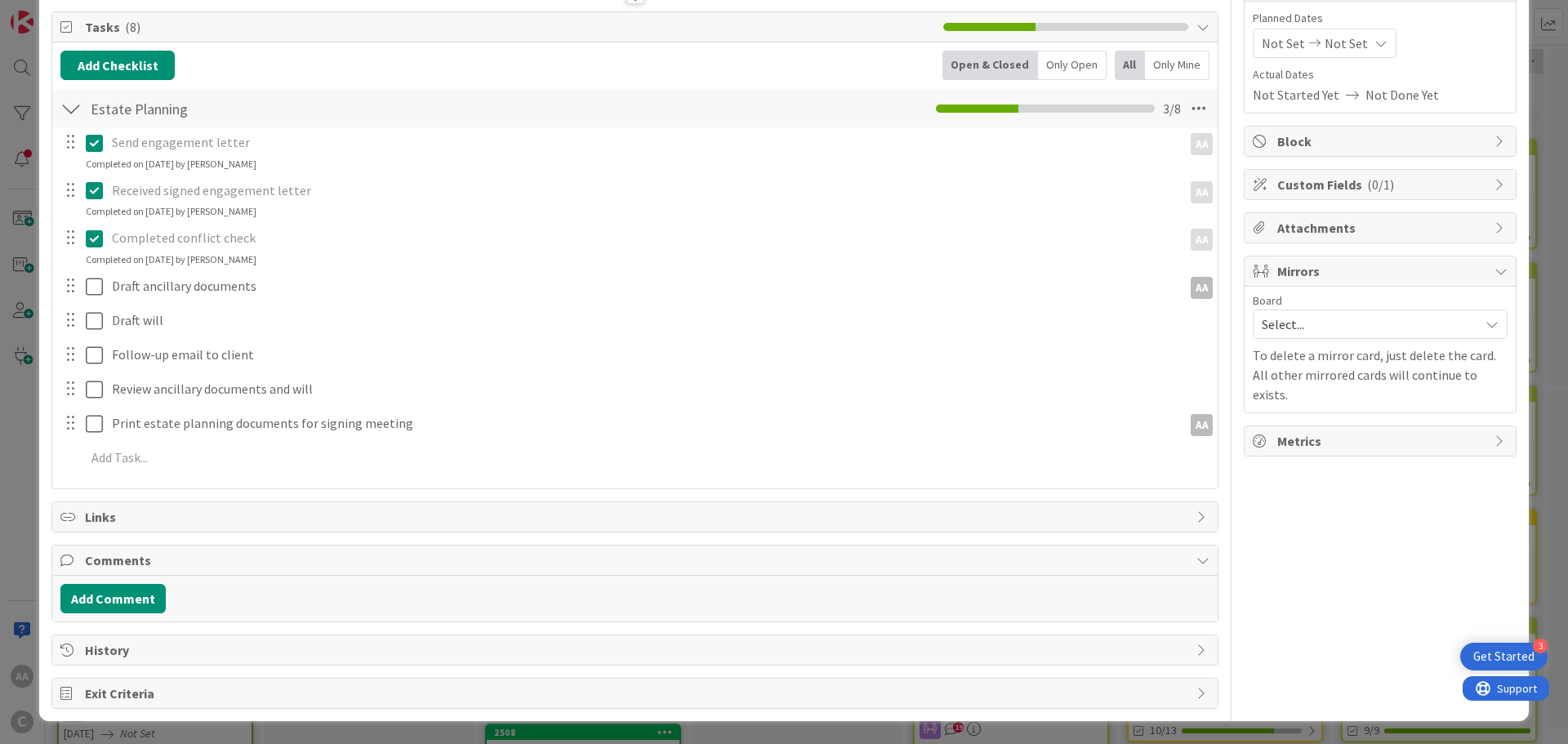
click at [1262, 313] on span "Select..." at bounding box center [1366, 324] width 209 height 23
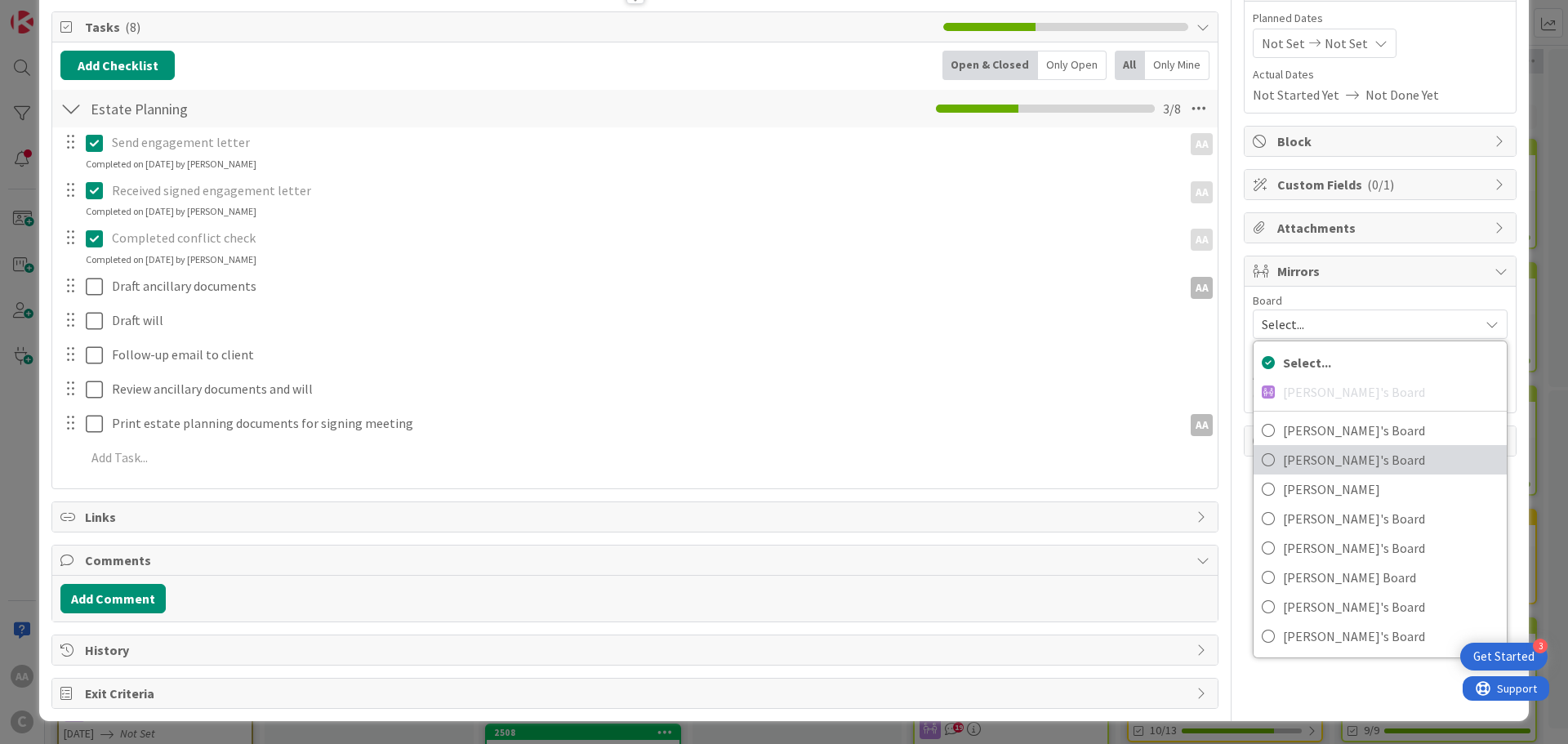
click at [1296, 449] on span "[PERSON_NAME]'s Board" at bounding box center [1391, 460] width 216 height 25
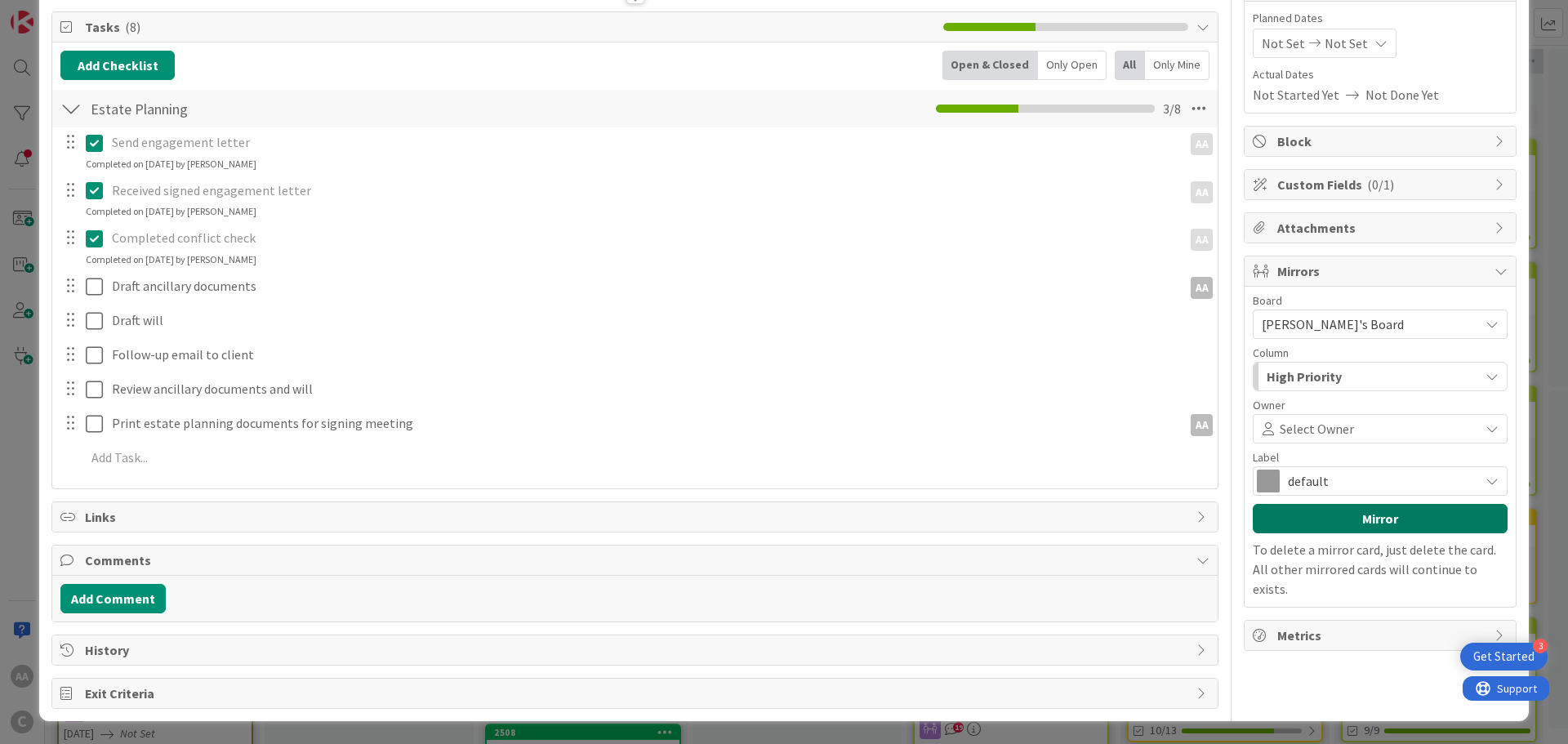
click at [1343, 520] on button "Mirror" at bounding box center [1380, 518] width 255 height 30
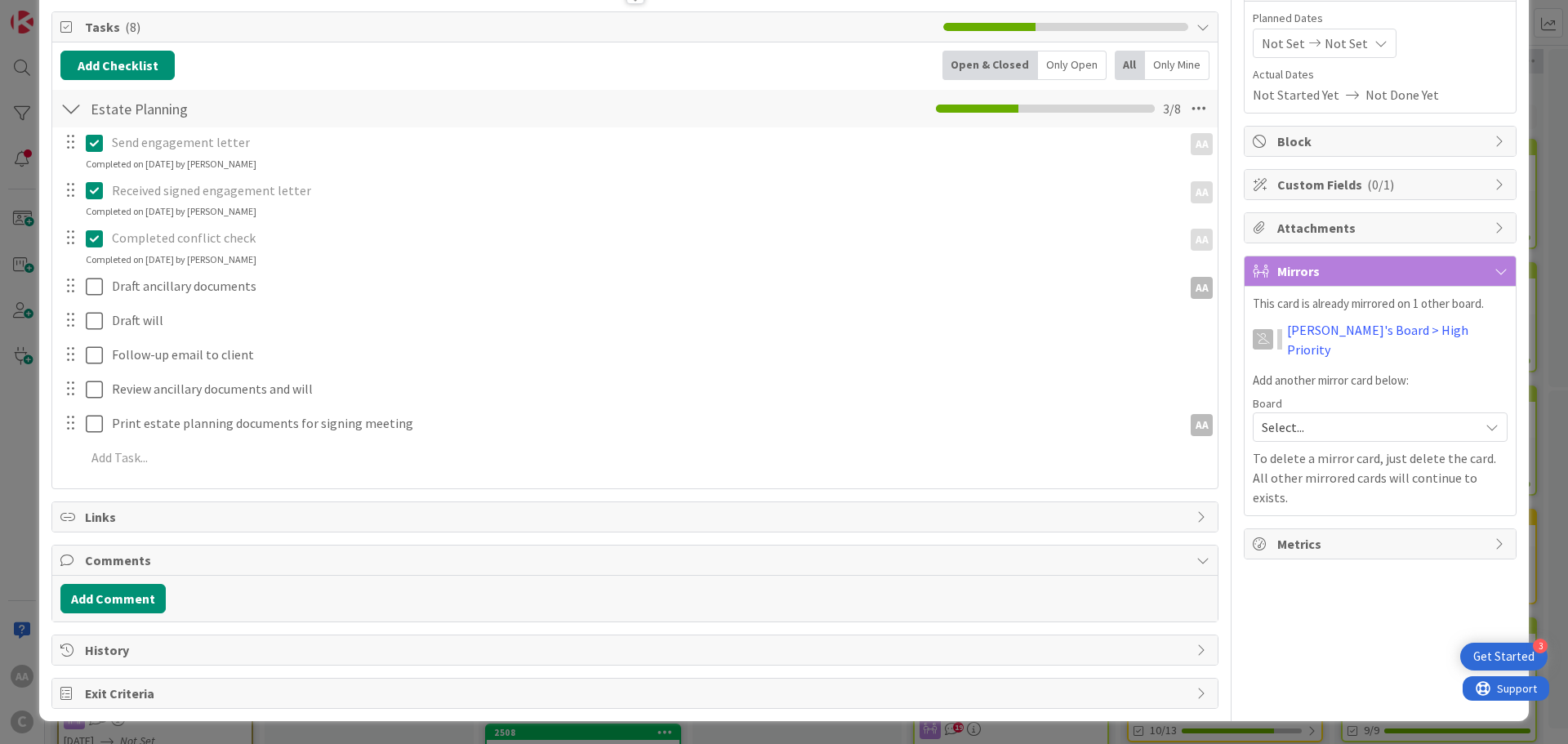
scroll to position [0, 0]
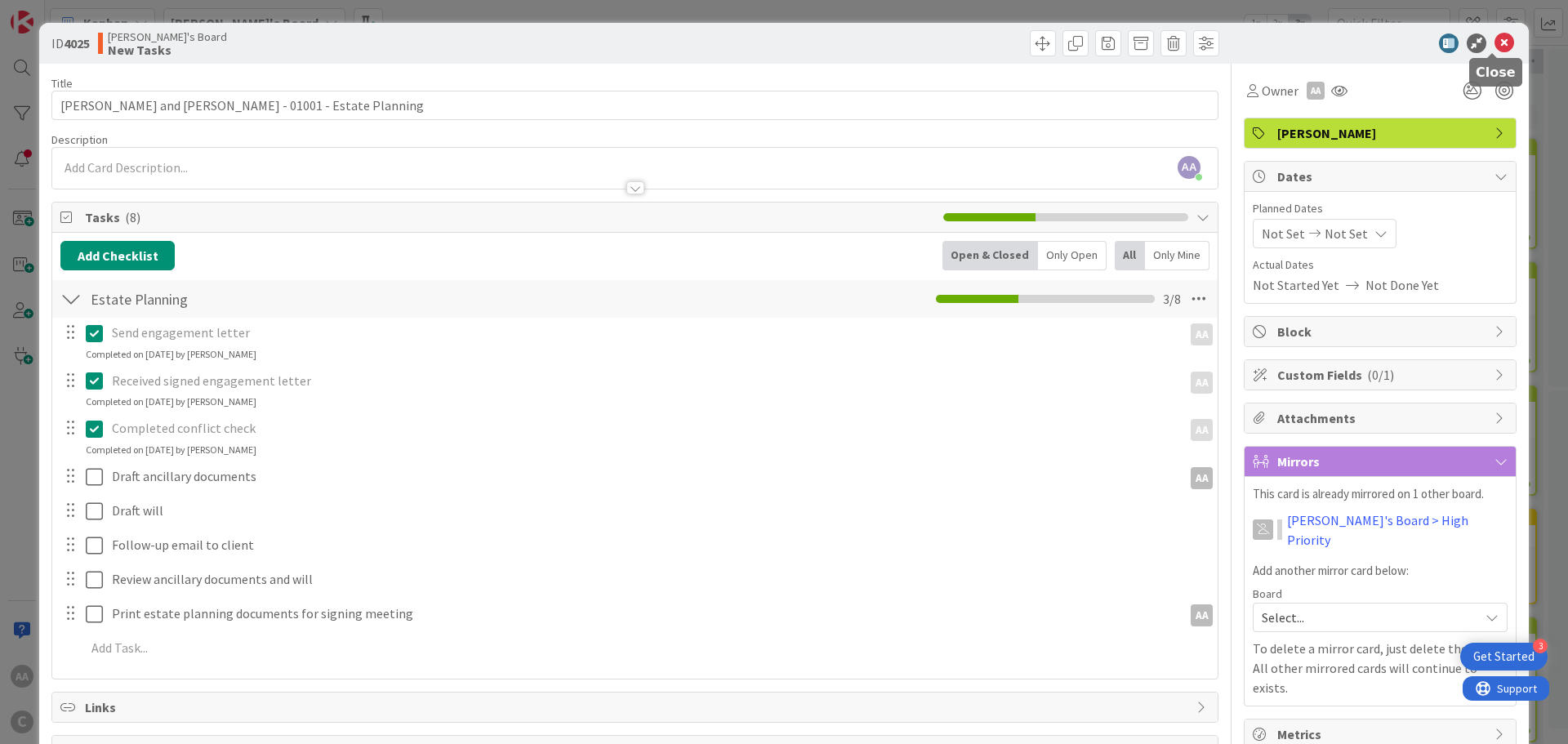
click at [1495, 45] on icon at bounding box center [1505, 44] width 20 height 20
